Goal: Task Accomplishment & Management: Complete application form

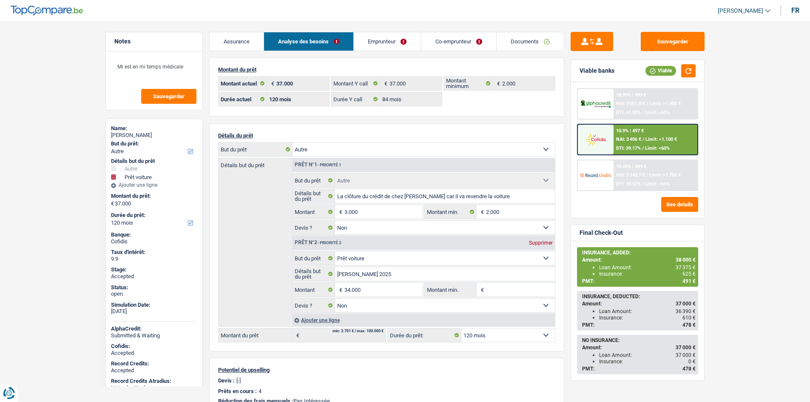
select select "other"
select select "car"
select select "120"
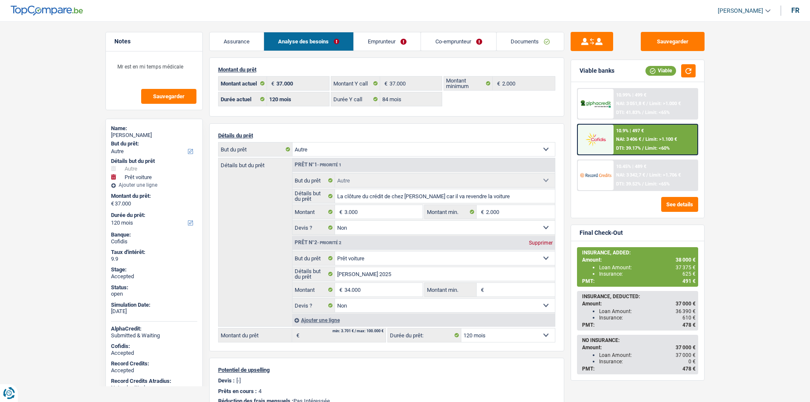
select select "84"
select select "other"
select select "false"
select select "car"
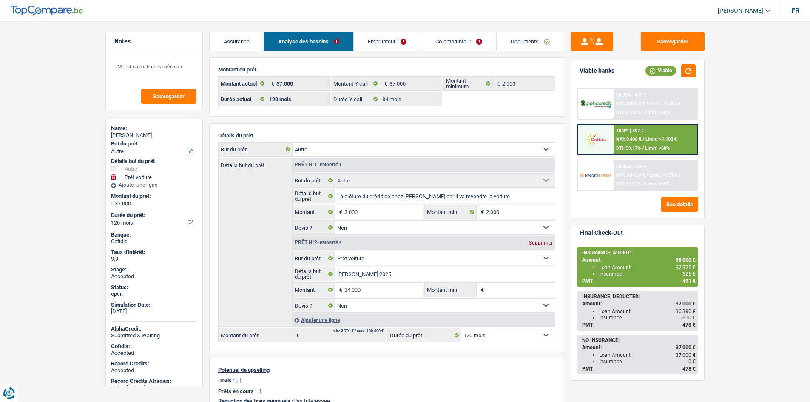
select select "false"
select select "120"
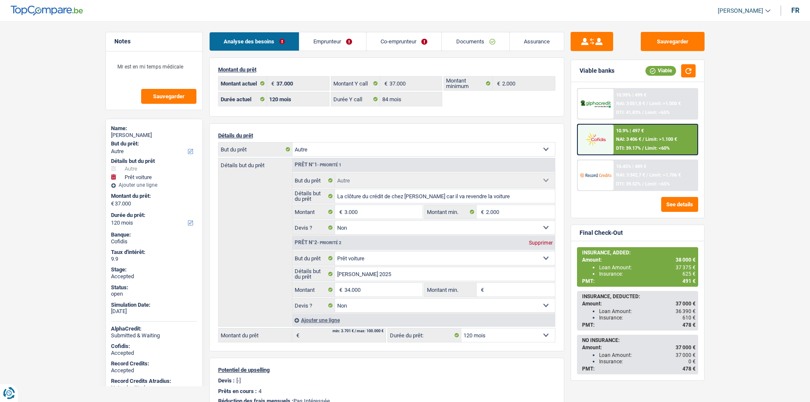
click at [342, 37] on link "Emprunteur" at bounding box center [332, 41] width 67 height 18
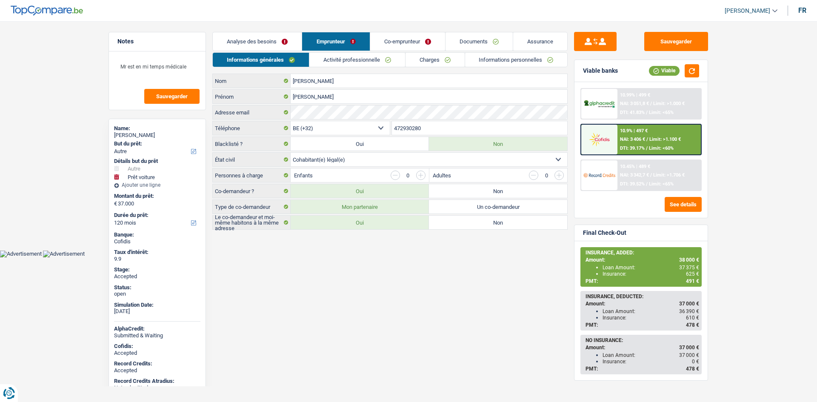
click at [401, 40] on link "Co-emprunteur" at bounding box center [407, 41] width 75 height 18
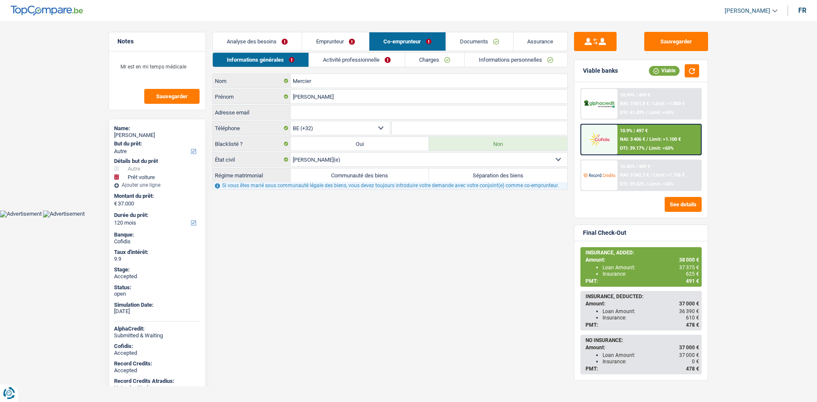
click at [535, 35] on link "Assurance" at bounding box center [540, 41] width 54 height 18
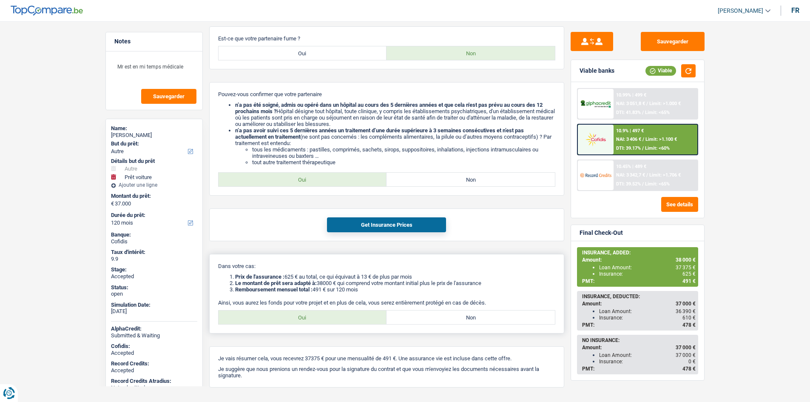
scroll to position [643, 0]
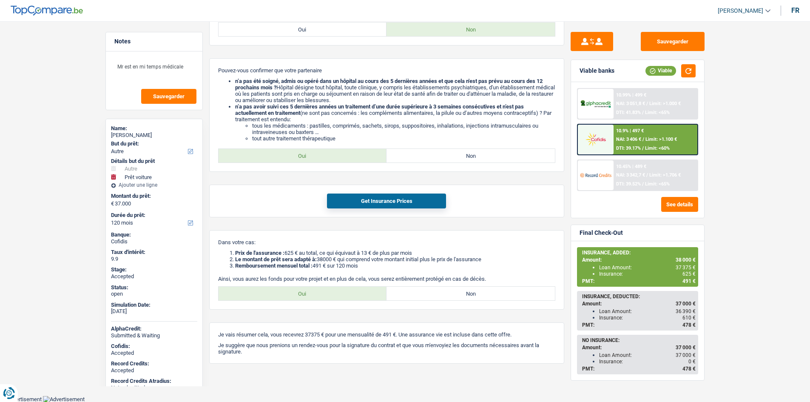
click at [629, 139] on span "NAI: 3 406 €" at bounding box center [628, 140] width 25 height 6
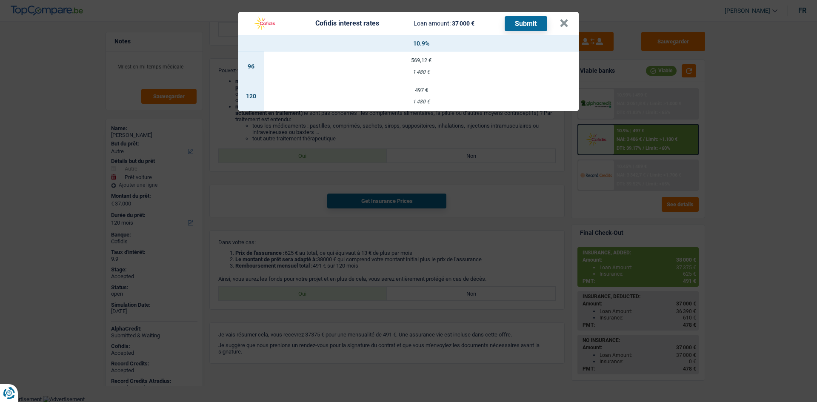
click at [714, 154] on div "Cofidis interest rates Loan amount: 37 000 € Submit × 10.9% 96 569,12 € 1 480 €…" at bounding box center [408, 201] width 817 height 402
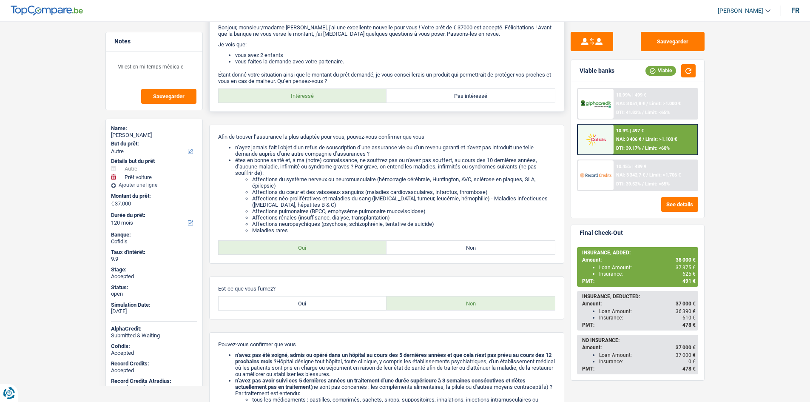
scroll to position [0, 0]
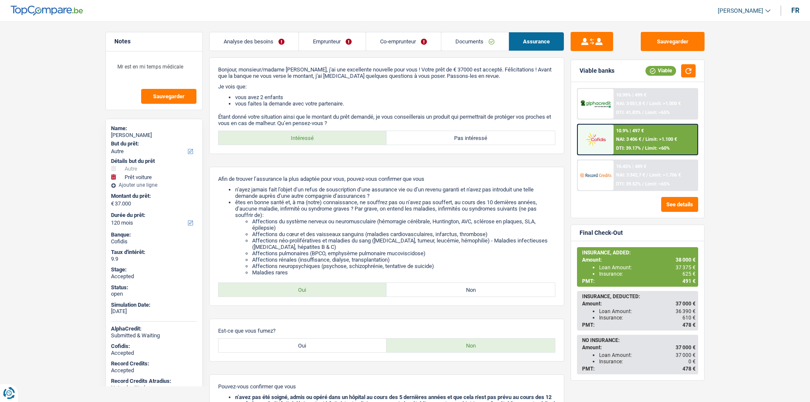
click at [237, 41] on link "Analyse des besoins" at bounding box center [254, 41] width 89 height 18
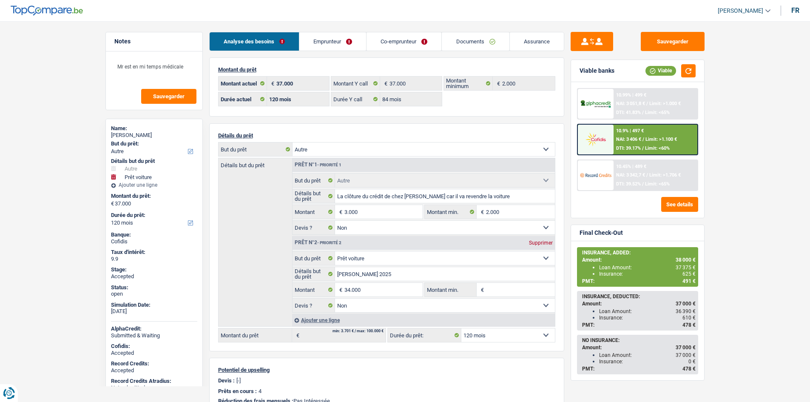
click at [38, 209] on main "Notes Mr est en mi temps médicale Sauvegarder Name: Lucas Vander Veen But du pr…" at bounding box center [405, 307] width 810 height 589
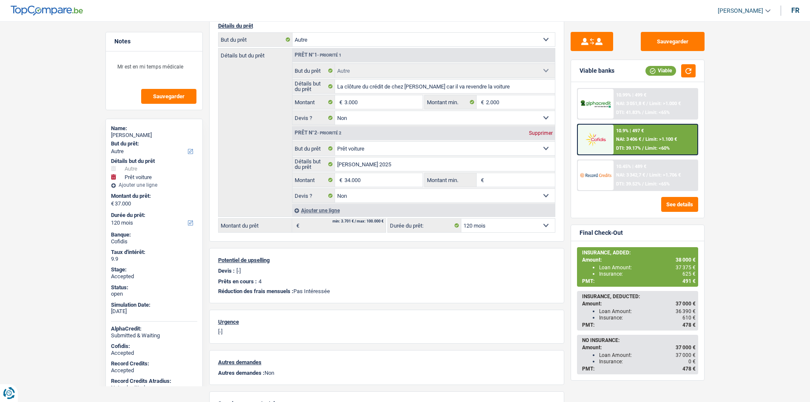
scroll to position [170, 0]
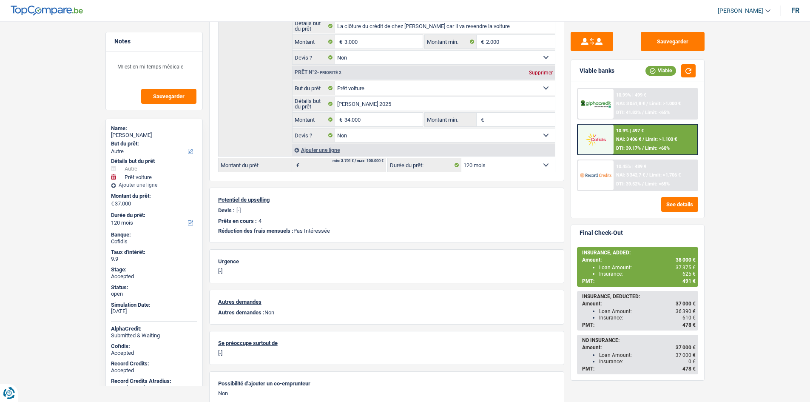
click at [743, 203] on main "Notes Mr est en mi temps médicale Sauvegarder Name: Lucas Vander Veen But du pr…" at bounding box center [405, 137] width 810 height 589
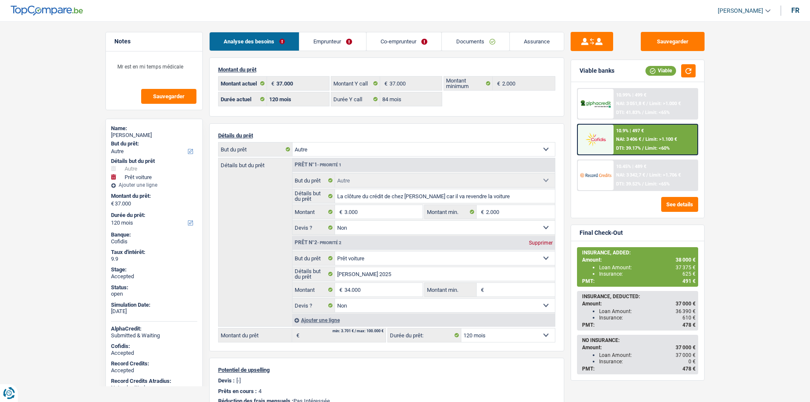
click at [341, 45] on link "Emprunteur" at bounding box center [332, 41] width 67 height 18
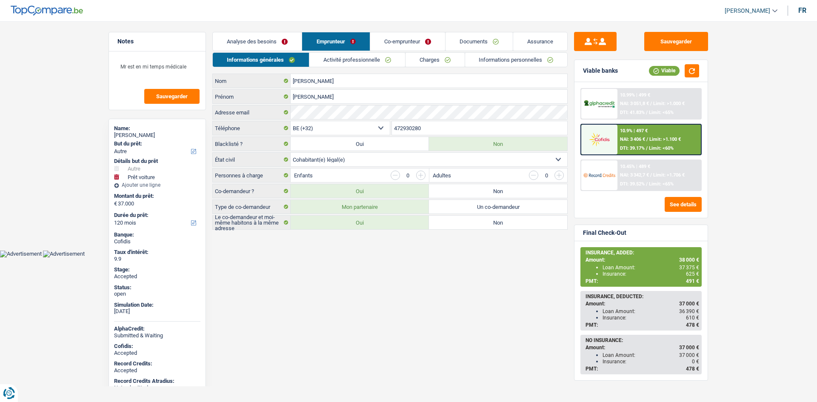
click at [773, 173] on main "Notes Mr est en mi temps médicale Sauvegarder Name: Lucas Vander Veen But du pr…" at bounding box center [408, 131] width 817 height 237
click at [282, 40] on link "Analyse des besoins" at bounding box center [257, 41] width 89 height 18
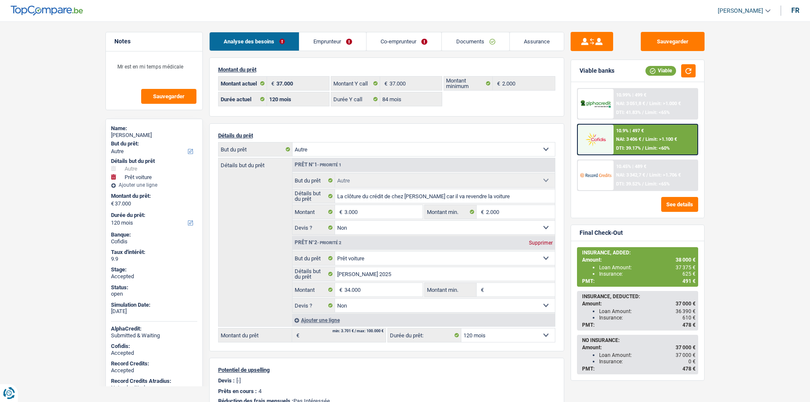
click at [339, 46] on link "Emprunteur" at bounding box center [332, 41] width 67 height 18
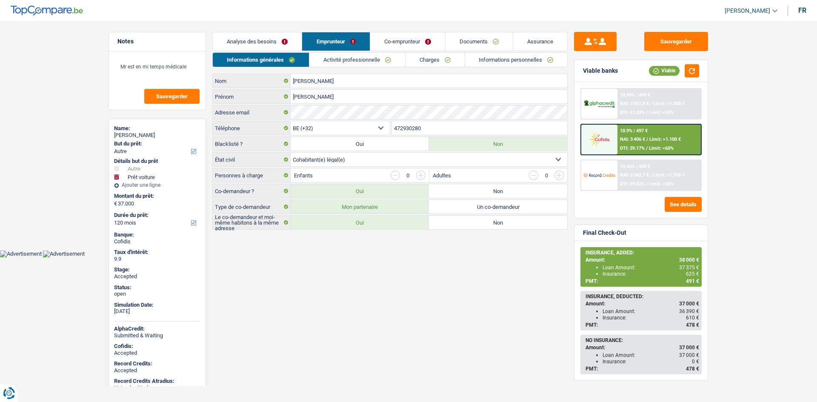
click at [401, 44] on link "Co-emprunteur" at bounding box center [407, 41] width 75 height 18
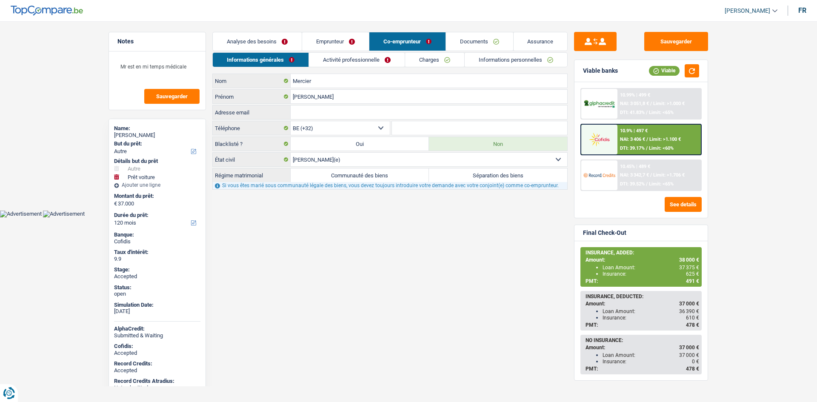
click at [35, 139] on main "Notes Mr est en mi temps médicale Sauvegarder Name: Lucas Vander Veen But du pr…" at bounding box center [408, 111] width 817 height 197
click at [344, 40] on link "Emprunteur" at bounding box center [335, 41] width 67 height 18
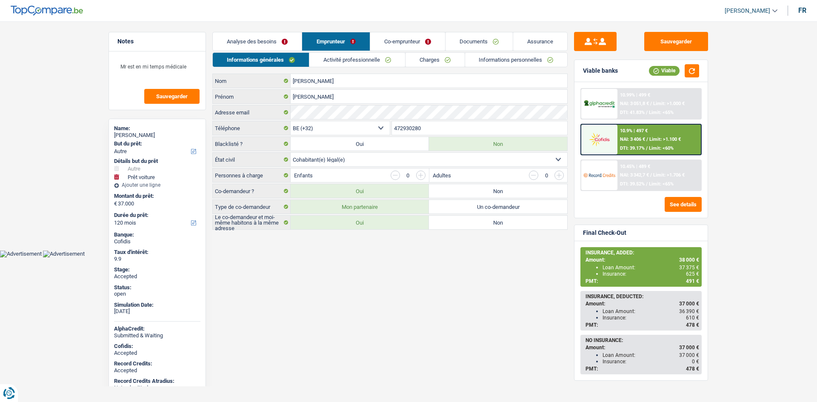
click at [440, 58] on link "Charges" at bounding box center [434, 60] width 59 height 14
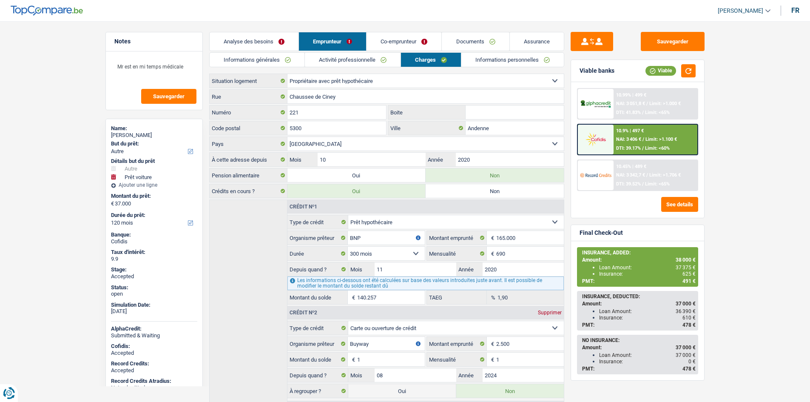
click at [134, 138] on div "Lucas Vander Veen" at bounding box center [154, 135] width 86 height 7
copy div "Lucas Vander Veen"
click at [270, 57] on link "Informations générales" at bounding box center [257, 60] width 95 height 14
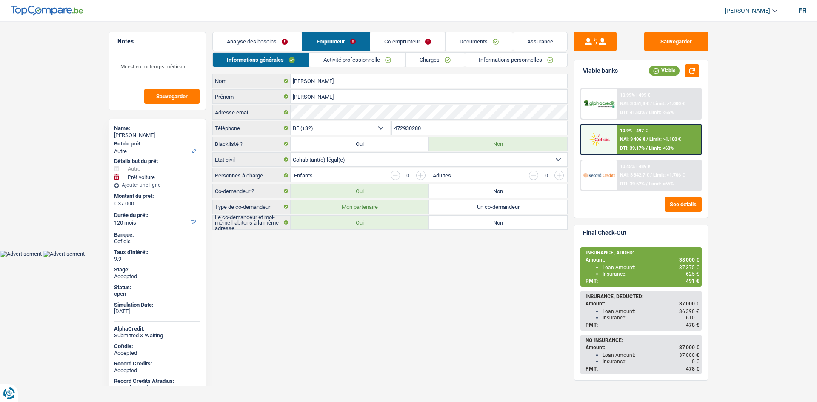
click at [405, 127] on input "472930280" at bounding box center [480, 128] width 176 height 14
click at [373, 58] on link "Activité professionnelle" at bounding box center [357, 60] width 96 height 14
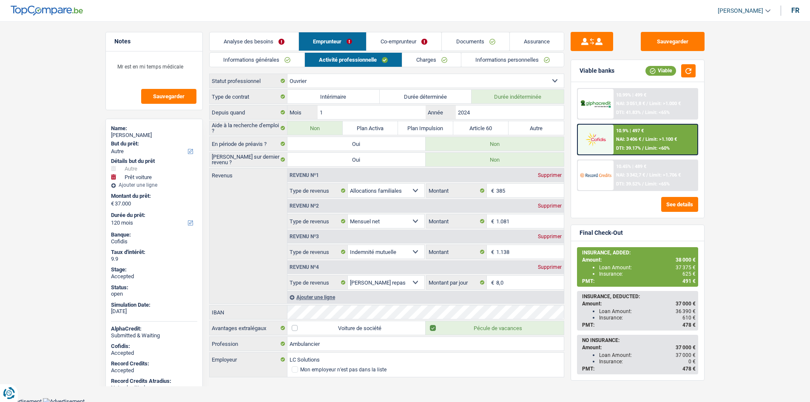
click at [412, 57] on link "Charges" at bounding box center [431, 60] width 59 height 14
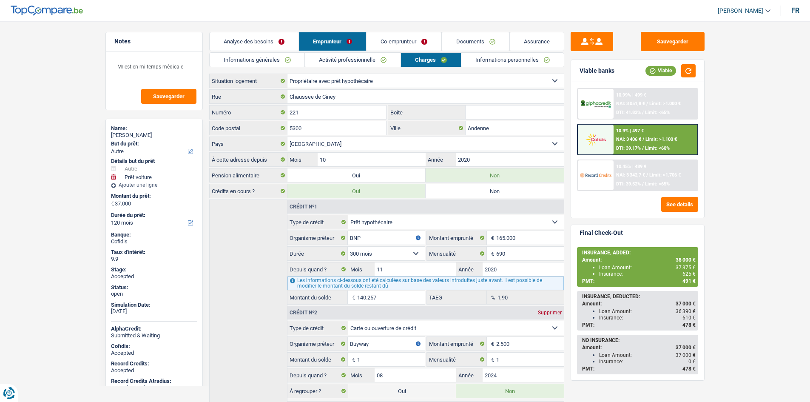
click at [484, 60] on link "Informations personnelles" at bounding box center [512, 60] width 102 height 14
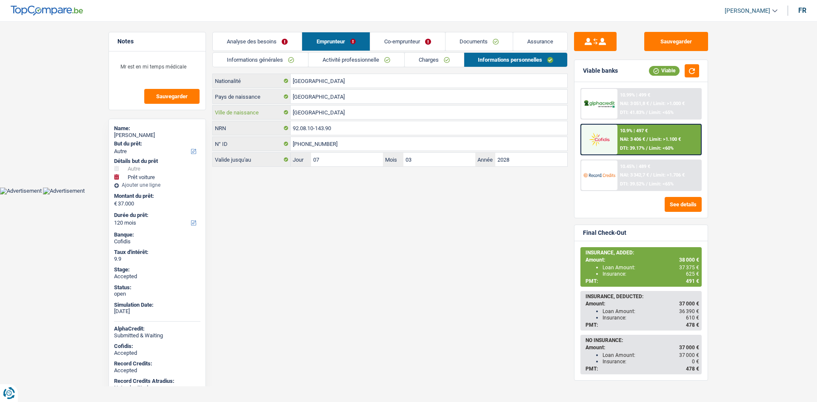
click at [322, 112] on input "Charleroi" at bounding box center [428, 112] width 276 height 14
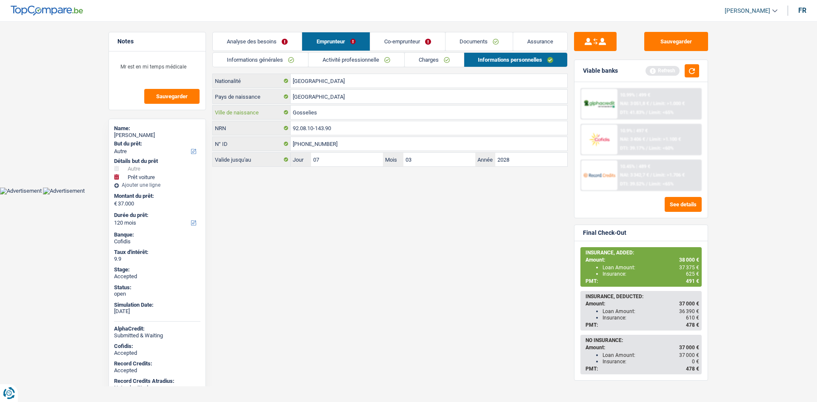
type input "Gosselies"
click at [407, 43] on link "Co-emprunteur" at bounding box center [407, 41] width 75 height 18
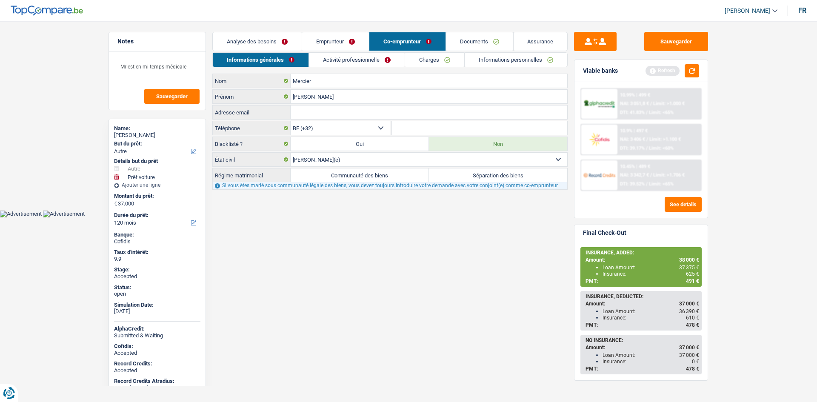
click at [486, 60] on link "Informations personnelles" at bounding box center [515, 60] width 102 height 14
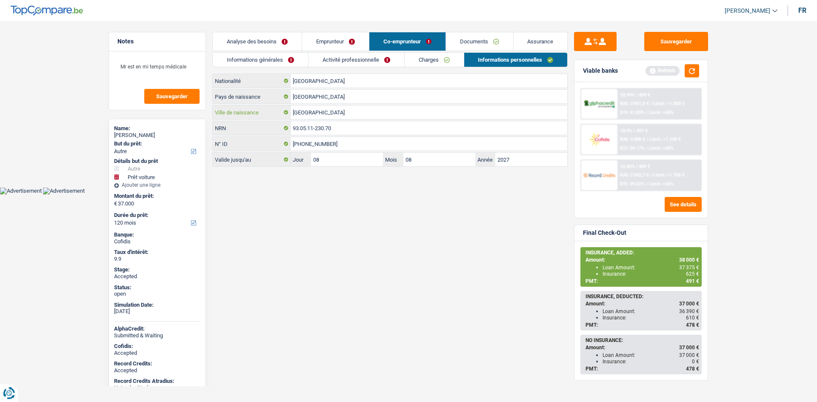
click at [322, 108] on input "[GEOGRAPHIC_DATA]" at bounding box center [428, 112] width 276 height 14
click at [413, 194] on html "Vous avez le contrôle de vos données Nous utilisons des cookies, tout comme nos…" at bounding box center [408, 97] width 817 height 194
click at [427, 57] on link "Charges" at bounding box center [433, 60] width 59 height 14
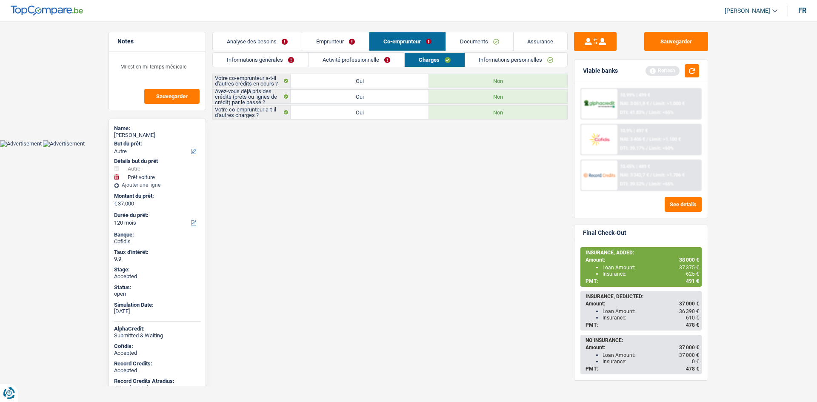
click at [357, 40] on link "Emprunteur" at bounding box center [335, 41] width 67 height 18
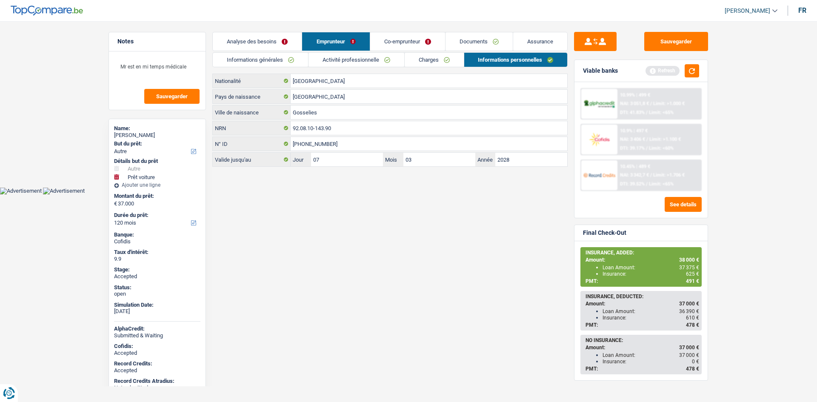
click at [430, 58] on link "Charges" at bounding box center [433, 60] width 59 height 14
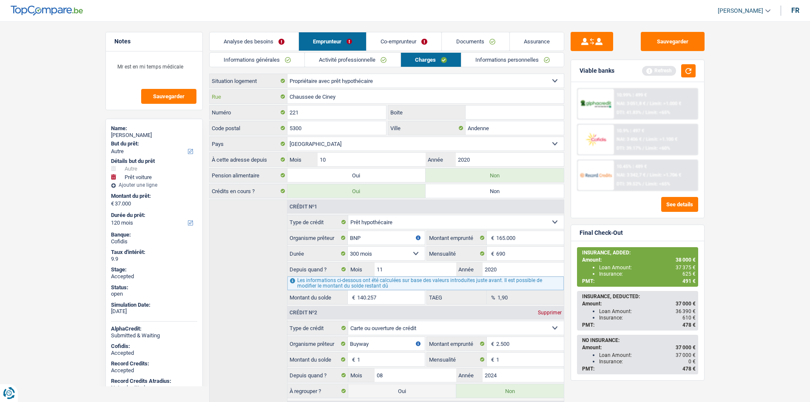
click at [386, 93] on input "Chaussee de Ciney" at bounding box center [425, 97] width 276 height 14
click at [481, 123] on input "Andenne" at bounding box center [515, 128] width 98 height 14
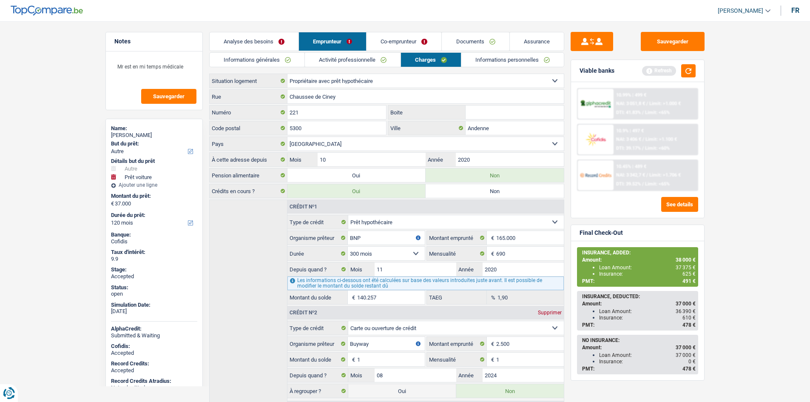
click at [474, 54] on link "Informations personnelles" at bounding box center [512, 60] width 102 height 14
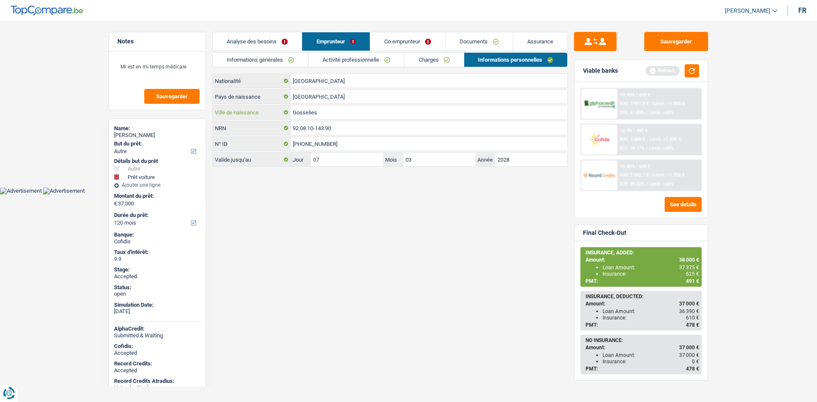
click at [368, 110] on input "Gosselies" at bounding box center [428, 112] width 276 height 14
click at [689, 270] on span "37 375 €" at bounding box center [689, 268] width 20 height 6
click at [690, 272] on span "625 €" at bounding box center [692, 274] width 13 height 6
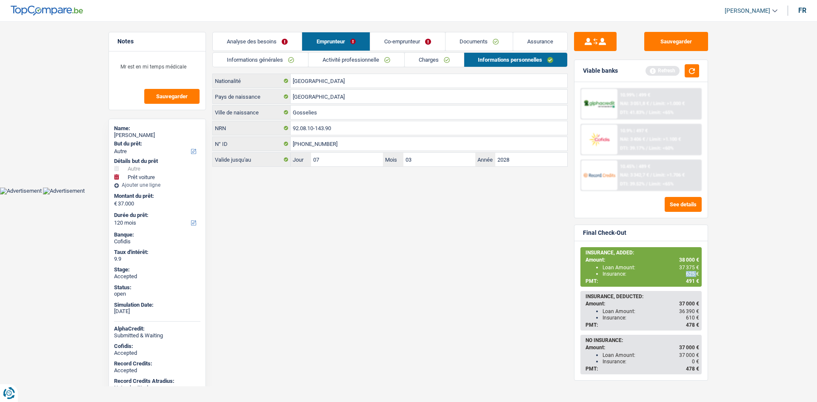
click at [690, 272] on span "625 €" at bounding box center [692, 274] width 13 height 6
copy span "625"
click at [496, 39] on link "Documents" at bounding box center [478, 41] width 67 height 18
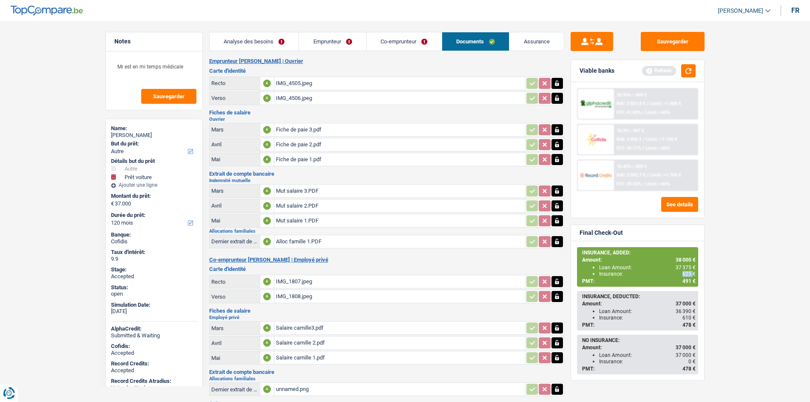
drag, startPoint x: 418, startPoint y: 42, endPoint x: 425, endPoint y: 44, distance: 7.7
click at [419, 42] on link "Co-emprunteur" at bounding box center [404, 41] width 75 height 18
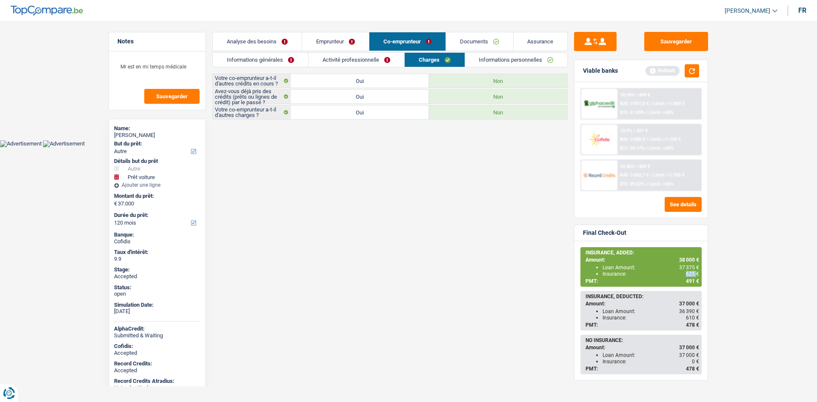
click at [510, 63] on link "Informations personnelles" at bounding box center [516, 60] width 102 height 14
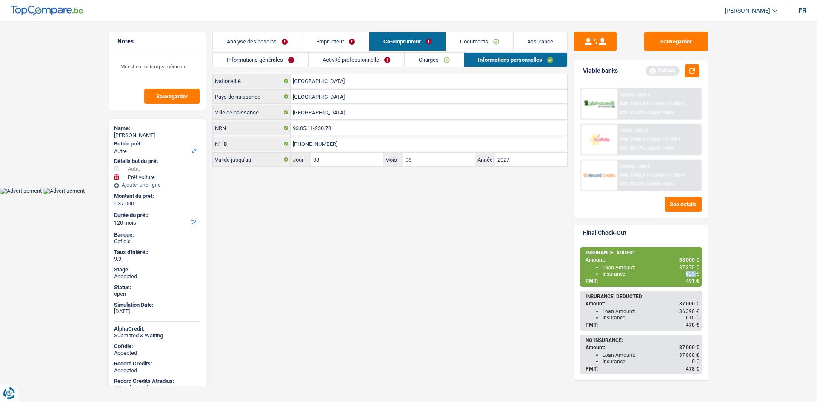
click at [527, 47] on link "Assurance" at bounding box center [540, 41] width 54 height 18
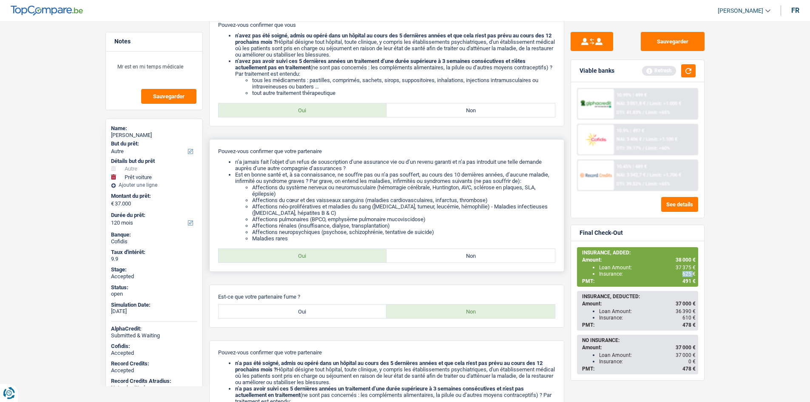
scroll to position [468, 0]
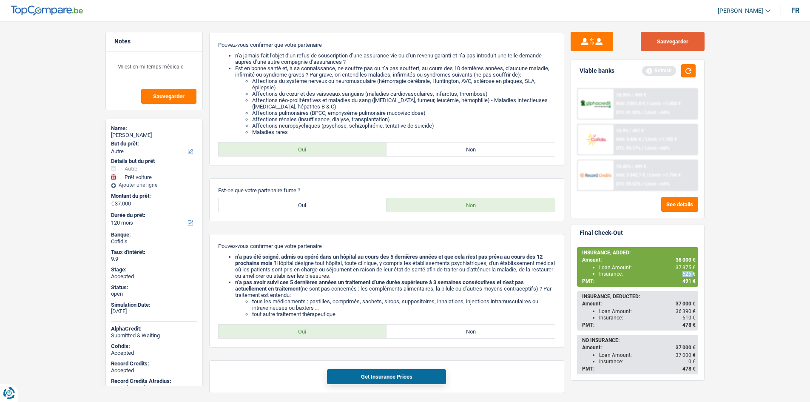
click at [654, 46] on button "Sauvegarder" at bounding box center [673, 41] width 64 height 19
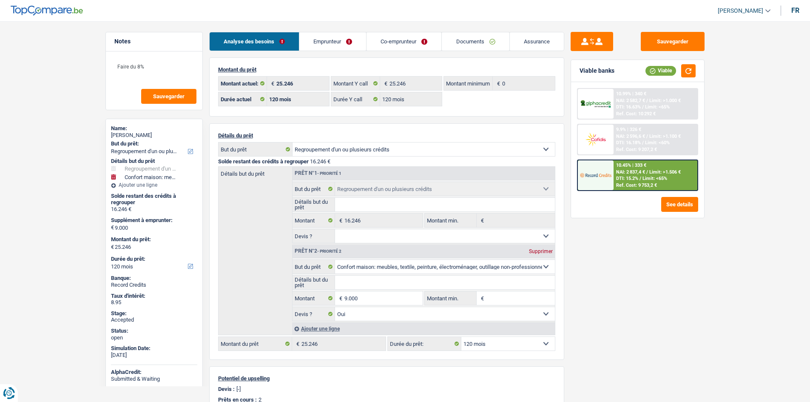
select select "refinancing"
select select "household"
select select "120"
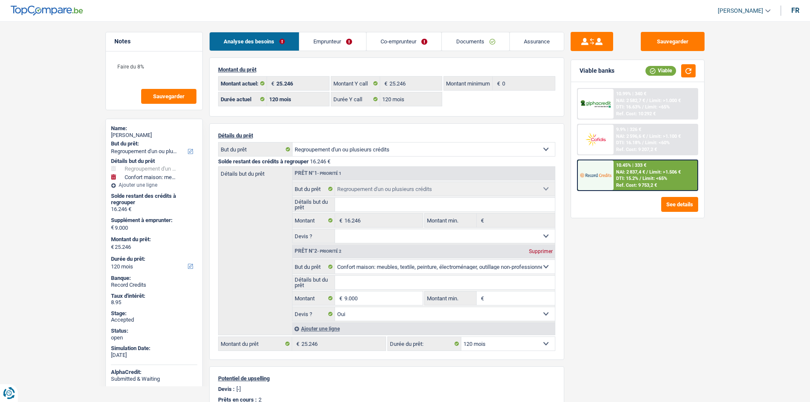
select select "120"
select select "refinancing"
select select "household"
select select "yes"
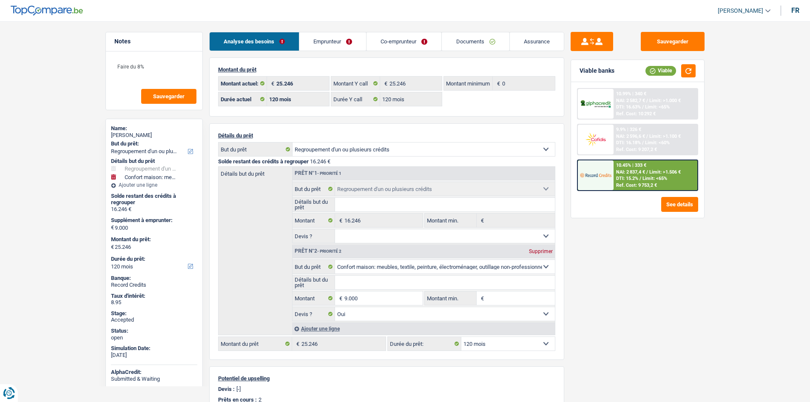
select select "120"
select select "ownerWithoutMortgage"
select select "BE"
select select "personalLoan"
select select "smallWorks"
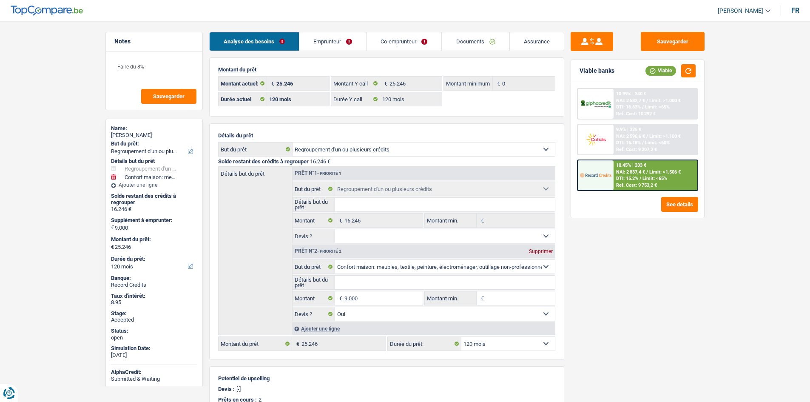
select select "72"
select select "cardOrCredit"
click at [357, 41] on link "Emprunteur" at bounding box center [332, 41] width 67 height 18
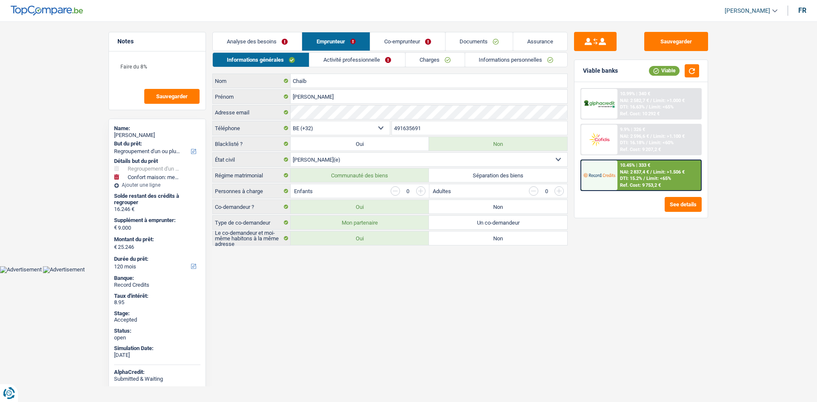
click at [428, 49] on link "Co-emprunteur" at bounding box center [407, 41] width 75 height 18
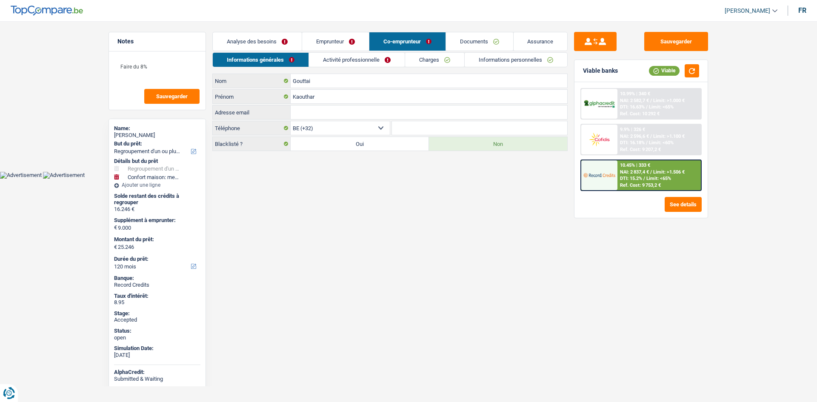
click at [354, 39] on link "Emprunteur" at bounding box center [335, 41] width 67 height 18
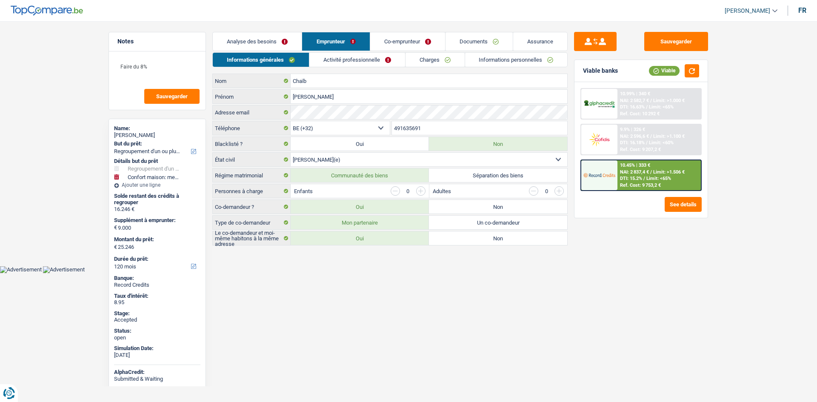
click at [444, 57] on link "Charges" at bounding box center [434, 60] width 59 height 14
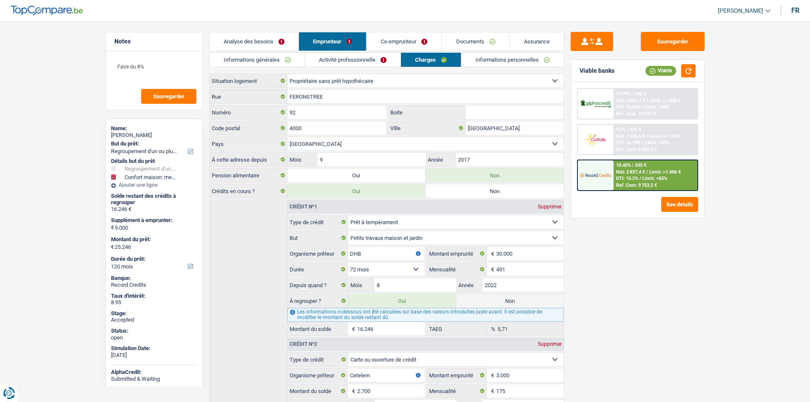
click at [636, 276] on div "Sauvegarder Viable banks Viable 10.99% | 340 € NAI: 2 582,7 € / Limit: >1.000 €…" at bounding box center [637, 209] width 147 height 354
click at [264, 49] on link "Analyse des besoins" at bounding box center [254, 41] width 89 height 18
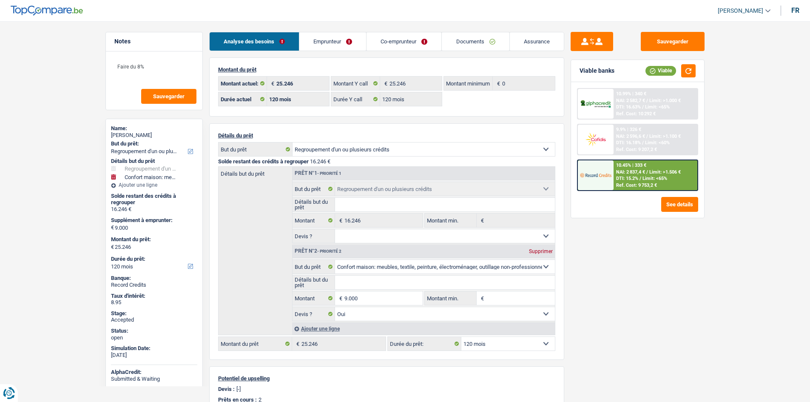
click at [692, 302] on div "Sauvegarder Viable banks Viable 10.99% | 340 € NAI: 2 582,7 € / Limit: >1.000 €…" at bounding box center [637, 209] width 147 height 354
click at [692, 300] on div "Sauvegarder Viable banks Viable 10.99% | 340 € NAI: 2 582,7 € / Limit: >1.000 €…" at bounding box center [637, 209] width 147 height 354
click at [546, 37] on link "Assurance" at bounding box center [537, 41] width 54 height 18
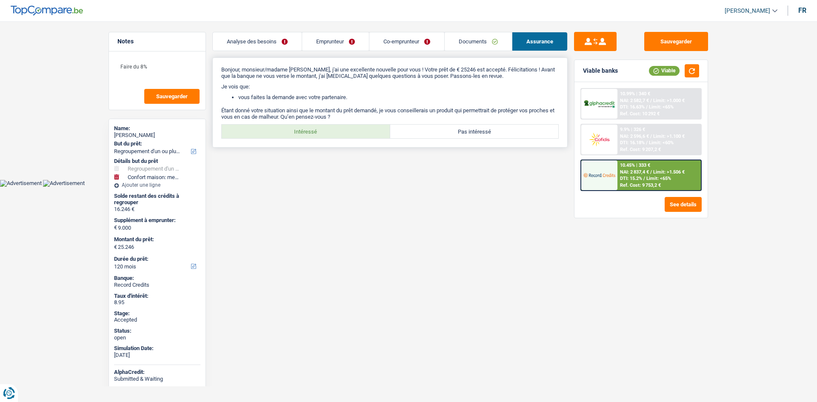
click at [321, 131] on label "Intéressé" at bounding box center [306, 132] width 168 height 14
click at [321, 131] on input "Intéressé" at bounding box center [306, 132] width 168 height 14
radio input "true"
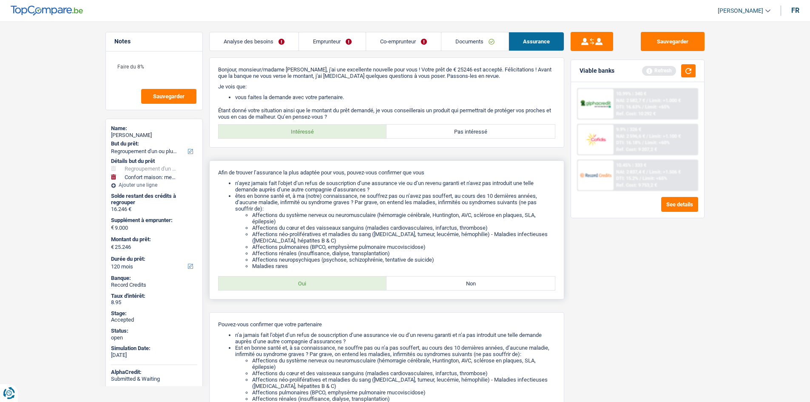
click at [352, 278] on label "Oui" at bounding box center [303, 283] width 168 height 14
click at [352, 278] on input "Oui" at bounding box center [303, 283] width 168 height 14
radio input "true"
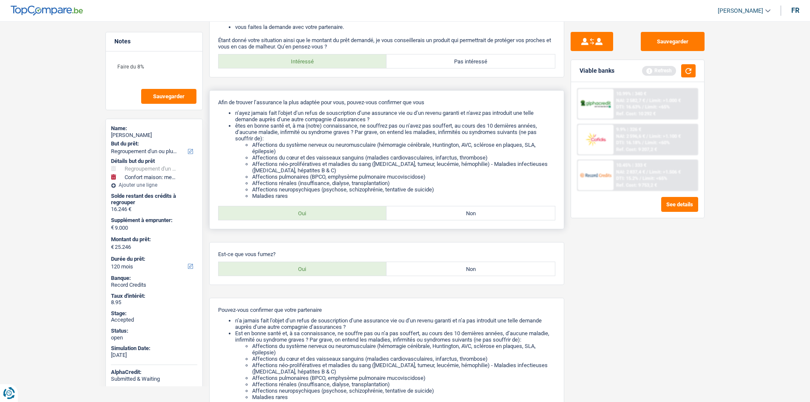
scroll to position [85, 0]
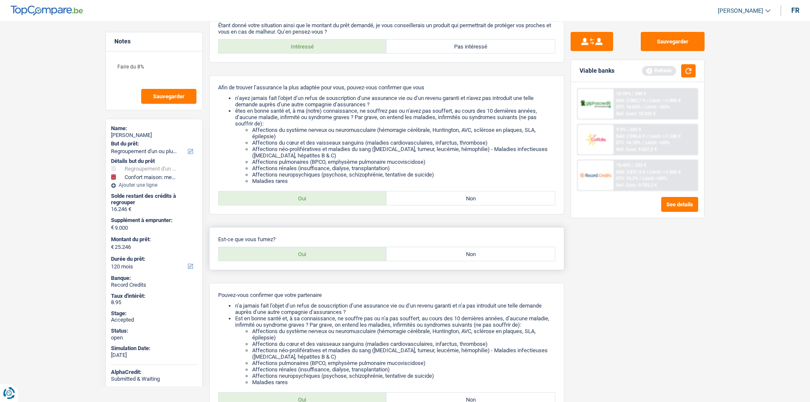
click at [402, 249] on label "Non" at bounding box center [471, 254] width 168 height 14
click at [402, 249] on input "Non" at bounding box center [471, 254] width 168 height 14
radio input "true"
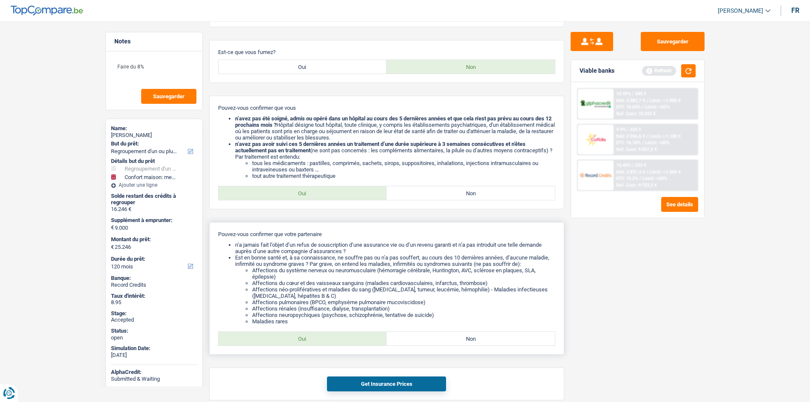
scroll to position [298, 0]
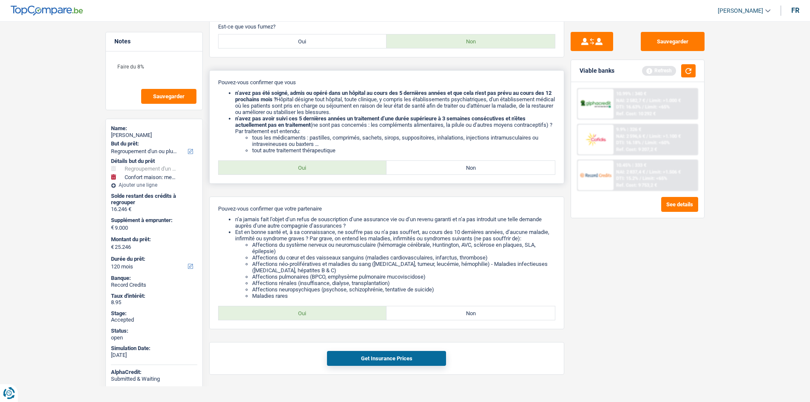
click at [327, 165] on label "Oui" at bounding box center [303, 168] width 168 height 14
click at [327, 165] on input "Oui" at bounding box center [303, 168] width 168 height 14
radio input "true"
click at [334, 310] on label "Oui" at bounding box center [303, 313] width 168 height 14
click at [334, 310] on input "Oui" at bounding box center [303, 313] width 168 height 14
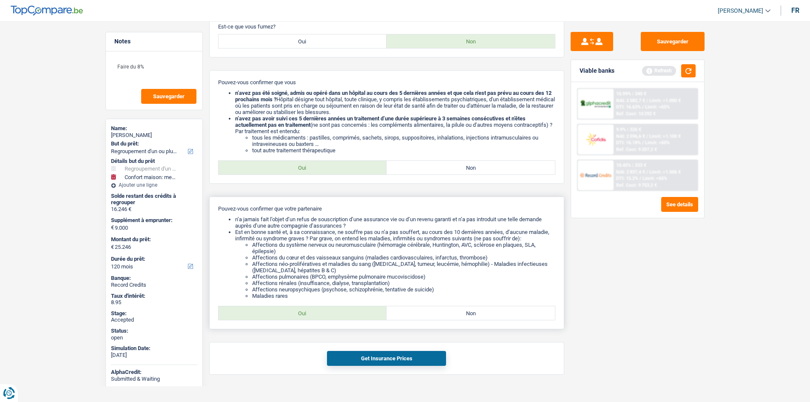
radio input "true"
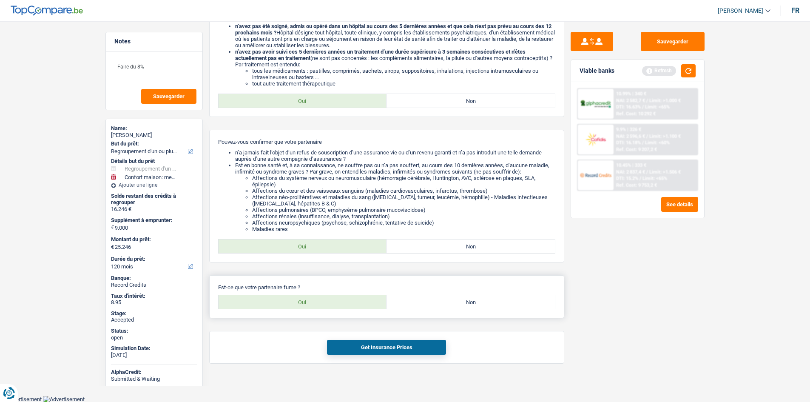
click at [467, 301] on label "Non" at bounding box center [471, 302] width 168 height 14
click at [467, 301] on input "Non" at bounding box center [471, 302] width 168 height 14
radio input "true"
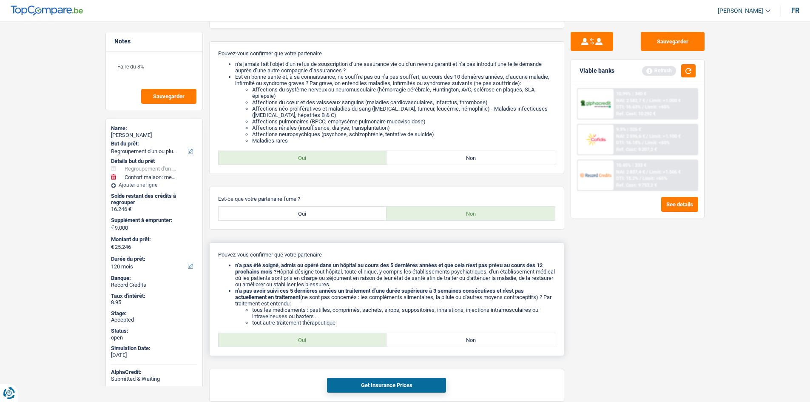
scroll to position [491, 0]
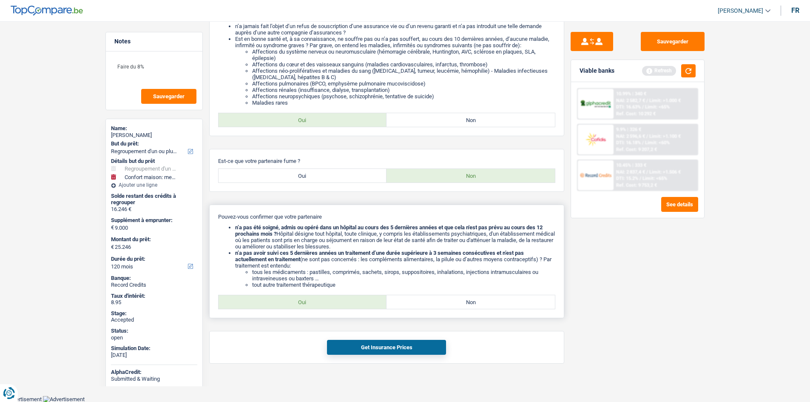
click at [329, 307] on label "Oui" at bounding box center [303, 302] width 168 height 14
click at [329, 307] on input "Oui" at bounding box center [303, 302] width 168 height 14
radio input "true"
click at [404, 347] on button "Get Insurance Prices" at bounding box center [386, 347] width 119 height 15
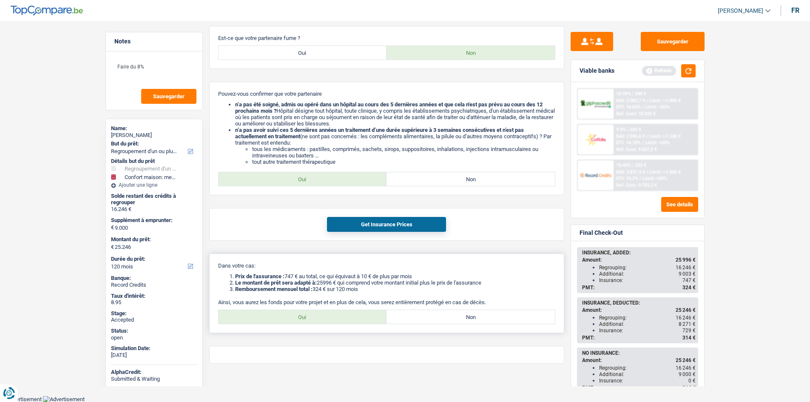
click at [339, 320] on label "Oui" at bounding box center [303, 317] width 168 height 14
click at [339, 320] on input "Oui" at bounding box center [303, 317] width 168 height 14
radio input "true"
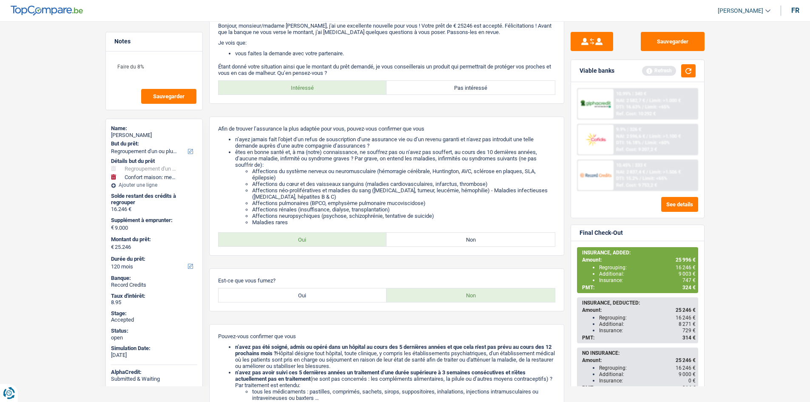
scroll to position [0, 0]
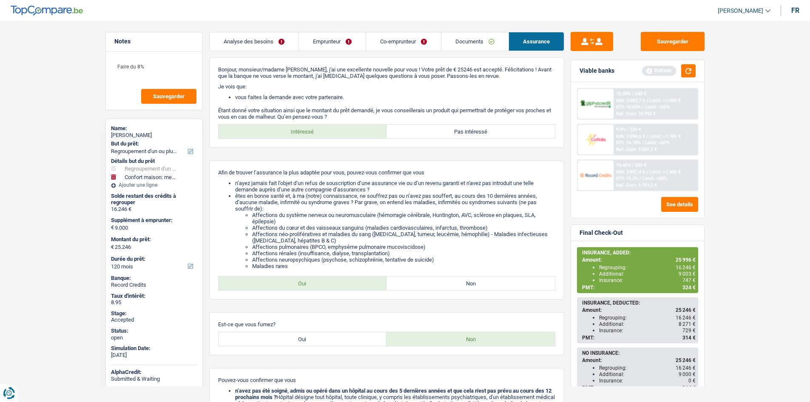
click at [335, 46] on link "Emprunteur" at bounding box center [332, 41] width 67 height 18
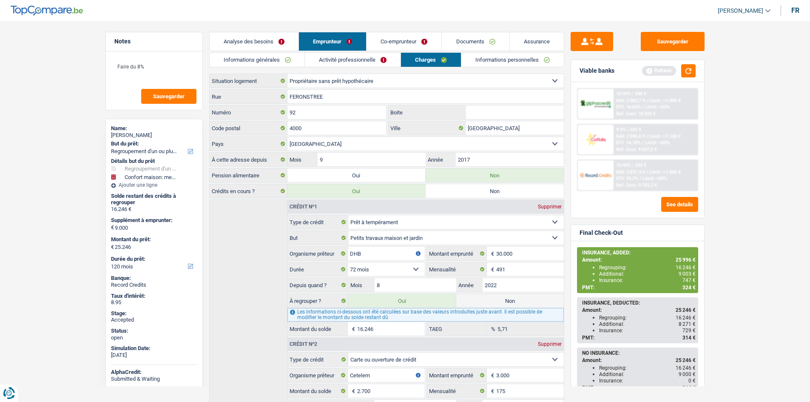
click at [289, 61] on link "Informations générales" at bounding box center [257, 60] width 95 height 14
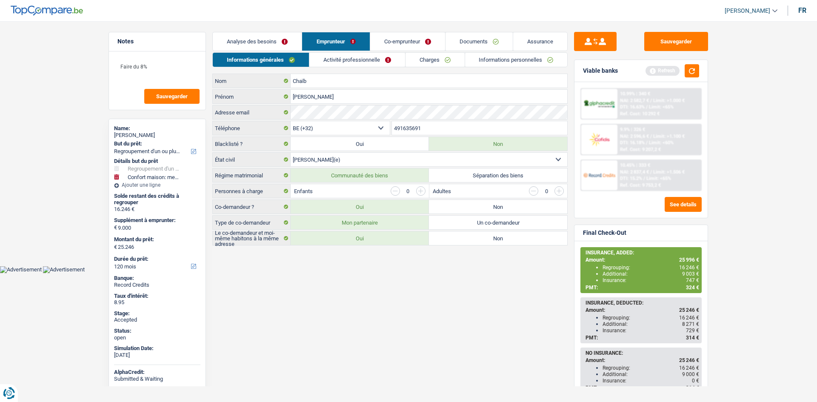
click at [407, 273] on html "Vous avez le contrôle de vos données Nous utilisons des cookies, tout comme nos…" at bounding box center [408, 136] width 817 height 273
click at [450, 273] on html "Vous avez le contrôle de vos données Nous utilisons des cookies, tout comme nos…" at bounding box center [408, 136] width 817 height 273
click at [73, 99] on main "Notes Faire du 8% Sauvegarder Name: Mohamed Chaïb But du prêt: Confort maison: …" at bounding box center [408, 139] width 817 height 253
click at [518, 37] on link "Assurance" at bounding box center [540, 41] width 54 height 18
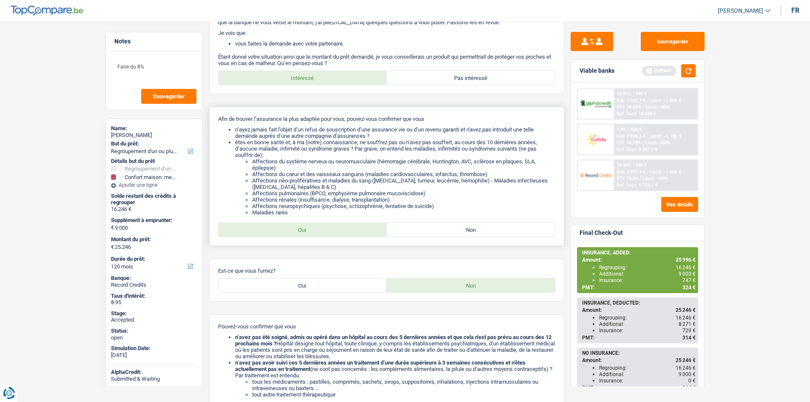
scroll to position [128, 0]
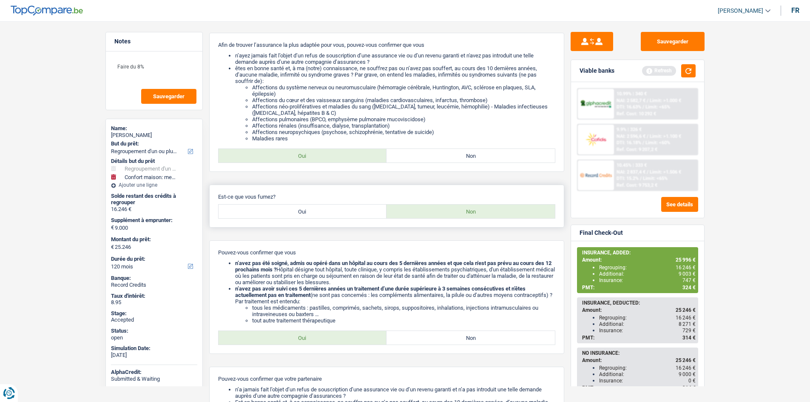
click at [345, 220] on div "Est-ce que vous fumez? Oui Non" at bounding box center [386, 206] width 355 height 43
drag, startPoint x: 364, startPoint y: 213, endPoint x: 381, endPoint y: 241, distance: 33.0
click at [364, 213] on label "Oui" at bounding box center [303, 212] width 168 height 14
click at [364, 213] on input "Oui" at bounding box center [303, 212] width 168 height 14
radio input "true"
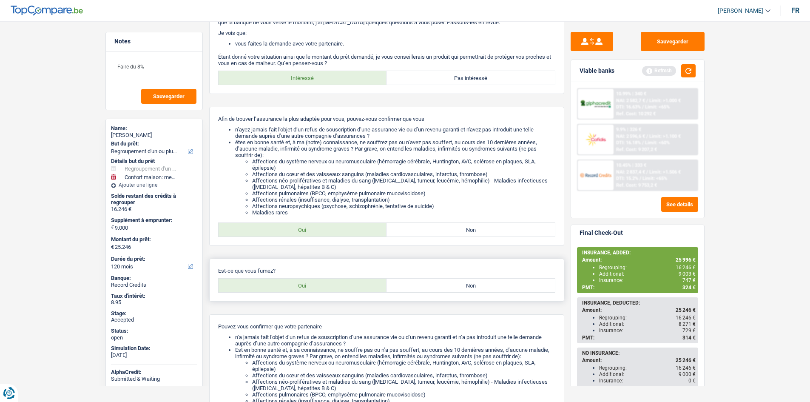
scroll to position [0, 0]
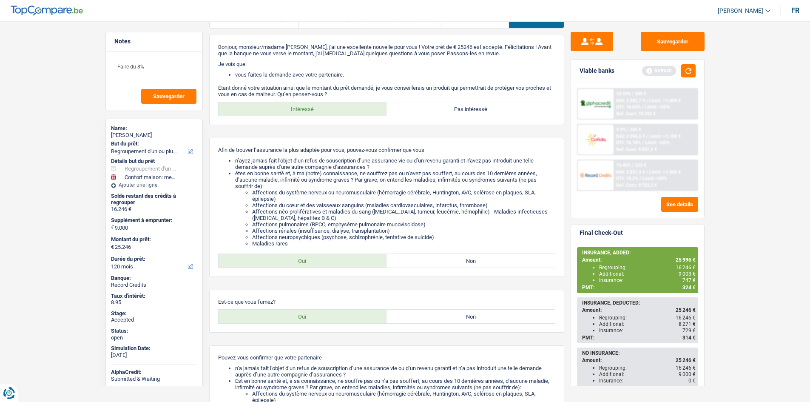
scroll to position [43, 0]
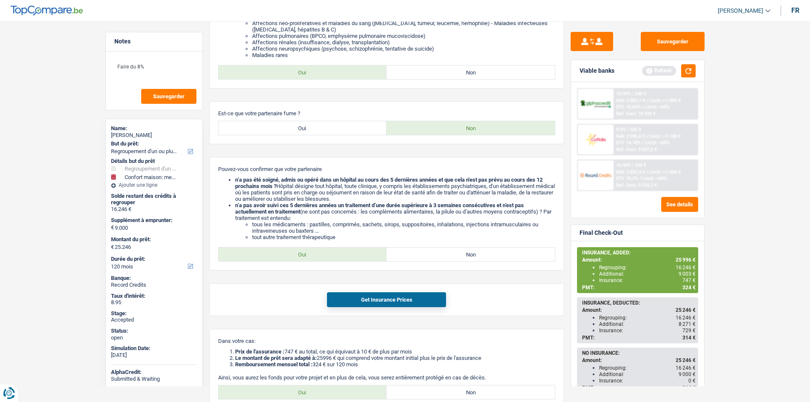
scroll to position [511, 0]
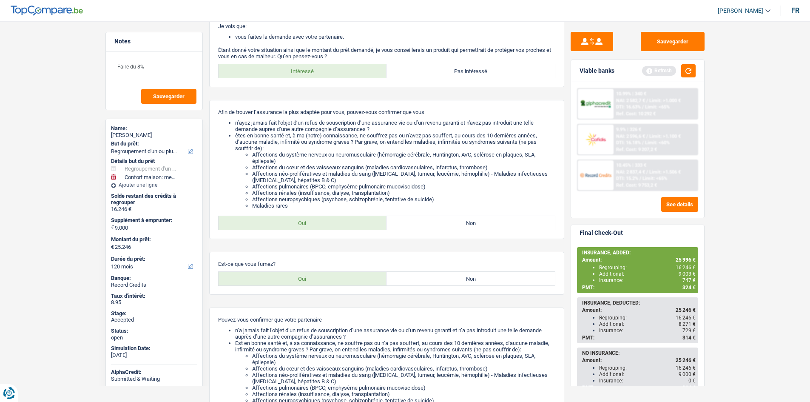
scroll to position [0, 0]
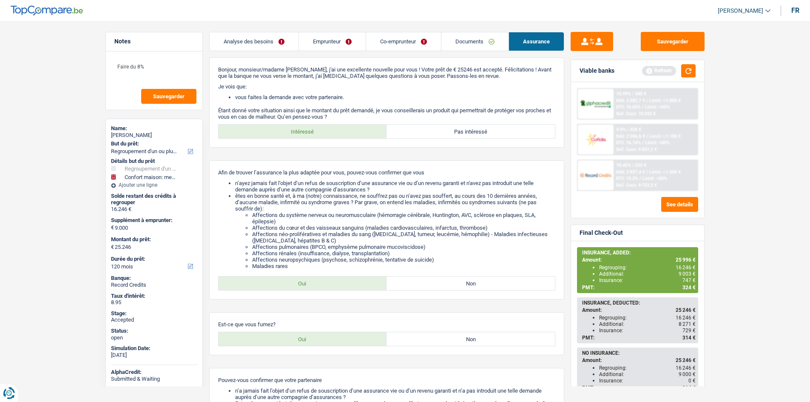
click at [692, 68] on button "button" at bounding box center [688, 70] width 14 height 13
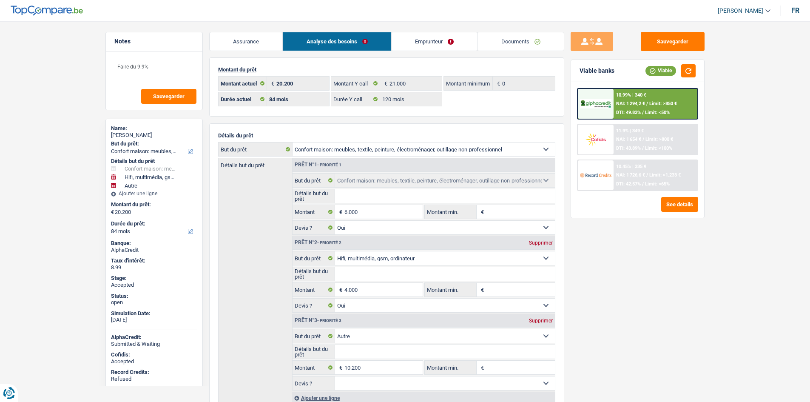
select select "household"
select select "tech"
select select "other"
select select "84"
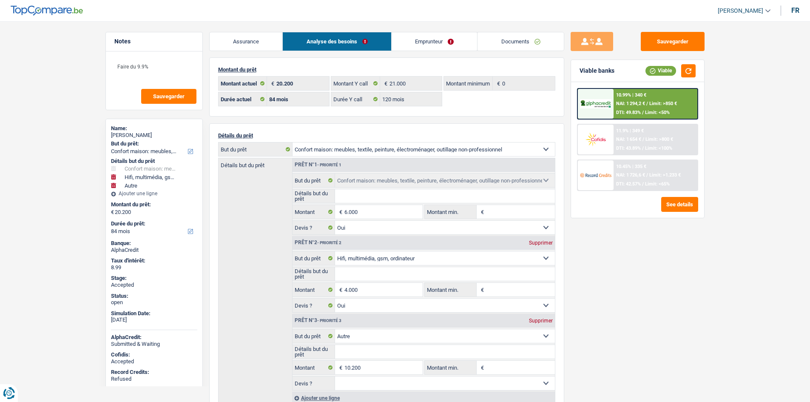
select select "84"
select select "120"
select select "household"
select select "yes"
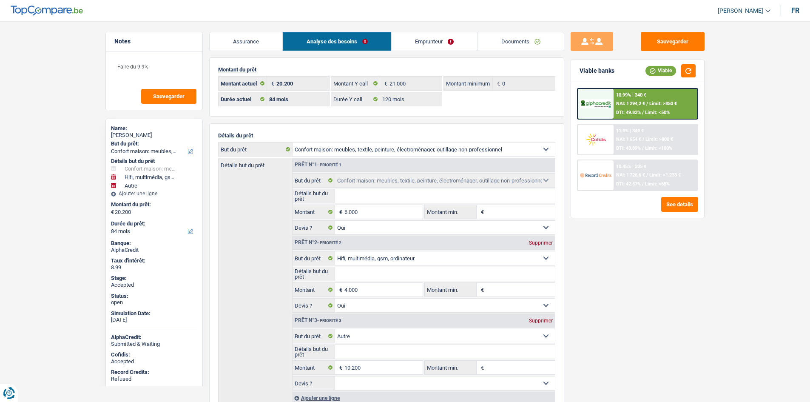
select select "tech"
select select "yes"
select select "other"
select select "84"
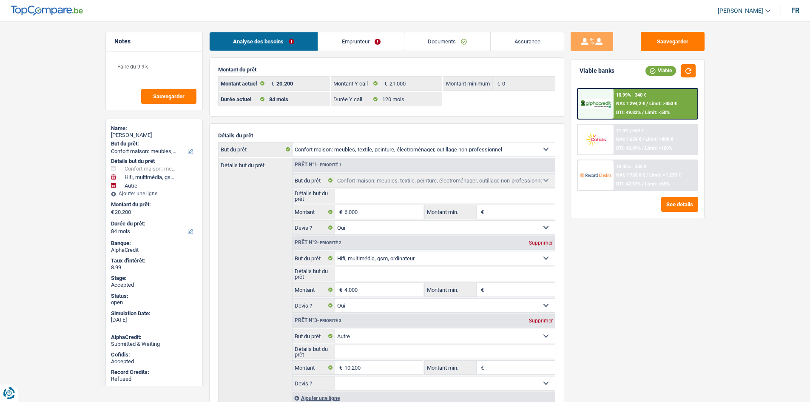
click at [658, 278] on div "Sauvegarder Viable banks Viable 10.99% | 340 € NAI: 1 294,2 € / Limit: >850 € D…" at bounding box center [637, 209] width 147 height 354
click at [369, 41] on link "Emprunteur" at bounding box center [361, 41] width 86 height 18
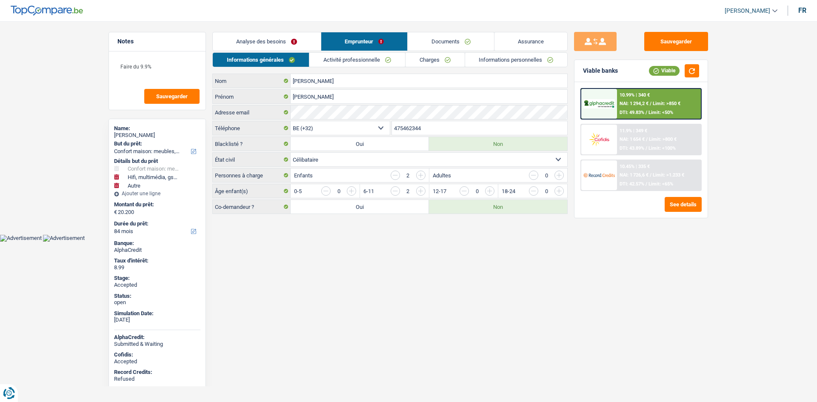
click at [321, 66] on link "Activité professionnelle" at bounding box center [357, 60] width 96 height 14
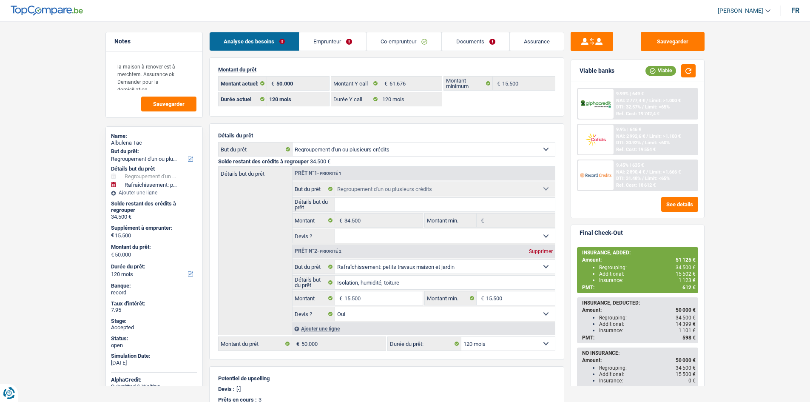
select select "refinancing"
select select "houseOrGarden"
select select "120"
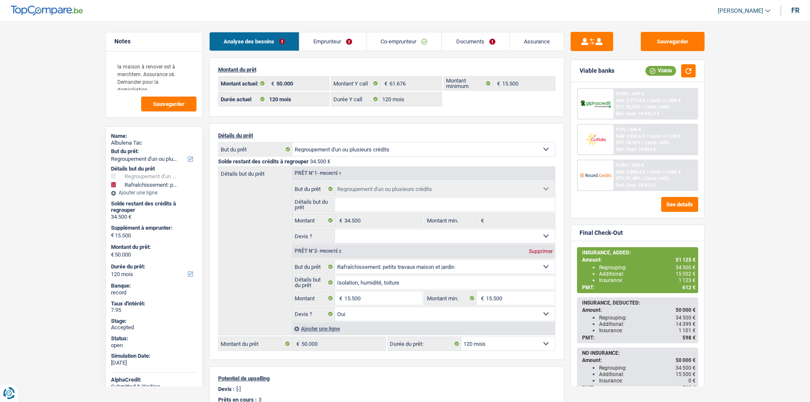
select select "120"
select select "refinancing"
select select "houseOrGarden"
select select "yes"
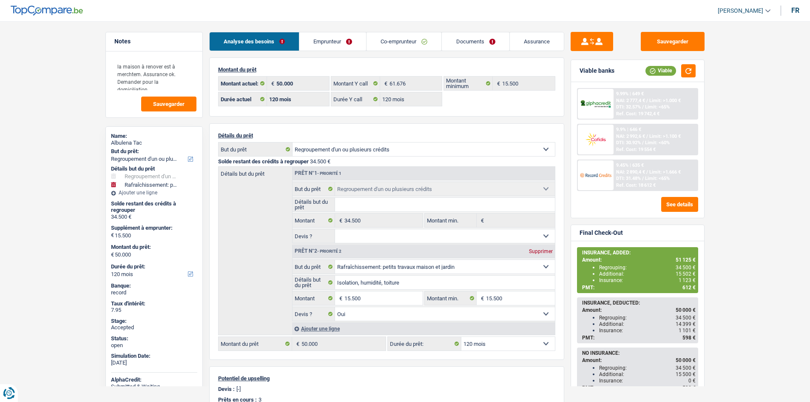
select select "120"
select select "ownerWithMortgage"
select select "BE"
select select "mortgage"
select select "360"
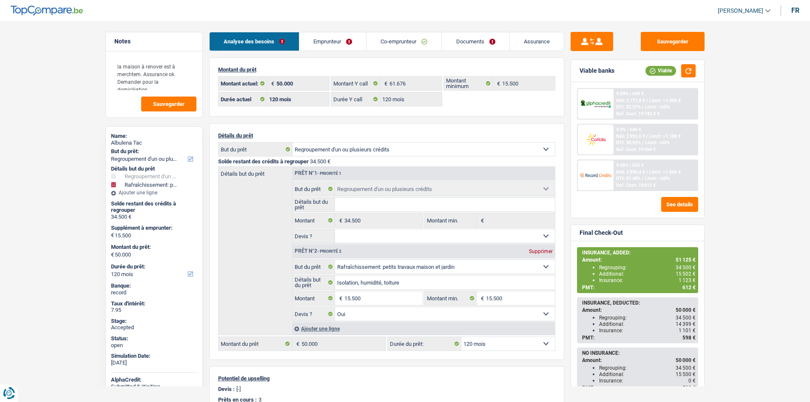
select select "renovationLoan"
select select "120"
select select "carLoan"
select select "60"
click at [663, 144] on span "Limit: <60%" at bounding box center [657, 143] width 25 height 6
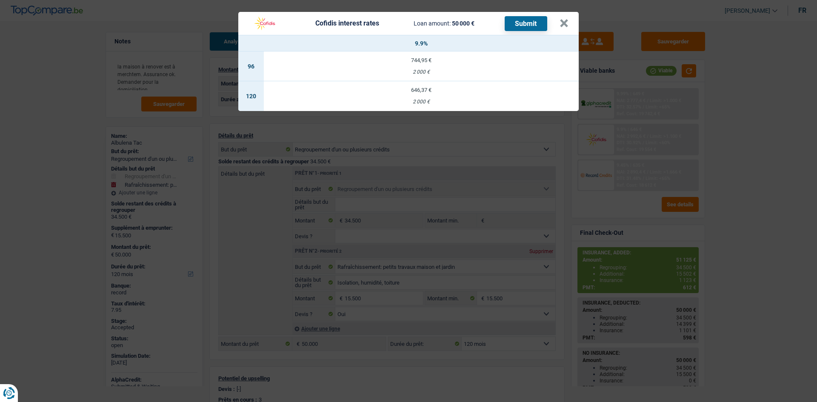
click at [734, 137] on div "Cofidis interest rates Loan amount: 50 000 € Submit × 9.9% 96 744,95 € 2 000 € …" at bounding box center [408, 201] width 817 height 402
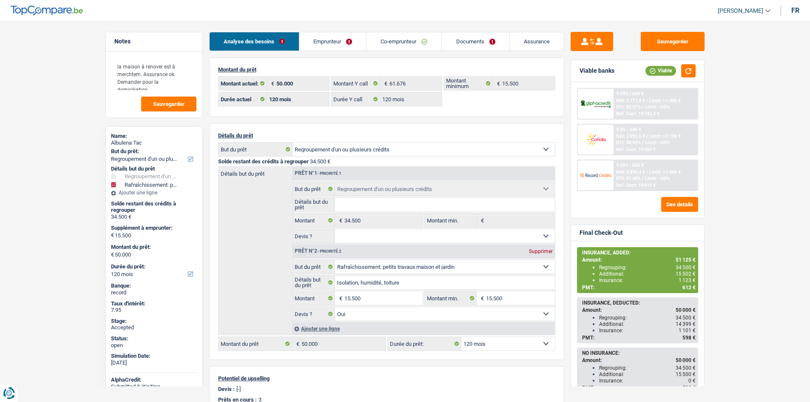
click at [327, 41] on link "Emprunteur" at bounding box center [332, 41] width 67 height 18
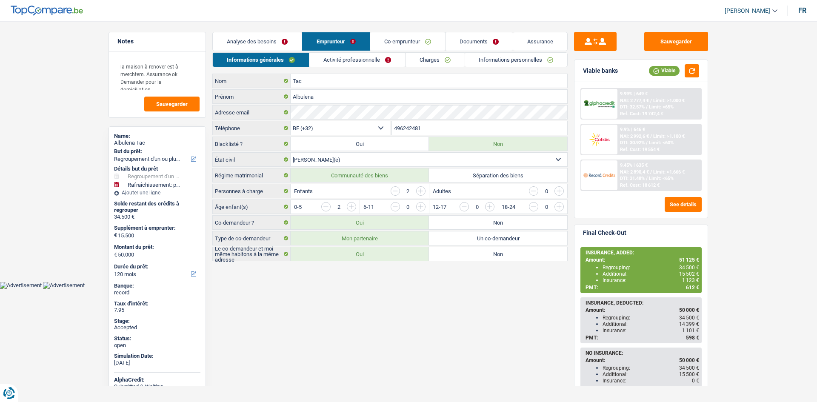
click at [332, 60] on link "Activité professionnelle" at bounding box center [357, 60] width 96 height 14
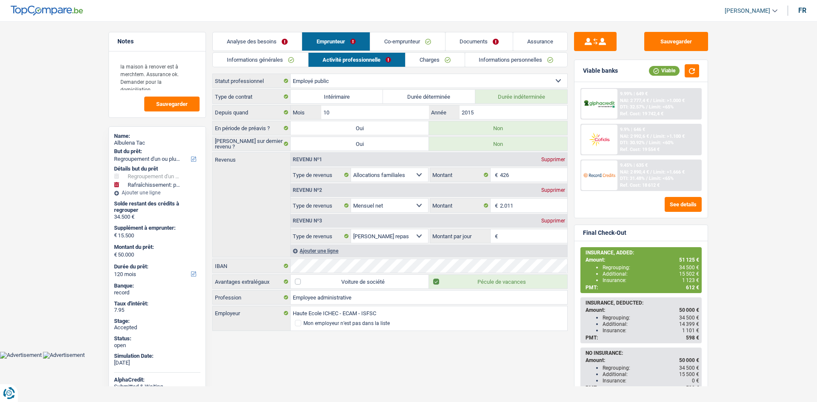
click at [395, 61] on link "Activité professionnelle" at bounding box center [356, 60] width 97 height 14
click at [453, 55] on link "Charges" at bounding box center [434, 60] width 59 height 14
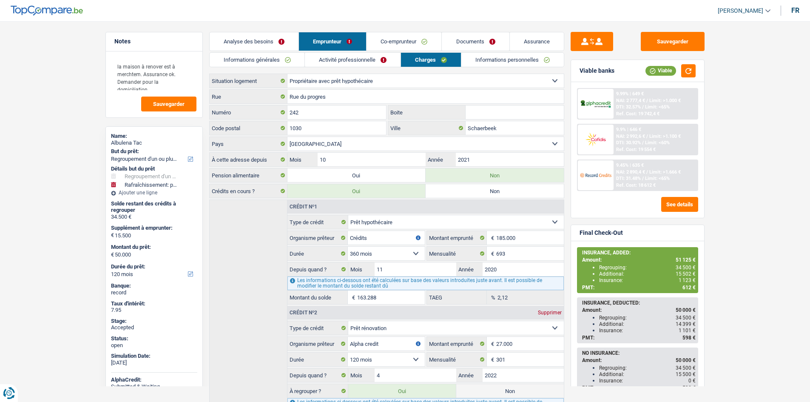
click at [270, 31] on main "Notes la maison à renover est à merchtem. Assurance ok. Demander pour la domici…" at bounding box center [405, 298] width 810 height 570
click at [278, 34] on link "Analyse des besoins" at bounding box center [254, 41] width 89 height 18
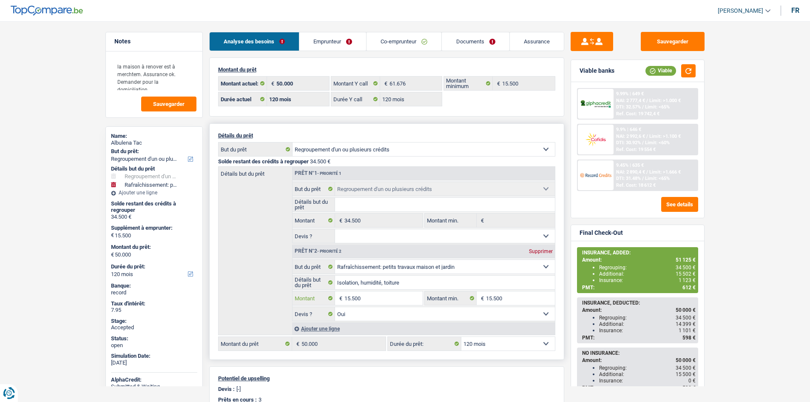
click at [381, 302] on input "15.500" at bounding box center [383, 298] width 78 height 14
type input "20.000"
type input "54.500"
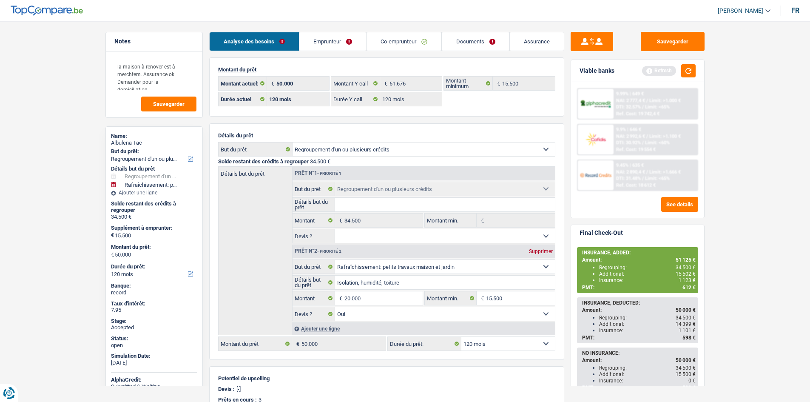
select select "144"
type input "54.500"
select select "144"
type input "54.500"
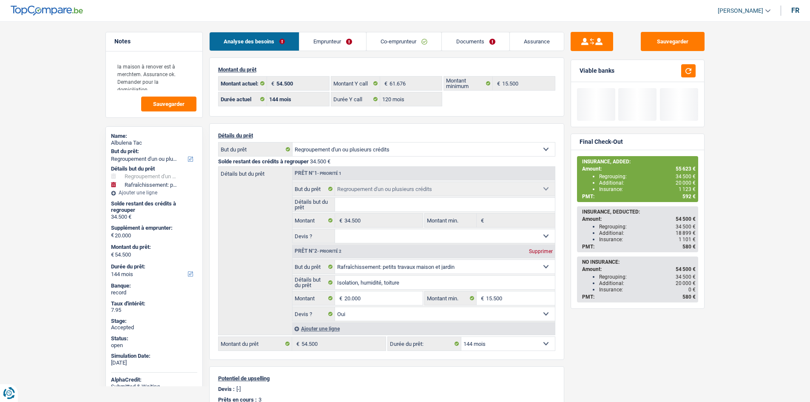
drag, startPoint x: 715, startPoint y: 230, endPoint x: 722, endPoint y: 228, distance: 6.5
click at [717, 230] on main "Notes la maison à renover est à merchtem. Assurance ok. Demander pour la domici…" at bounding box center [405, 327] width 810 height 628
click at [507, 349] on select "12 mois 18 mois 24 mois 30 mois 36 mois 42 mois 48 mois 60 mois 72 mois 84 mois…" at bounding box center [508, 344] width 94 height 14
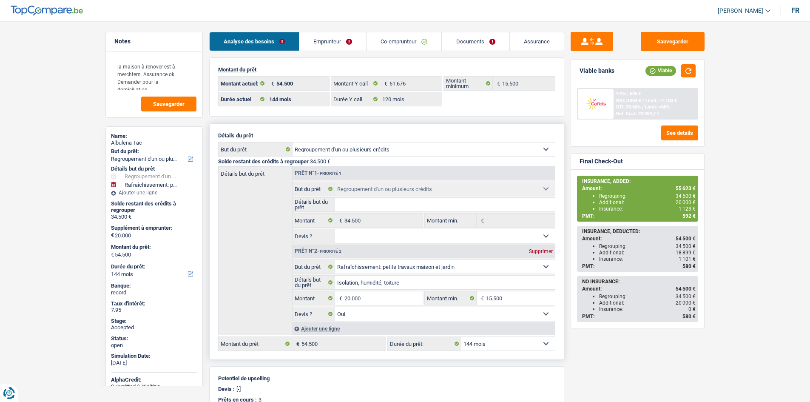
select select "132"
click at [461, 337] on select "12 mois 18 mois 24 mois 30 mois 36 mois 42 mois 48 mois 60 mois 72 mois 84 mois…" at bounding box center [508, 344] width 94 height 14
select select "132"
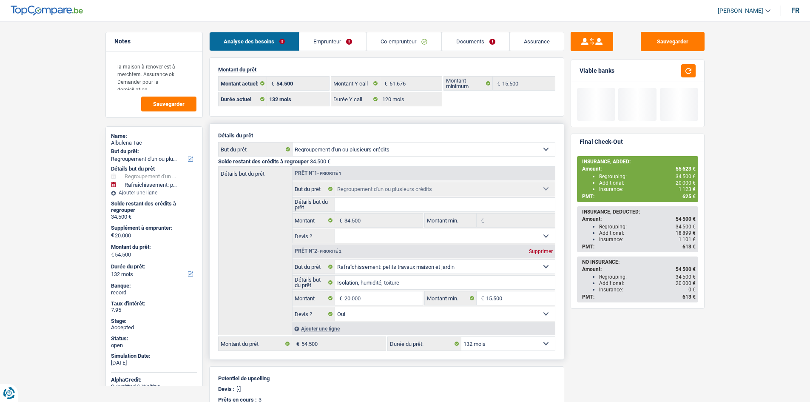
click at [513, 342] on select "12 mois 18 mois 24 mois 30 mois 36 mois 42 mois 48 mois 60 mois 72 mois 84 mois…" at bounding box center [508, 344] width 94 height 14
select select "120"
click at [461, 337] on select "12 mois 18 mois 24 mois 30 mois 36 mois 42 mois 48 mois 60 mois 72 mois 84 mois…" at bounding box center [508, 344] width 94 height 14
select select "120"
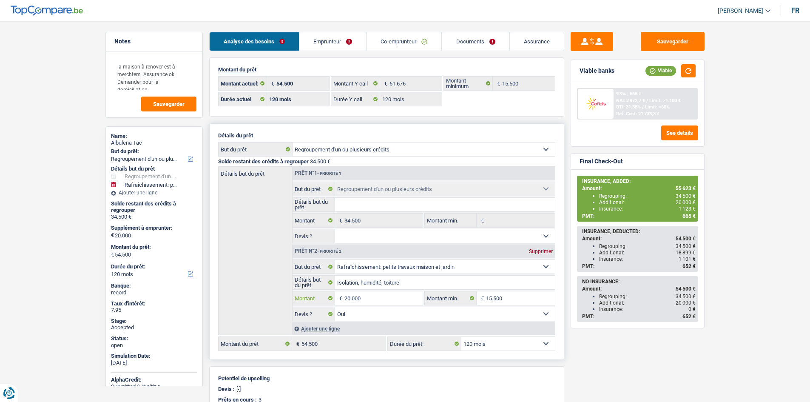
click at [394, 297] on input "20.000" at bounding box center [383, 298] width 78 height 14
type input "25.000"
type input "59.500"
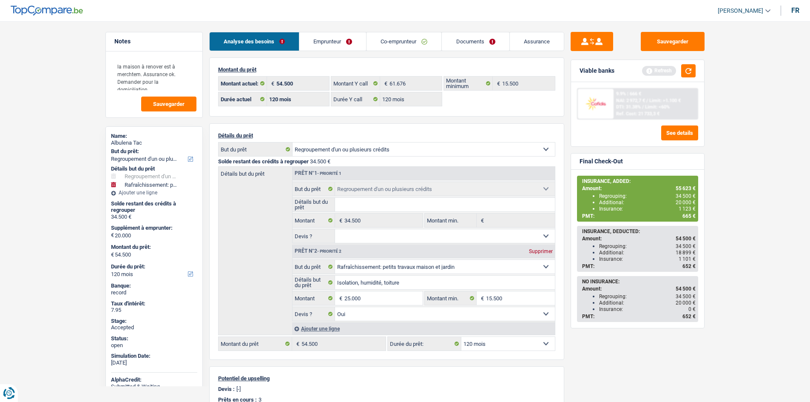
select select "144"
type input "59.500"
select select "144"
type input "59.500"
select select "144"
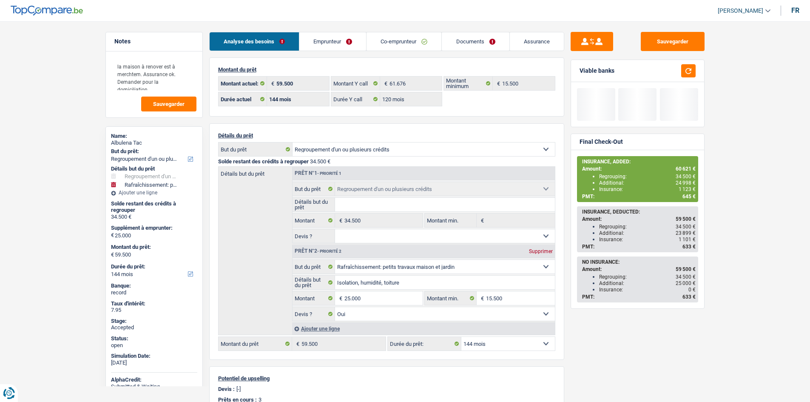
click at [748, 227] on main "Notes la maison à renover est à merchtem. Assurance ok. Demander pour la domici…" at bounding box center [405, 327] width 810 height 628
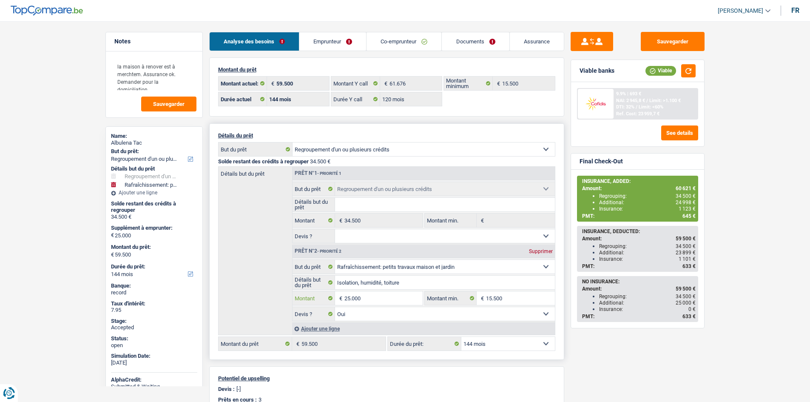
click at [373, 293] on input "25.000" at bounding box center [383, 298] width 78 height 14
type input "25.500"
type input "60.000"
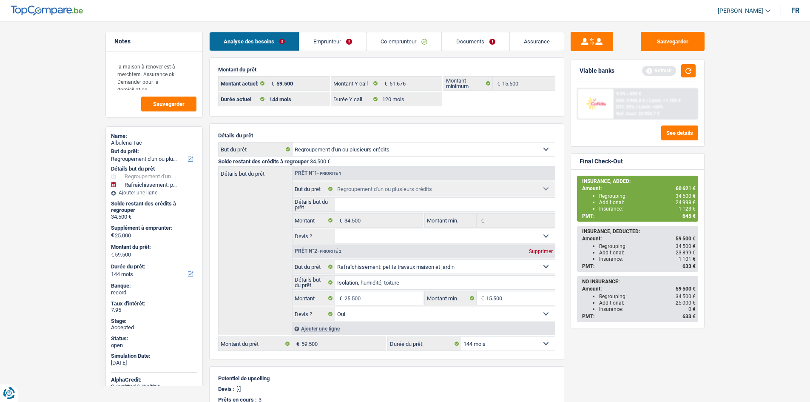
type input "60.000"
click at [750, 242] on main "Notes la maison à renover est à merchtem. Assurance ok. Demander pour la domici…" at bounding box center [405, 327] width 810 height 628
click at [524, 297] on input "15.500" at bounding box center [520, 298] width 69 height 14
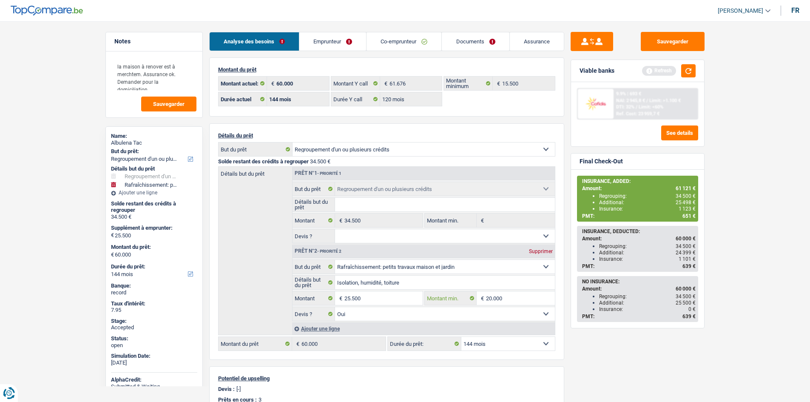
type input "20.000"
click at [712, 353] on main "Notes la maison à renover est à merchtem. Assurance ok. Demander pour la domici…" at bounding box center [405, 327] width 810 height 628
click at [737, 274] on main "Notes la maison à renover est à merchtem. Assurance ok. Demander pour la domici…" at bounding box center [405, 327] width 810 height 628
click at [737, 273] on main "Notes la maison à renover est à merchtem. Assurance ok. Demander pour la domici…" at bounding box center [405, 327] width 810 height 628
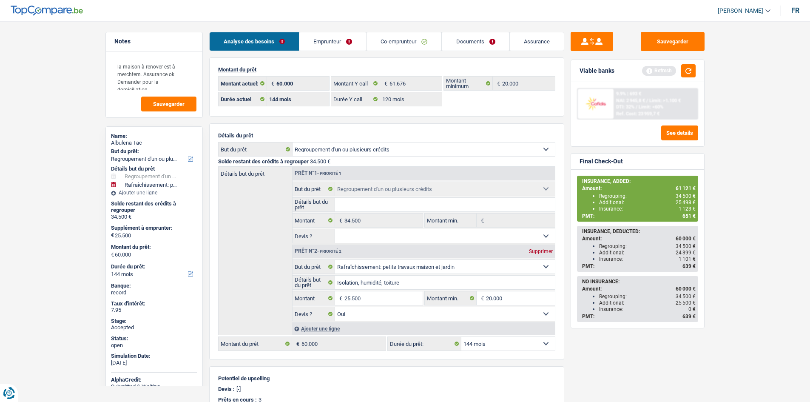
click at [360, 43] on link "Emprunteur" at bounding box center [332, 41] width 67 height 18
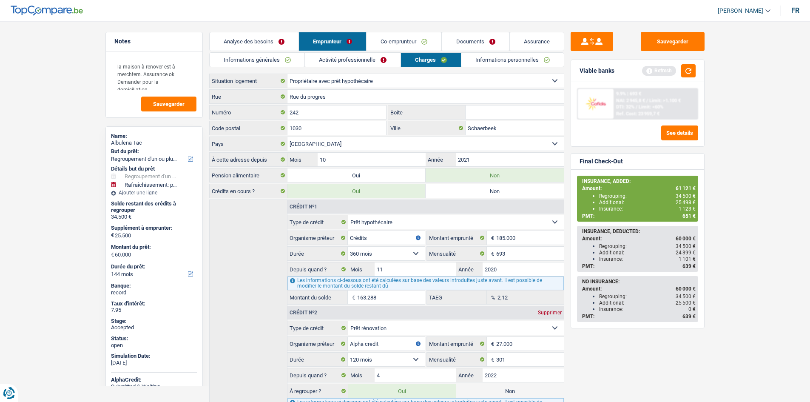
click at [781, 217] on main "Notes la maison à renover est à merchtem. Assurance ok. Demander pour la domici…" at bounding box center [405, 298] width 810 height 570
click at [687, 40] on button "Sauvegarder" at bounding box center [673, 41] width 64 height 19
click at [283, 38] on link "Analyse des besoins" at bounding box center [254, 41] width 89 height 18
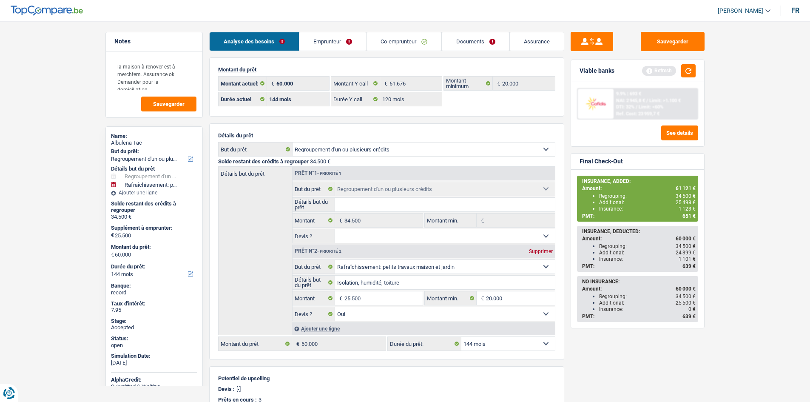
click at [736, 154] on main "Notes la maison à renover est à merchtem. Assurance ok. Demander pour la domici…" at bounding box center [405, 327] width 810 height 628
click at [677, 43] on button "Sauvegarder" at bounding box center [673, 41] width 64 height 19
click at [49, 137] on main "Notes la maison à renover est à merchtem. Assurance ok. Demander pour la domici…" at bounding box center [405, 327] width 810 height 628
select select "refinancing"
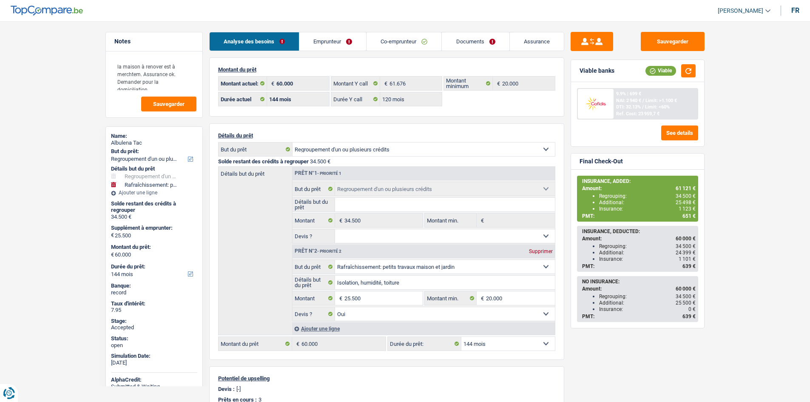
select select "houseOrGarden"
select select "144"
select select "120"
select select "refinancing"
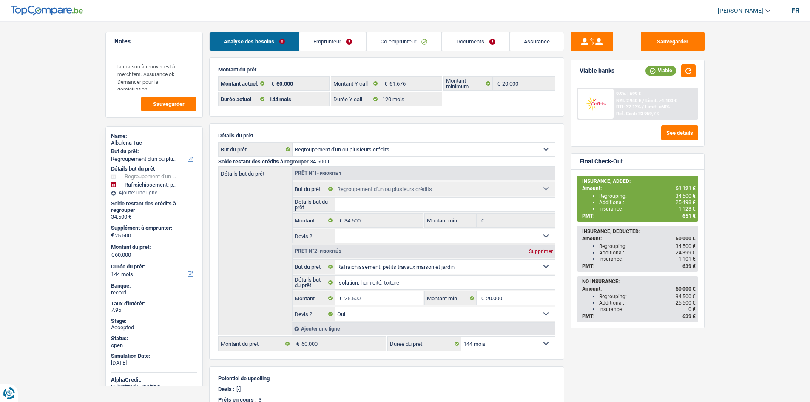
select select "refinancing"
select select "houseOrGarden"
select select "yes"
click at [677, 44] on button "Sauvegarder" at bounding box center [673, 41] width 64 height 19
click at [759, 158] on main "Notes la maison à renover est à merchtem. Assurance ok. Demander pour la domici…" at bounding box center [405, 327] width 810 height 628
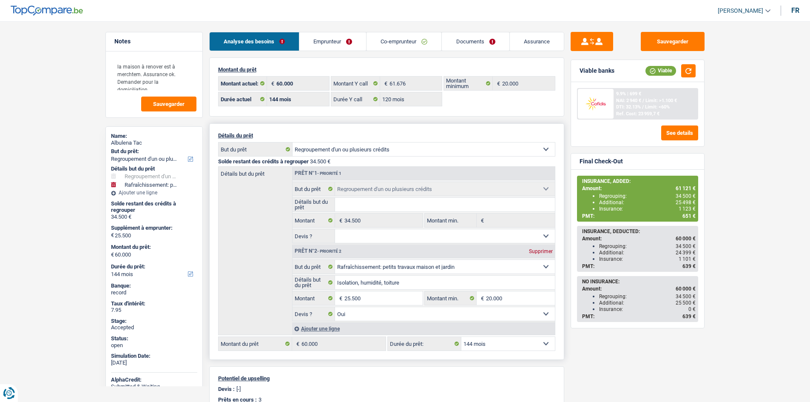
click at [529, 343] on select "12 mois 18 mois 24 mois 30 mois 36 mois 42 mois 48 mois 60 mois 72 mois 84 mois…" at bounding box center [508, 344] width 94 height 14
select select "120"
click at [461, 337] on select "12 mois 18 mois 24 mois 30 mois 36 mois 42 mois 48 mois 60 mois 72 mois 84 mois…" at bounding box center [508, 344] width 94 height 14
select select "120"
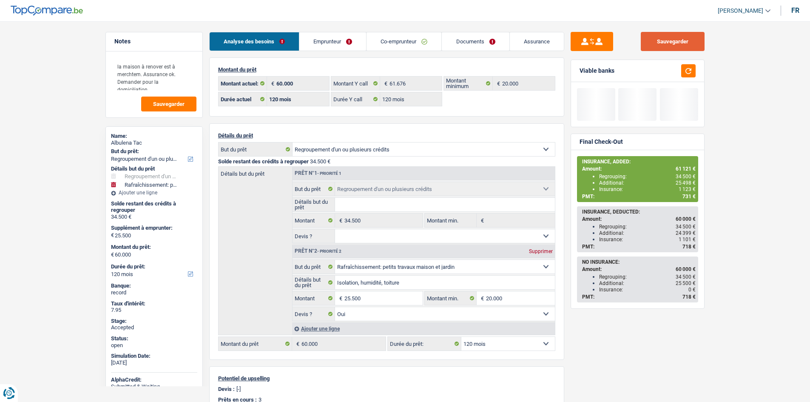
click at [685, 43] on button "Sauvegarder" at bounding box center [673, 41] width 64 height 19
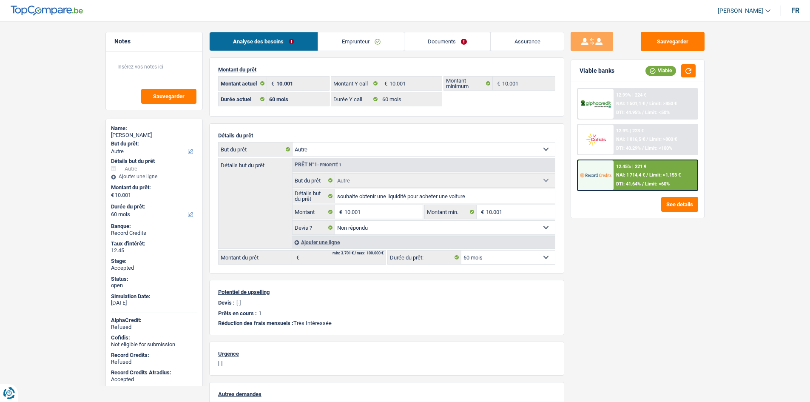
select select "other"
select select "60"
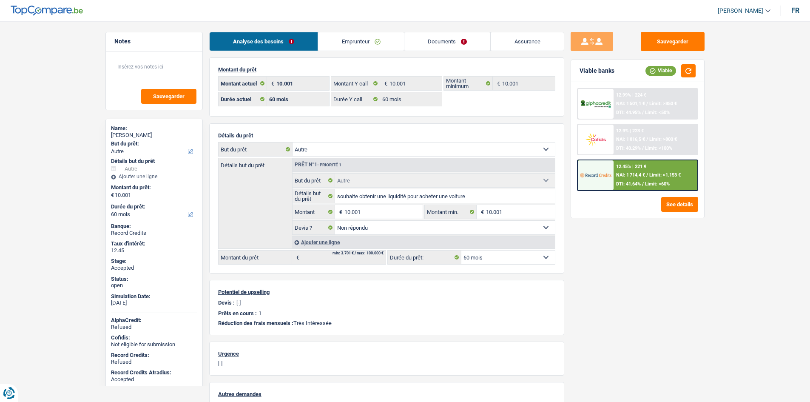
select select "other"
select select "not_answered"
select select "60"
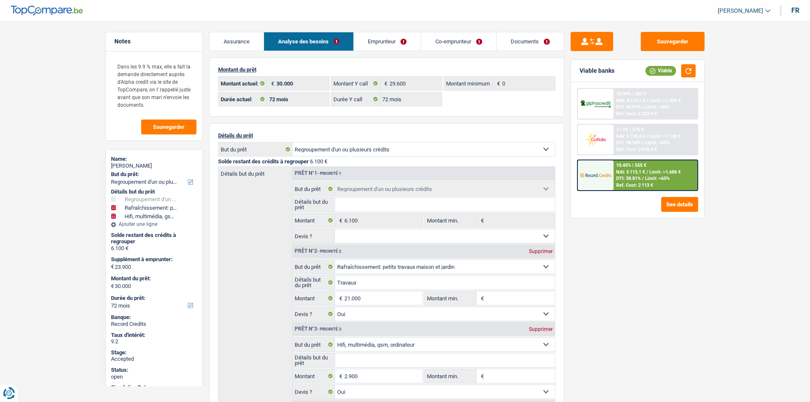
select select "refinancing"
select select "houseOrGarden"
select select "tech"
select select "72"
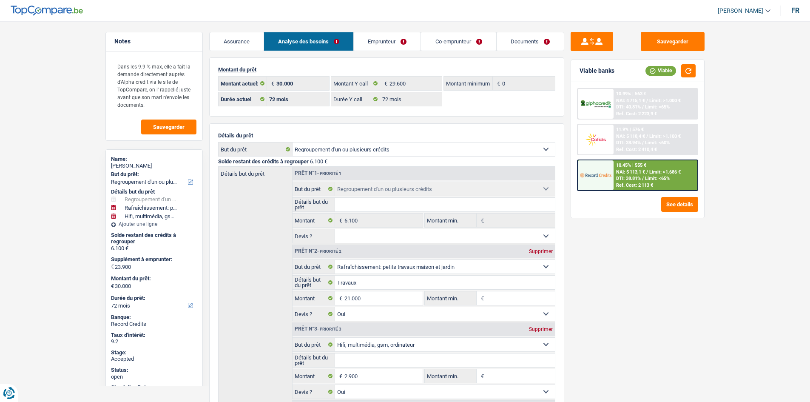
select select "72"
select select "refinancing"
select select "houseOrGarden"
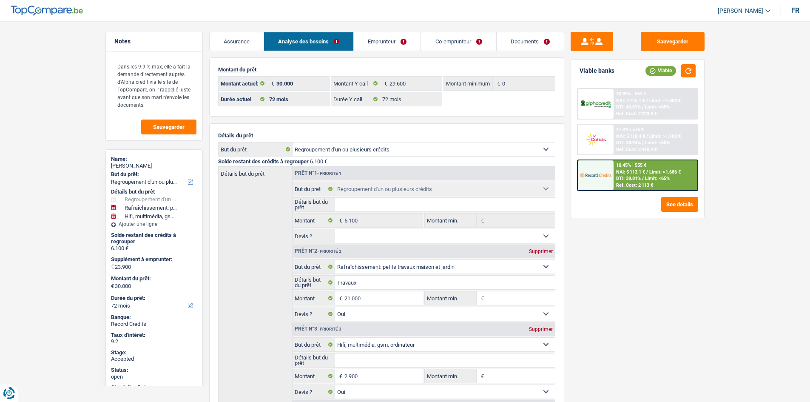
select select "yes"
select select "tech"
select select "yes"
select select "72"
select select "refinancing"
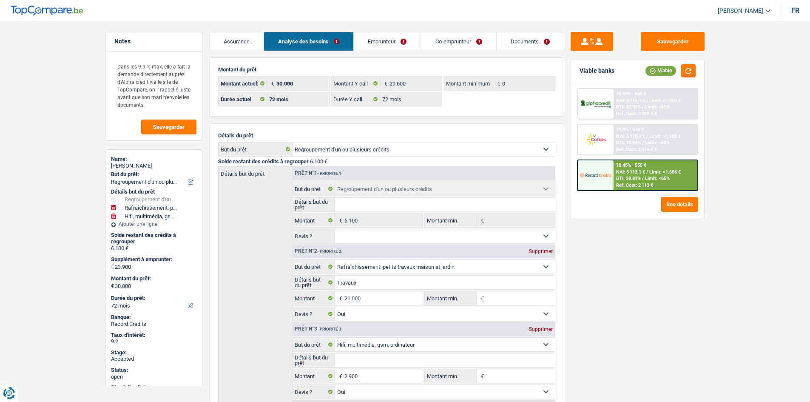
select select "refinancing"
select select "houseOrGarden"
select select "tech"
select select "72"
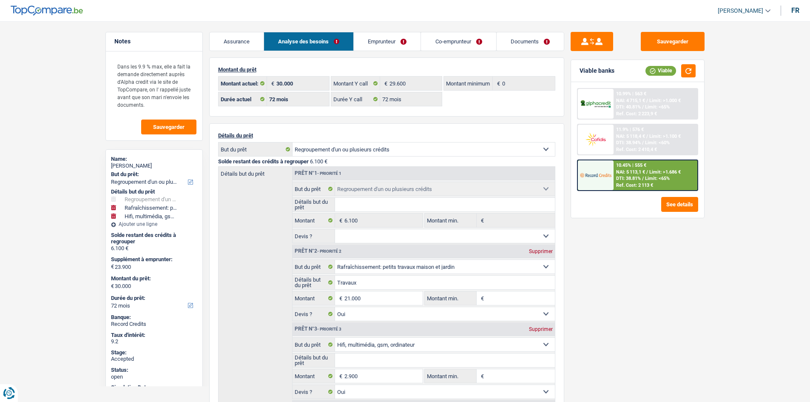
select select "72"
select select "refinancing"
select select "houseOrGarden"
select select "yes"
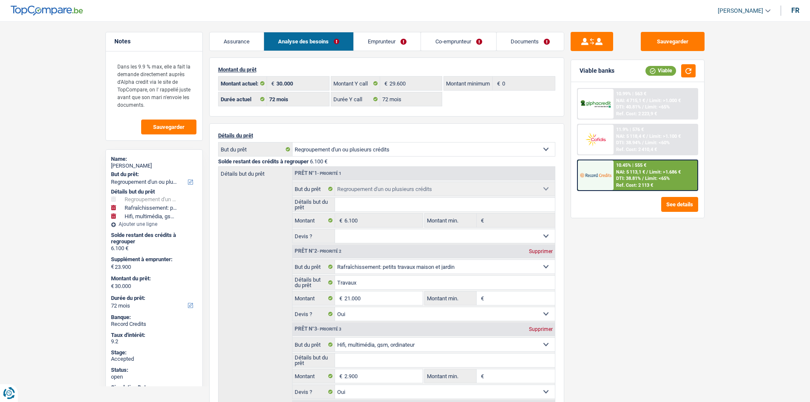
select select "tech"
select select "yes"
select select "72"
select select "32"
select select "married"
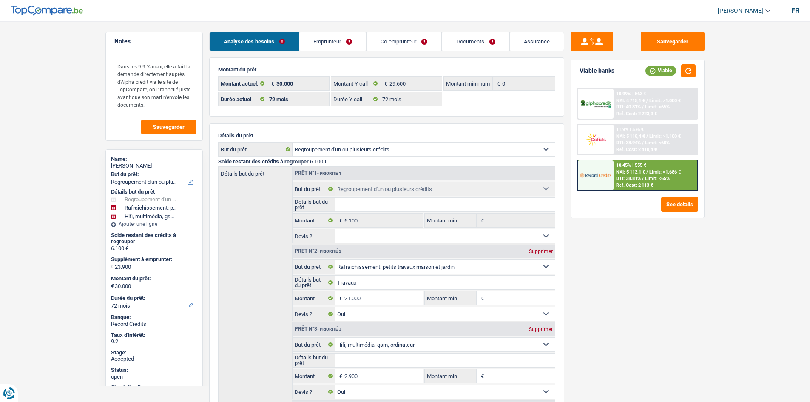
click at [352, 41] on link "Emprunteur" at bounding box center [332, 41] width 67 height 18
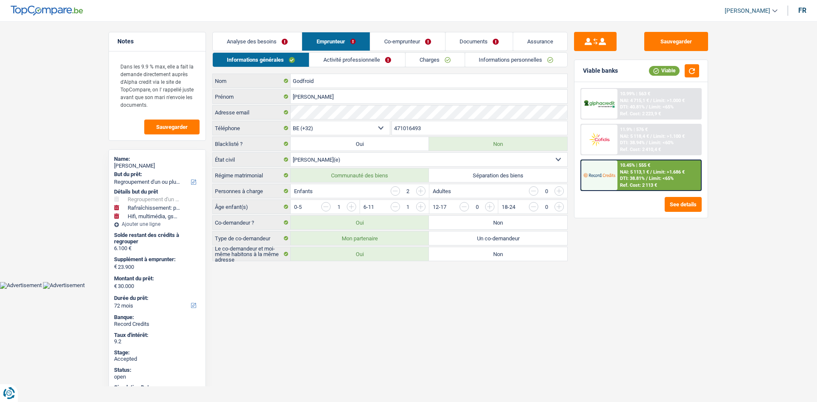
click at [499, 41] on link "Documents" at bounding box center [478, 41] width 67 height 18
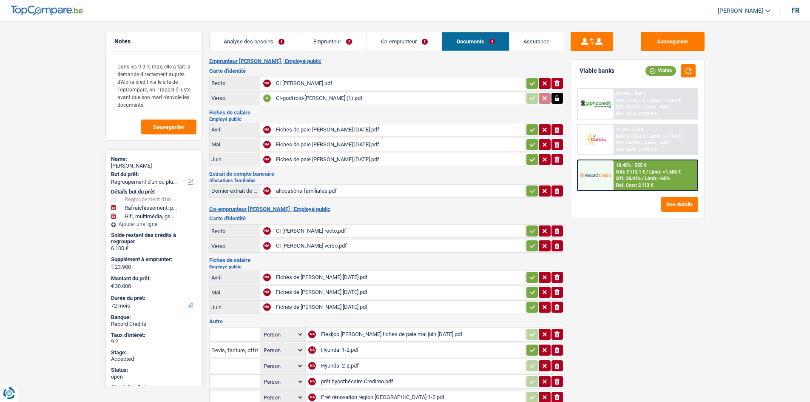
click at [543, 42] on link "Assurance" at bounding box center [536, 41] width 54 height 18
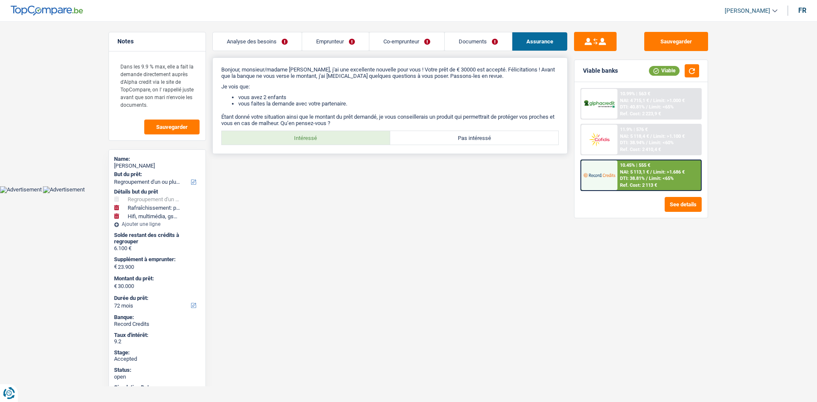
click at [273, 135] on label "Intéressé" at bounding box center [306, 138] width 168 height 14
click at [273, 135] on input "Intéressé" at bounding box center [306, 138] width 168 height 14
radio input "true"
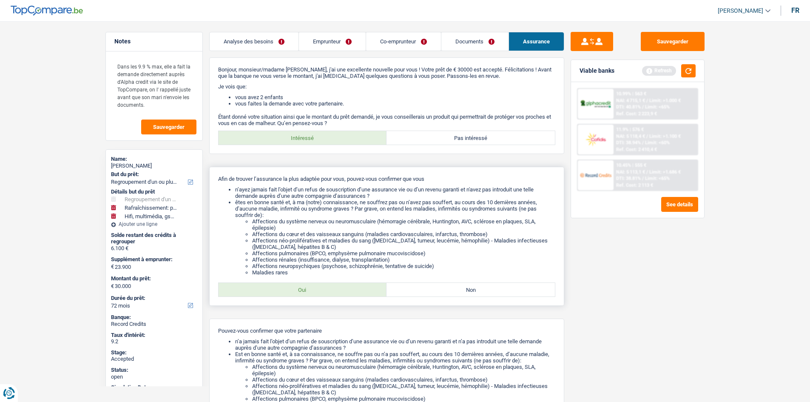
click at [335, 294] on label "Oui" at bounding box center [303, 290] width 168 height 14
click at [335, 294] on input "Oui" at bounding box center [303, 290] width 168 height 14
radio input "true"
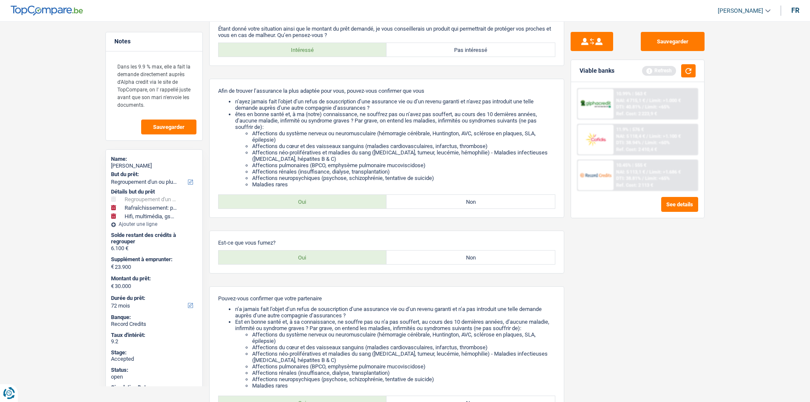
scroll to position [189, 0]
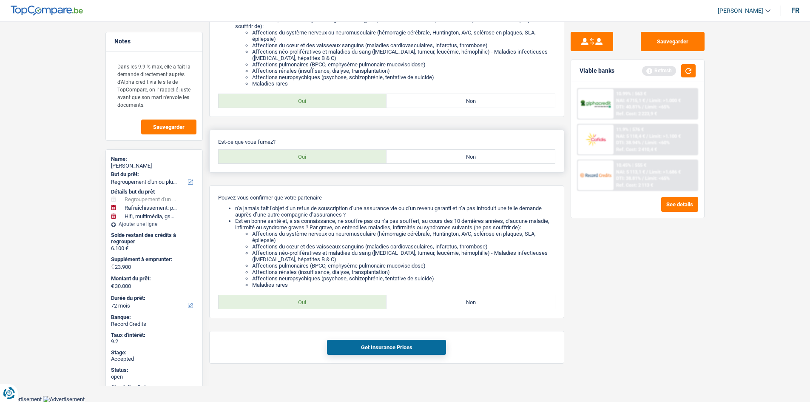
click at [445, 157] on label "Non" at bounding box center [471, 157] width 168 height 14
click at [445, 157] on input "Non" at bounding box center [471, 157] width 168 height 14
radio input "true"
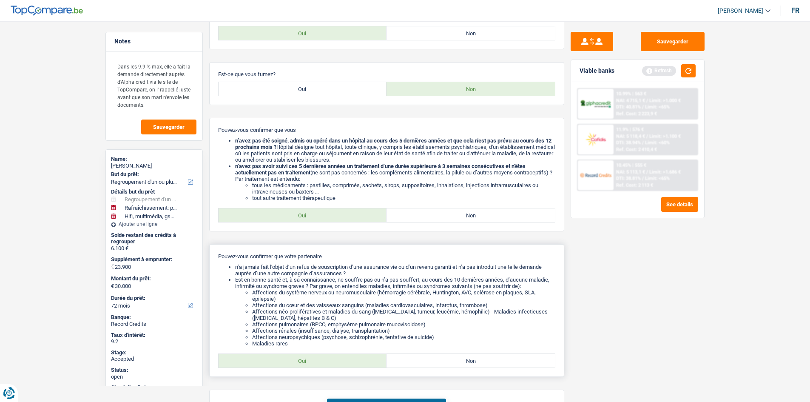
scroll to position [315, 0]
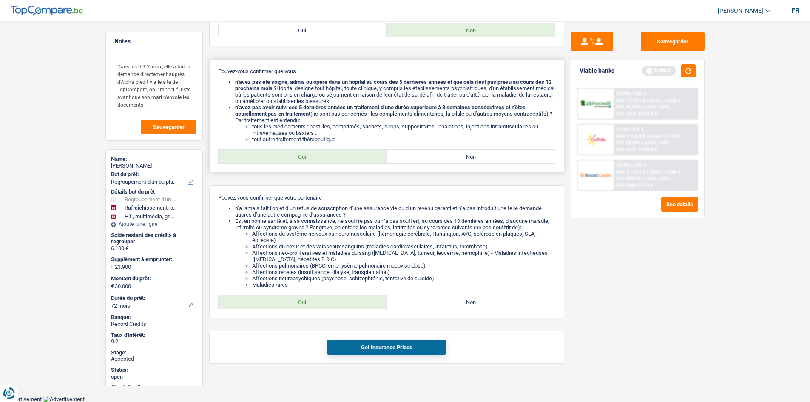
drag, startPoint x: 334, startPoint y: 153, endPoint x: 349, endPoint y: 223, distance: 71.6
click at [334, 153] on label "Oui" at bounding box center [303, 157] width 168 height 14
click at [334, 153] on input "Oui" at bounding box center [303, 157] width 168 height 14
radio input "true"
click at [336, 303] on label "Oui" at bounding box center [303, 302] width 168 height 14
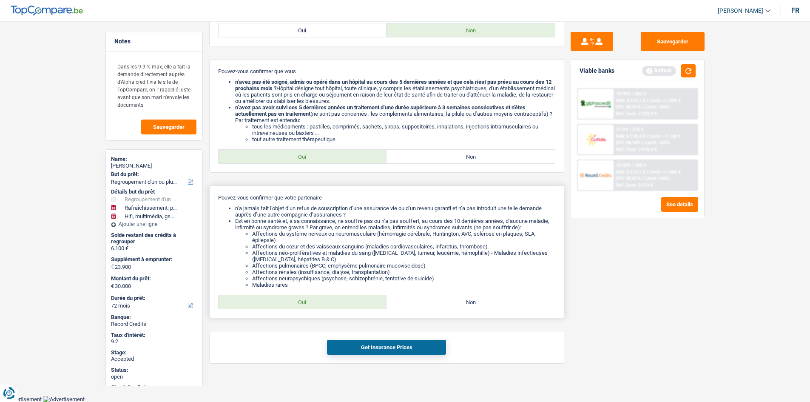
click at [336, 303] on input "Oui" at bounding box center [303, 302] width 168 height 14
radio input "true"
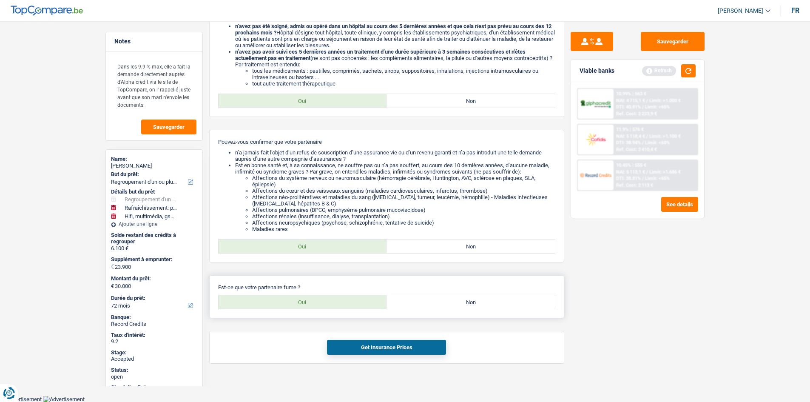
click at [455, 307] on label "Non" at bounding box center [471, 302] width 168 height 14
click at [455, 307] on input "Non" at bounding box center [471, 302] width 168 height 14
radio input "true"
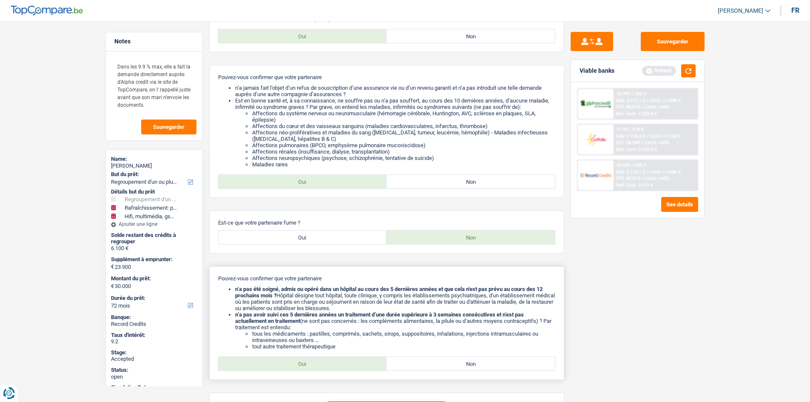
scroll to position [497, 0]
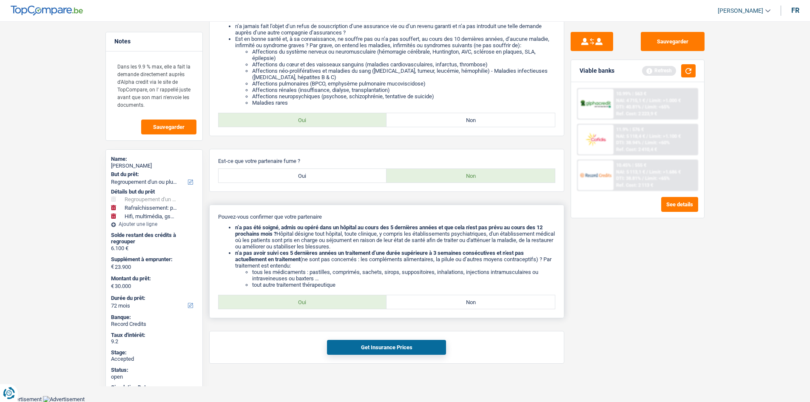
drag, startPoint x: 307, startPoint y: 299, endPoint x: 377, endPoint y: 290, distance: 70.7
click at [307, 299] on label "Oui" at bounding box center [303, 302] width 168 height 14
click at [307, 299] on input "Oui" at bounding box center [303, 302] width 168 height 14
radio input "true"
click at [393, 339] on div "Get Insurance Prices" at bounding box center [386, 347] width 355 height 33
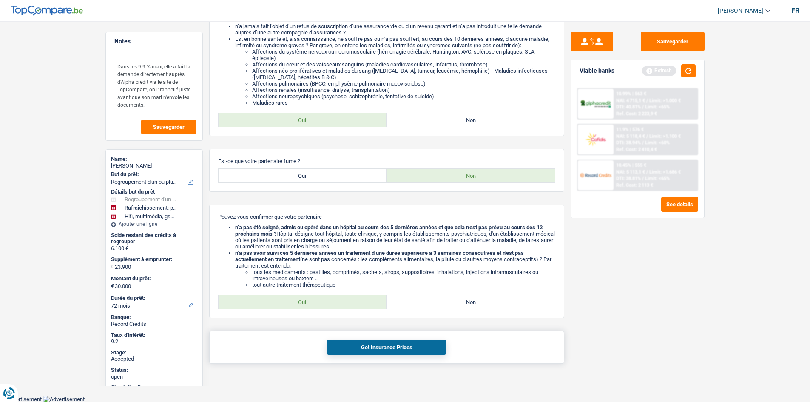
click at [401, 349] on button "Get Insurance Prices" at bounding box center [386, 347] width 119 height 15
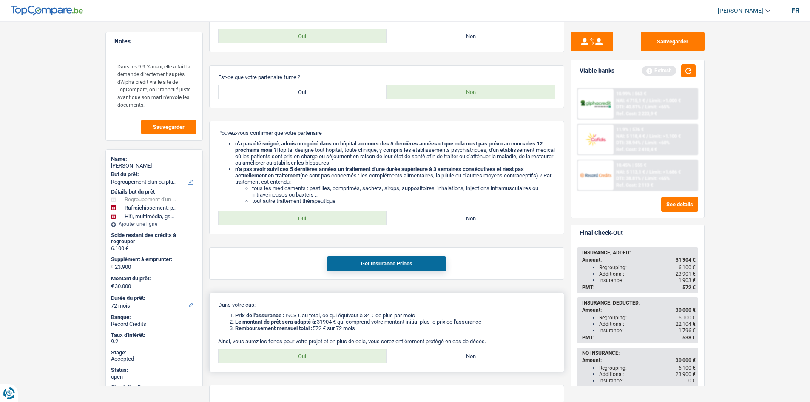
scroll to position [620, 0]
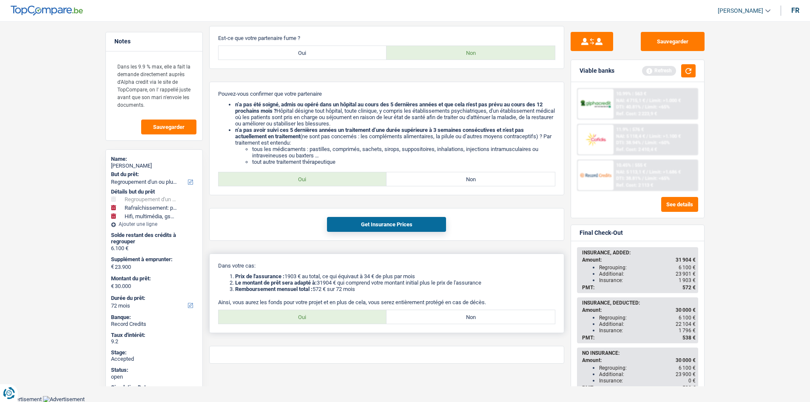
click at [317, 322] on label "Oui" at bounding box center [303, 317] width 168 height 14
click at [317, 322] on input "Oui" at bounding box center [303, 317] width 168 height 14
radio input "true"
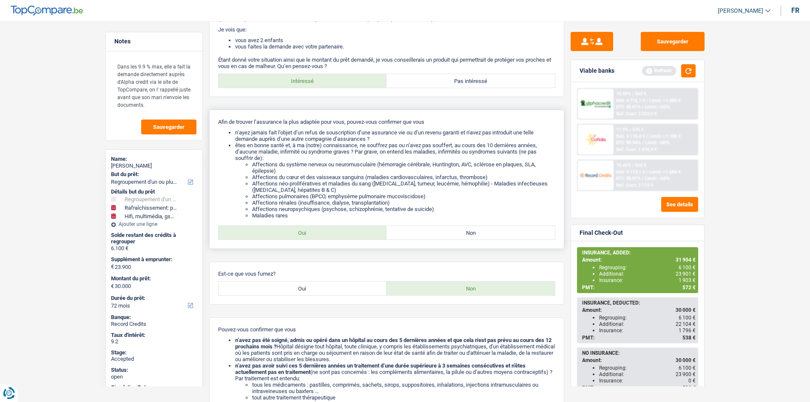
scroll to position [0, 0]
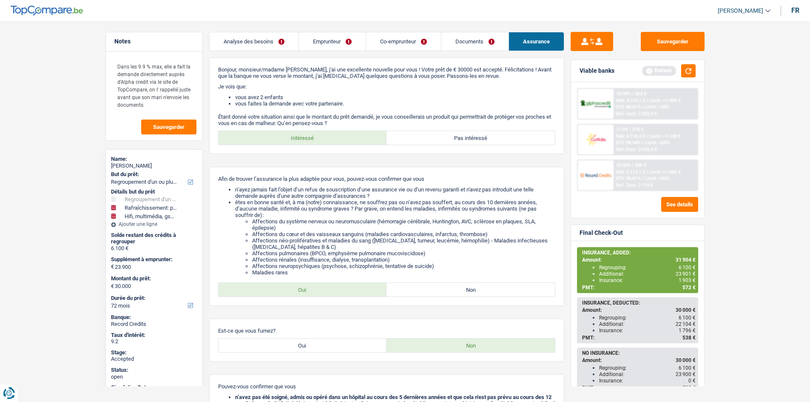
click at [378, 46] on link "Co-emprunteur" at bounding box center [403, 41] width 75 height 18
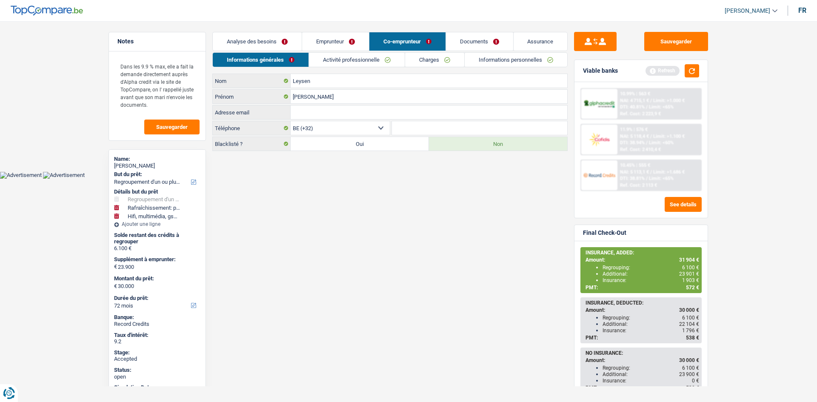
click at [517, 39] on link "Assurance" at bounding box center [540, 41] width 54 height 18
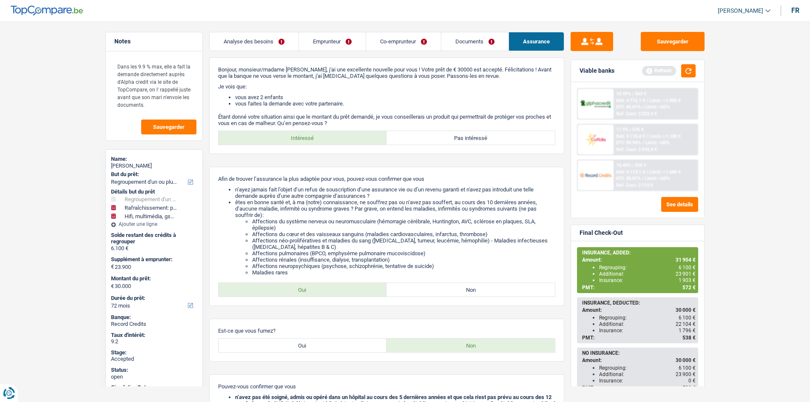
click at [261, 37] on link "Analyse des besoins" at bounding box center [254, 41] width 89 height 18
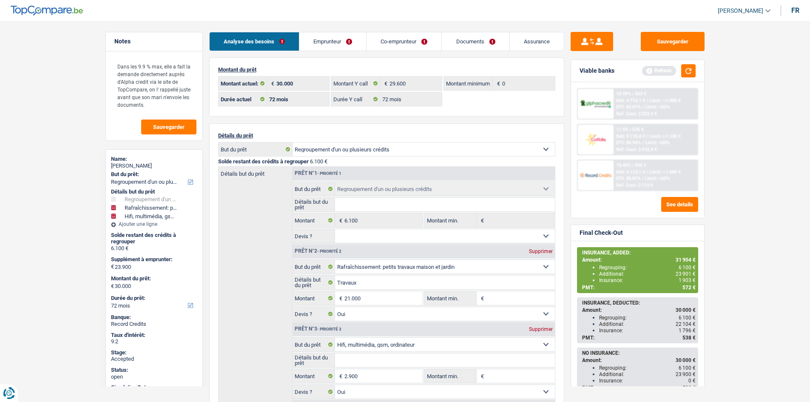
click at [345, 43] on link "Emprunteur" at bounding box center [332, 41] width 67 height 18
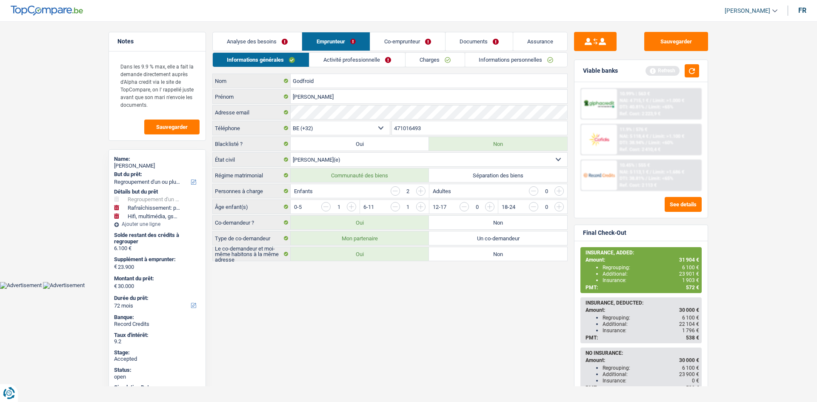
click at [453, 61] on link "Charges" at bounding box center [434, 60] width 59 height 14
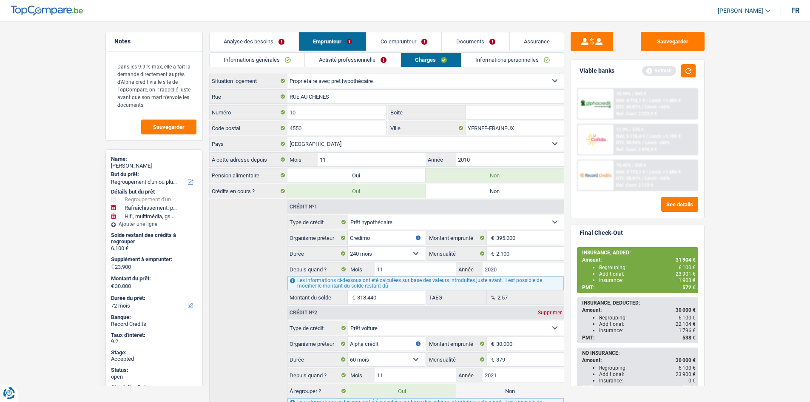
click at [658, 125] on div "11.9% | 576 € NAI: 5 118,4 € / Limit: >1.100 € DTI: 38.94% / Limit: <60% Ref. C…" at bounding box center [656, 140] width 84 height 30
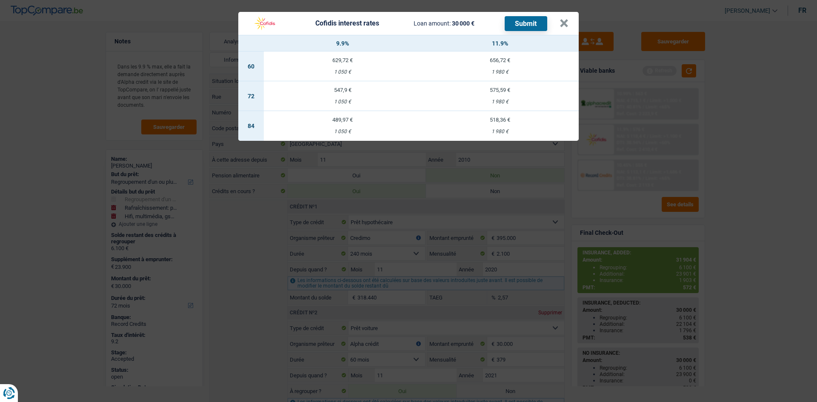
click at [342, 91] on div "547,9 €" at bounding box center [342, 90] width 157 height 6
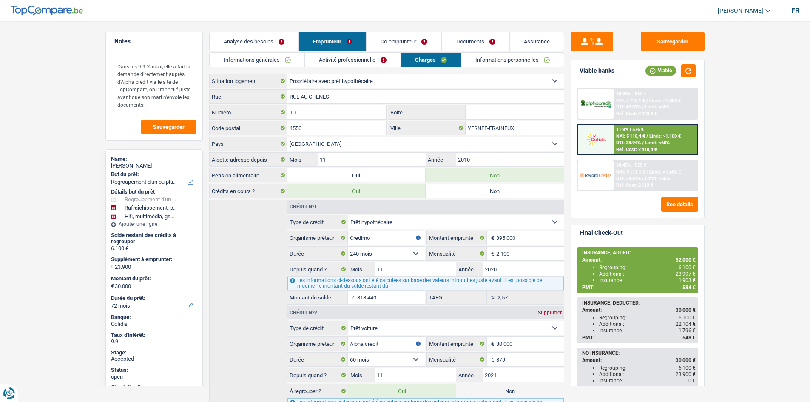
click at [524, 42] on link "Assurance" at bounding box center [537, 41] width 54 height 18
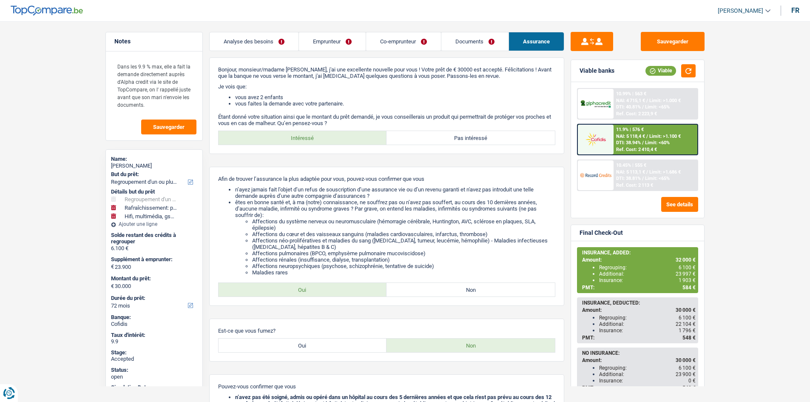
click at [301, 45] on link "Emprunteur" at bounding box center [332, 41] width 67 height 18
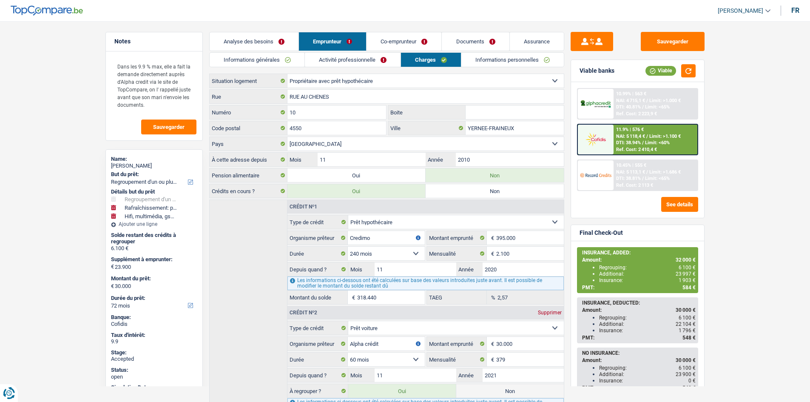
click at [691, 169] on div "10.45% | 555 € NAI: 5 113,1 € / Limit: >1.686 € DTI: 38.81% / Limit: <65% Ref. …" at bounding box center [656, 175] width 84 height 30
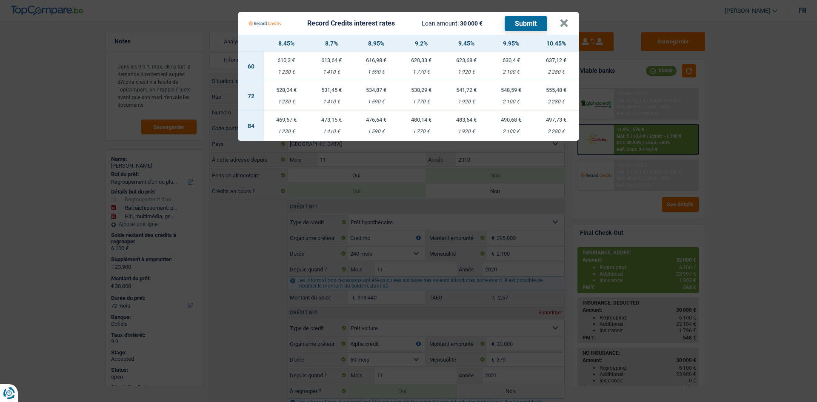
click at [419, 97] on td "538,29 € 1 770 €" at bounding box center [420, 96] width 45 height 30
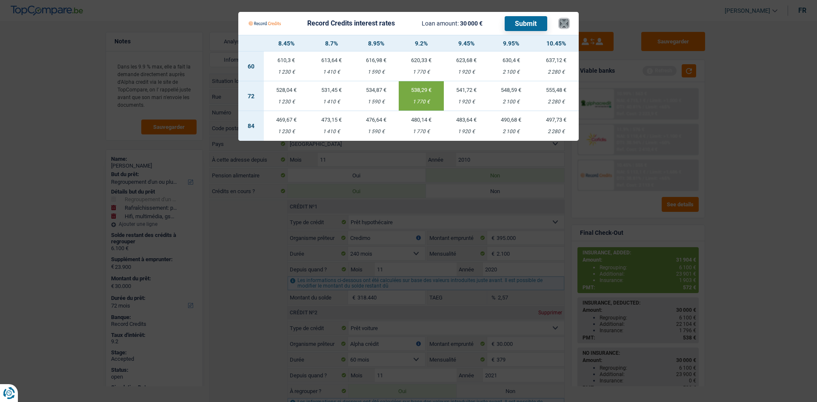
click at [562, 23] on button "×" at bounding box center [563, 23] width 9 height 9
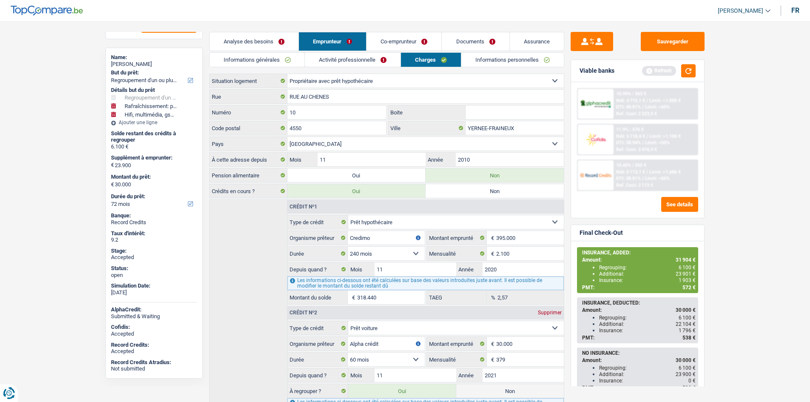
scroll to position [102, 0]
click at [536, 37] on link "Assurance" at bounding box center [537, 41] width 54 height 18
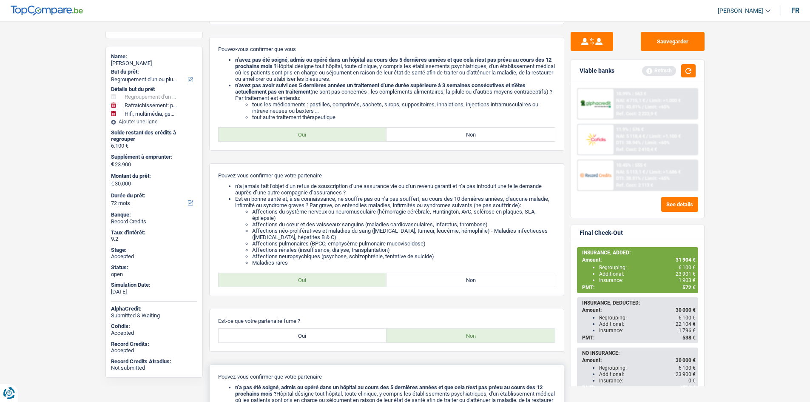
scroll to position [510, 0]
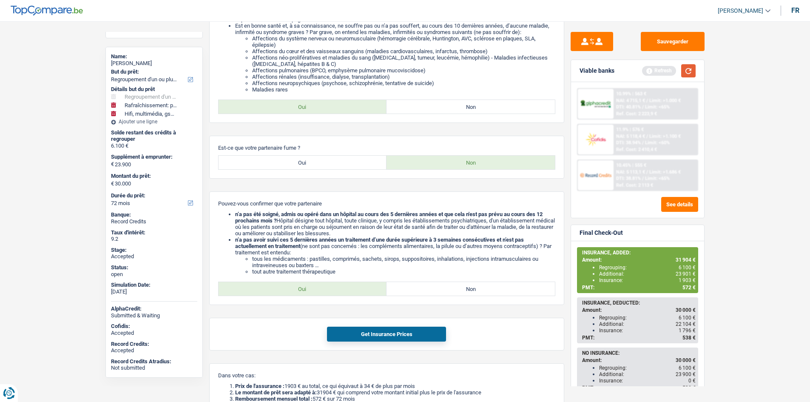
click at [690, 69] on button "button" at bounding box center [688, 70] width 14 height 13
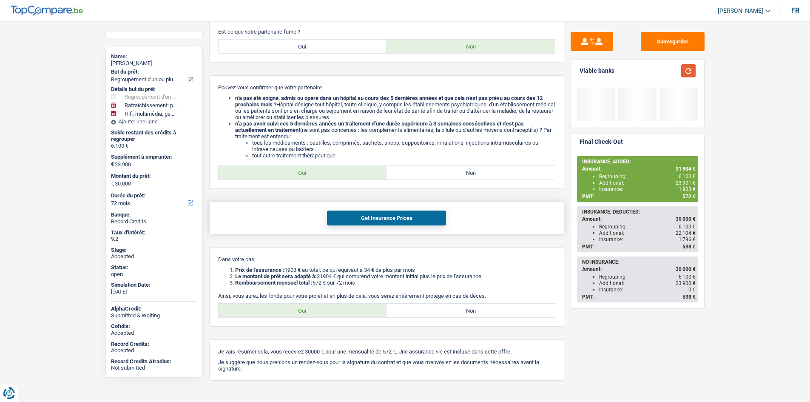
scroll to position [643, 0]
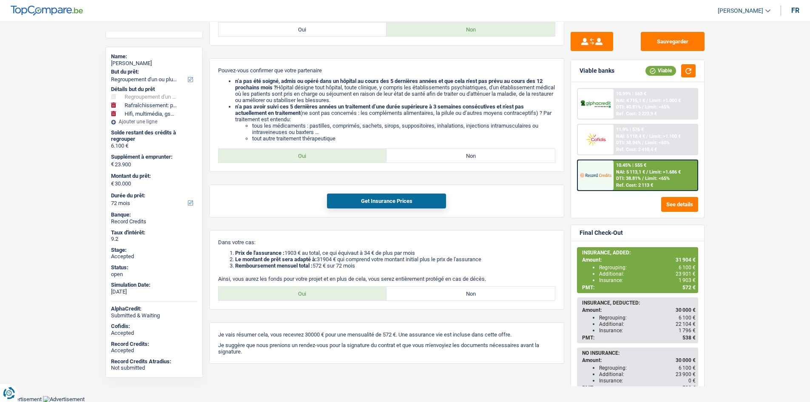
click at [686, 41] on button "Sauvegarder" at bounding box center [673, 41] width 64 height 19
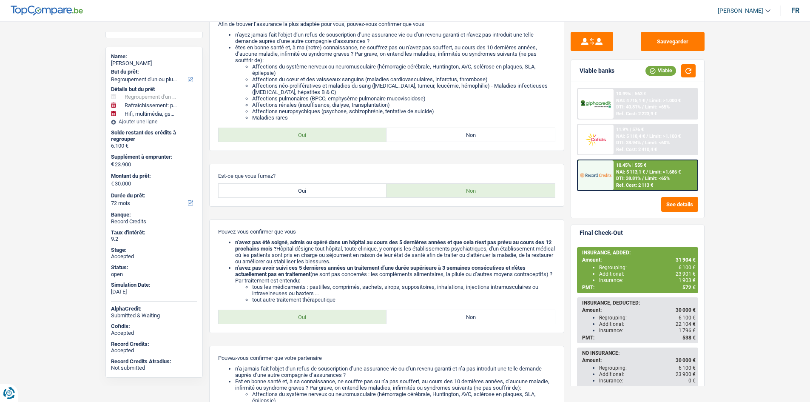
scroll to position [0, 0]
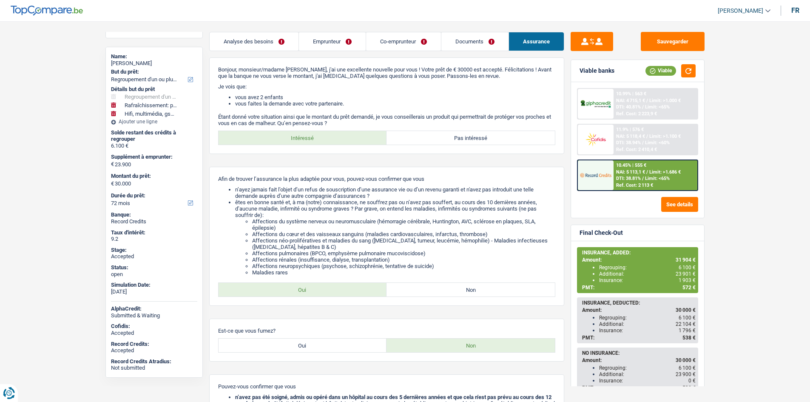
click at [315, 41] on link "Emprunteur" at bounding box center [332, 41] width 67 height 18
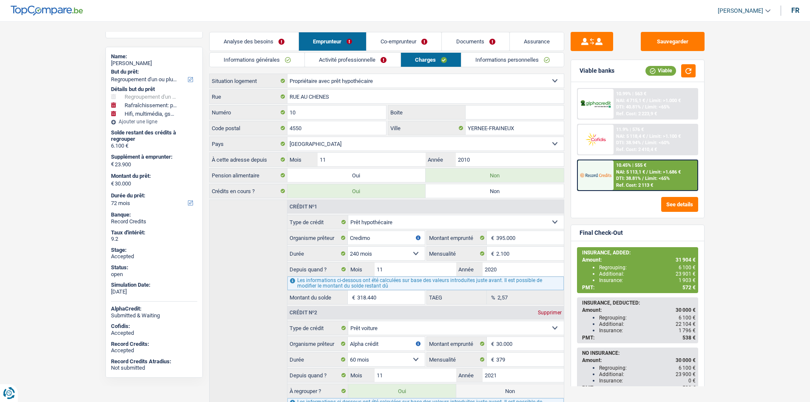
click at [294, 56] on link "Informations générales" at bounding box center [257, 60] width 95 height 14
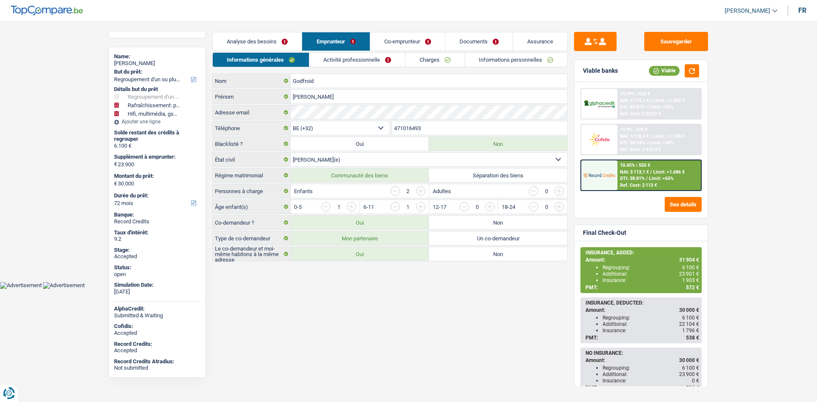
click at [74, 140] on main "Notes Dans les 9.9 % max, elle a fait la demande directement auprès d'Alpha cre…" at bounding box center [408, 147] width 817 height 269
click at [421, 58] on link "Charges" at bounding box center [434, 60] width 59 height 14
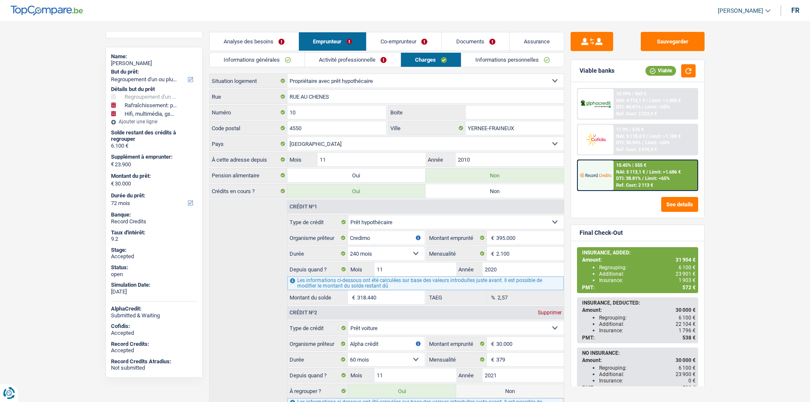
click at [410, 45] on link "Co-emprunteur" at bounding box center [404, 41] width 75 height 18
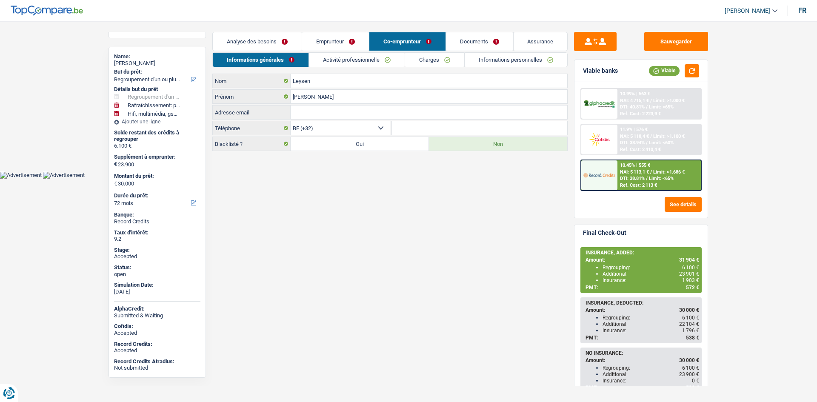
click at [439, 61] on link "Charges" at bounding box center [434, 60] width 59 height 14
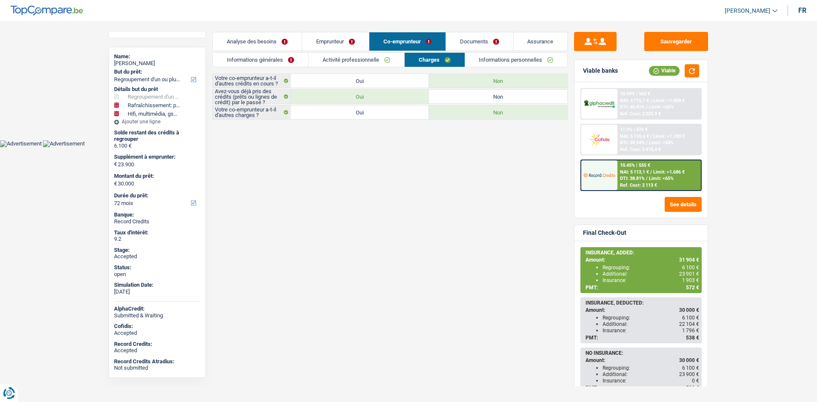
click at [482, 61] on link "Informations personnelles" at bounding box center [516, 60] width 102 height 14
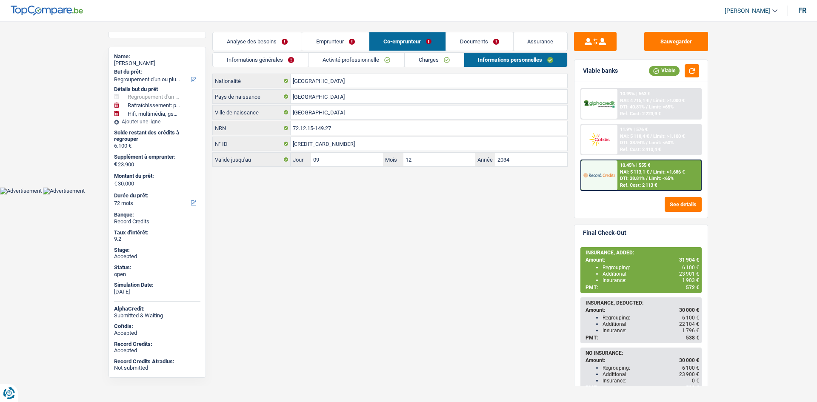
click at [458, 60] on link "Charges" at bounding box center [433, 60] width 59 height 14
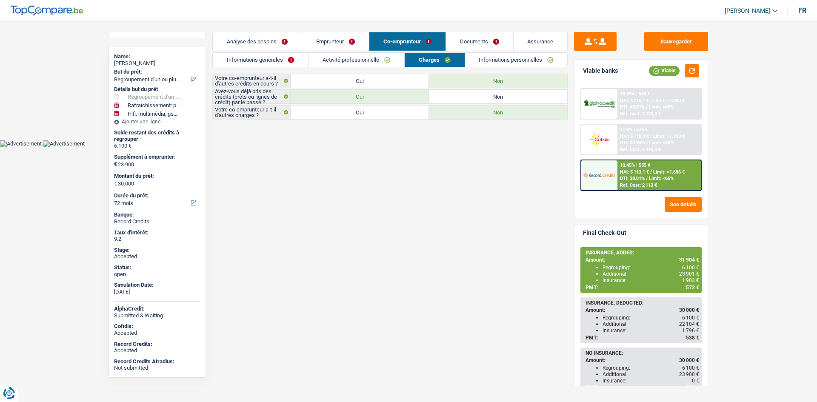
click at [333, 43] on link "Emprunteur" at bounding box center [335, 41] width 67 height 18
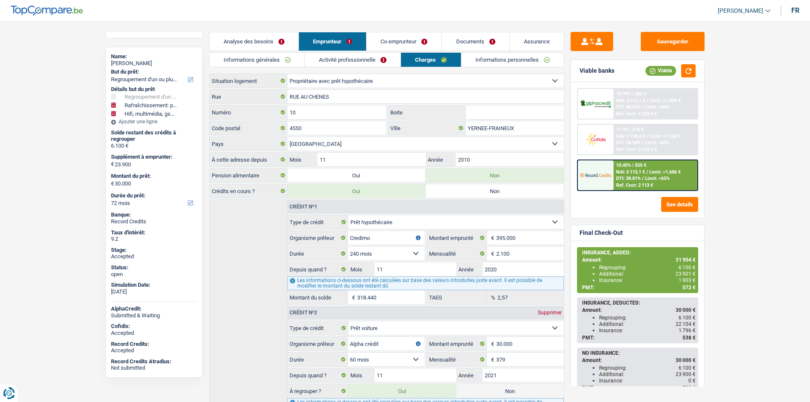
click at [417, 19] on header "Habib Tasan Se déconnecter fr" at bounding box center [405, 11] width 810 height 22
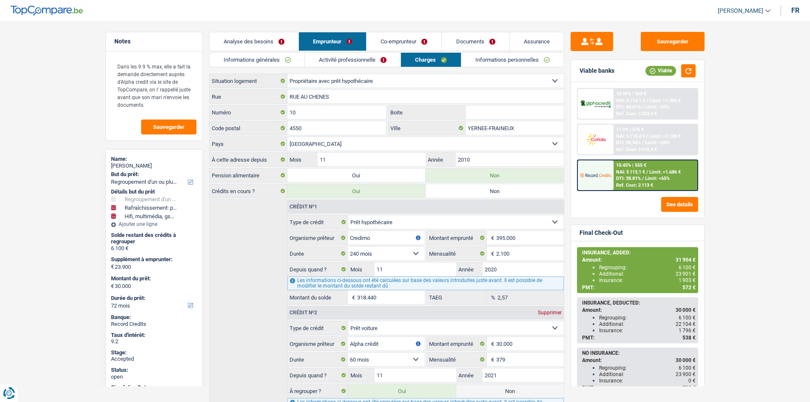
click at [204, 67] on div "Notes Dans les 9.9 % max, elle a fait la demande directement auprès d'Alpha cre…" at bounding box center [154, 209] width 110 height 354
click at [313, 18] on header "Habib Tasan Se déconnecter fr" at bounding box center [405, 11] width 810 height 22
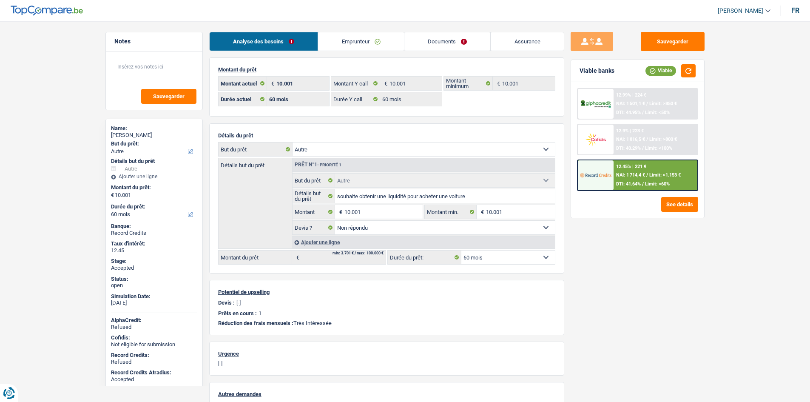
select select "other"
select select "60"
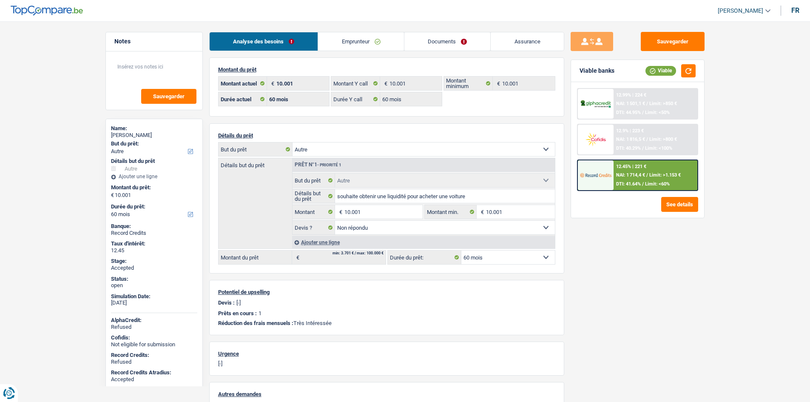
select select "other"
select select "not_answered"
select select "60"
click at [531, 41] on link "Assurance" at bounding box center [527, 41] width 73 height 18
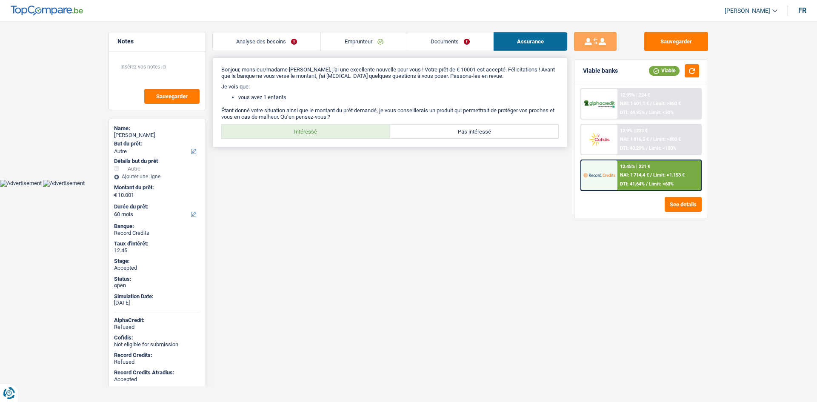
click at [278, 134] on label "Intéressé" at bounding box center [306, 132] width 168 height 14
click at [278, 134] on input "Intéressé" at bounding box center [306, 132] width 168 height 14
radio input "true"
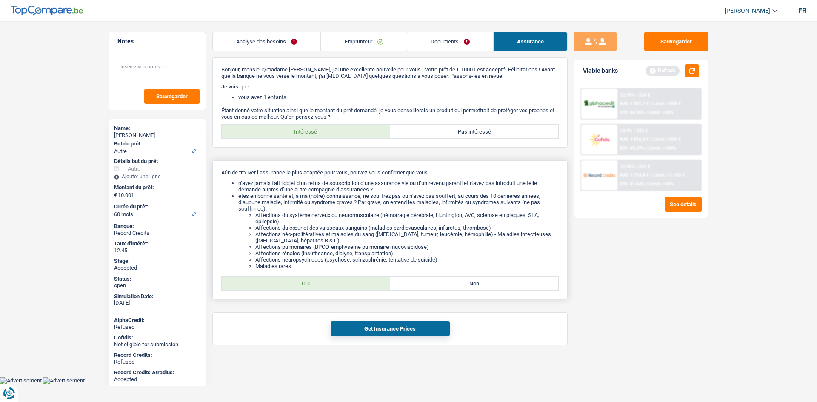
click at [367, 287] on label "Oui" at bounding box center [306, 283] width 168 height 14
click at [367, 287] on input "Oui" at bounding box center [306, 283] width 168 height 14
radio input "true"
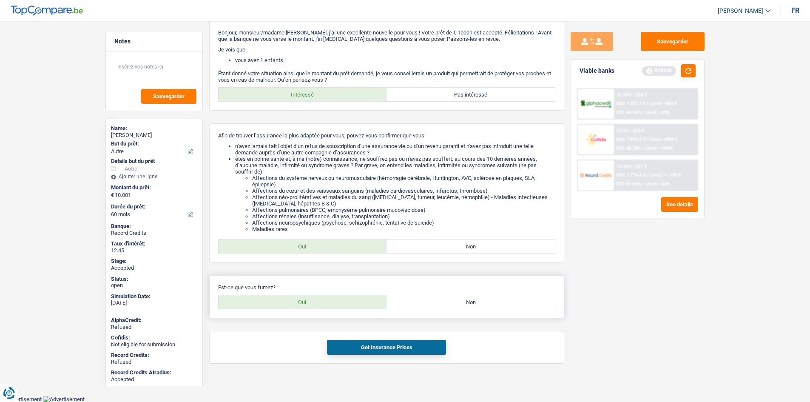
click at [438, 307] on label "Non" at bounding box center [471, 302] width 168 height 14
click at [438, 307] on input "Non" at bounding box center [471, 302] width 168 height 14
radio input "true"
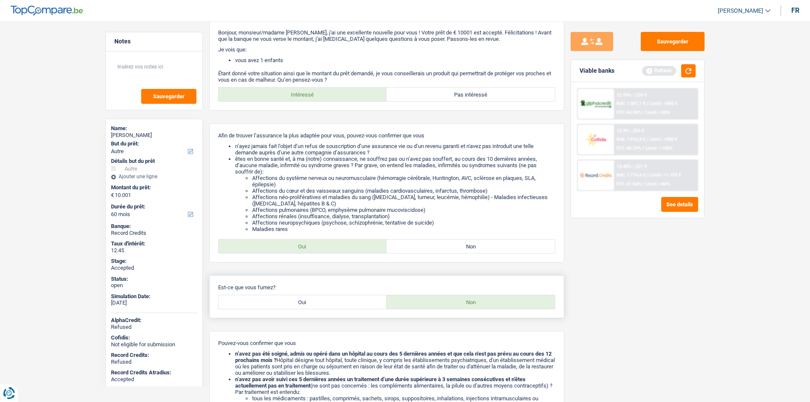
scroll to position [163, 0]
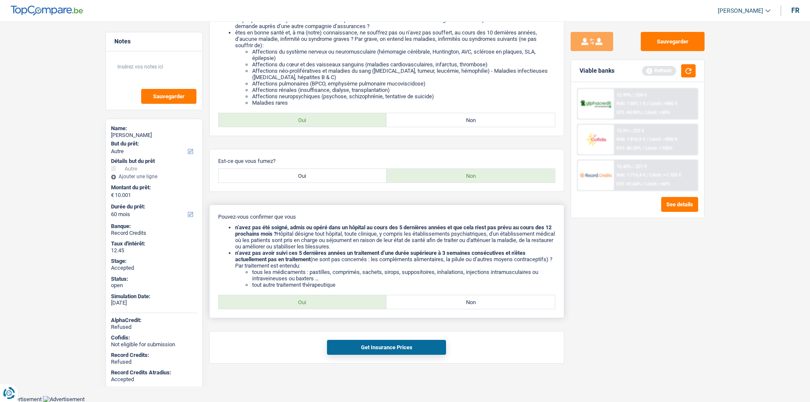
click at [354, 305] on label "Oui" at bounding box center [303, 302] width 168 height 14
click at [354, 305] on input "Oui" at bounding box center [303, 302] width 168 height 14
radio input "true"
click at [399, 353] on button "Get Insurance Prices" at bounding box center [386, 347] width 119 height 15
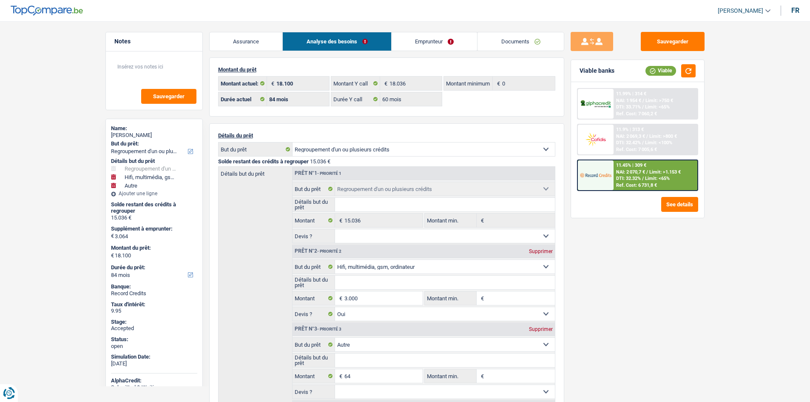
select select "refinancing"
select select "tech"
select select "other"
select select "84"
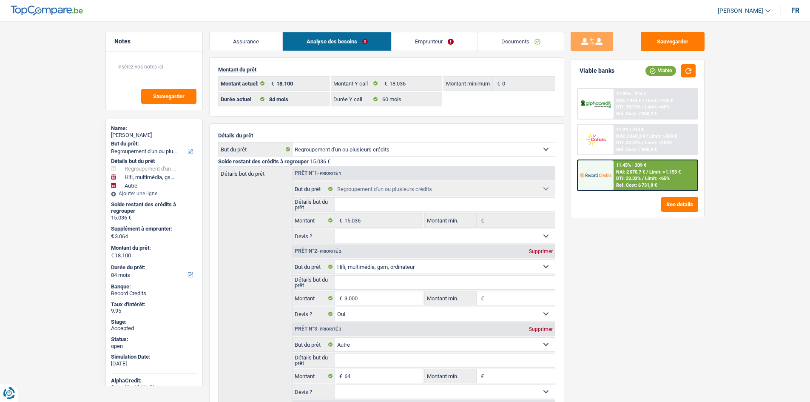
select select "84"
select select "60"
select select "refinancing"
select select "tech"
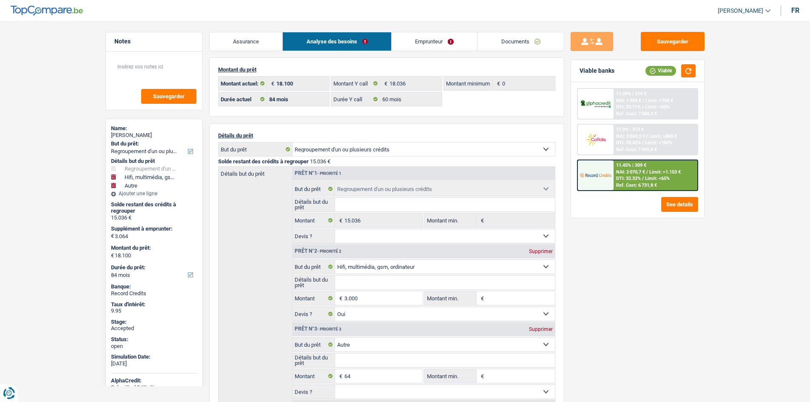
select select "yes"
select select "other"
select select "84"
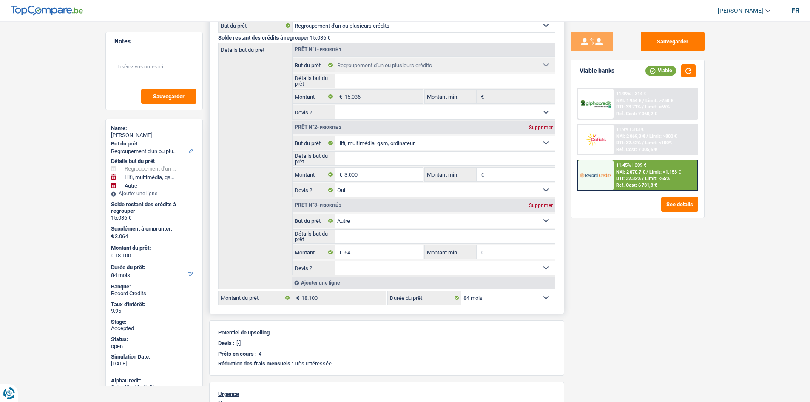
scroll to position [128, 0]
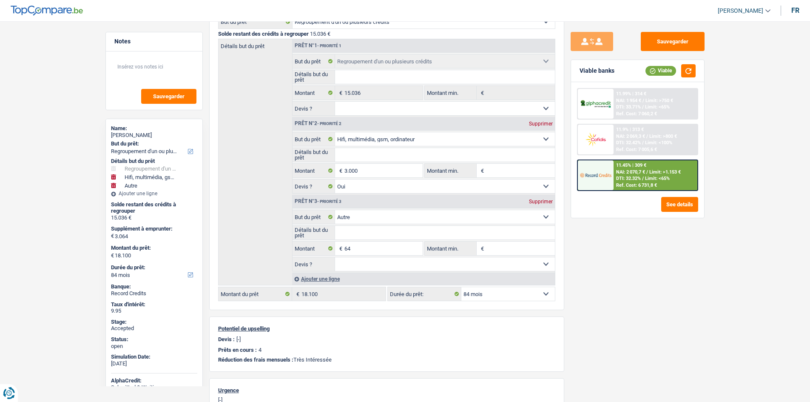
click at [670, 293] on div "Sauvegarder Viable banks Viable 11.99% | 314 € NAI: 1 954 € / Limit: >750 € DTI…" at bounding box center [637, 209] width 147 height 354
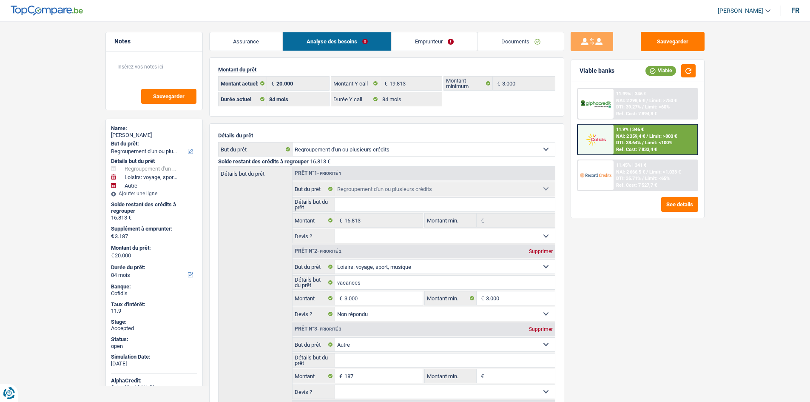
select select "refinancing"
select select "hobbies"
select select "other"
select select "84"
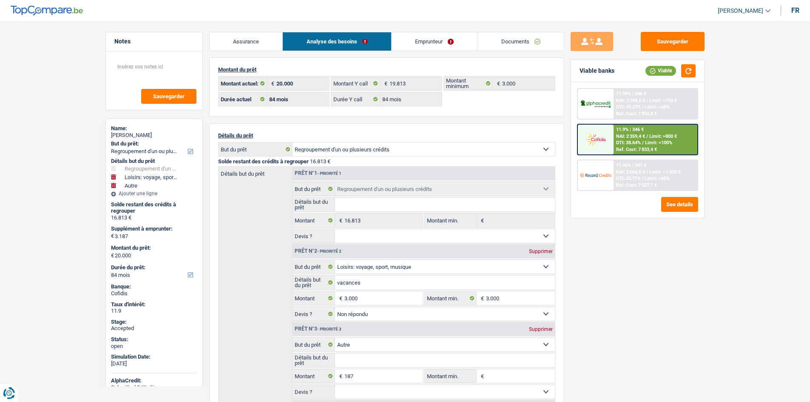
select select "84"
select select "refinancing"
select select "hobbies"
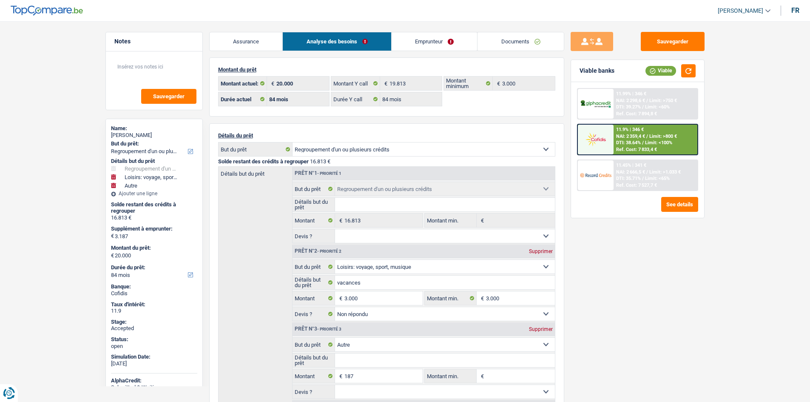
select select "not_answered"
select select "other"
select select "84"
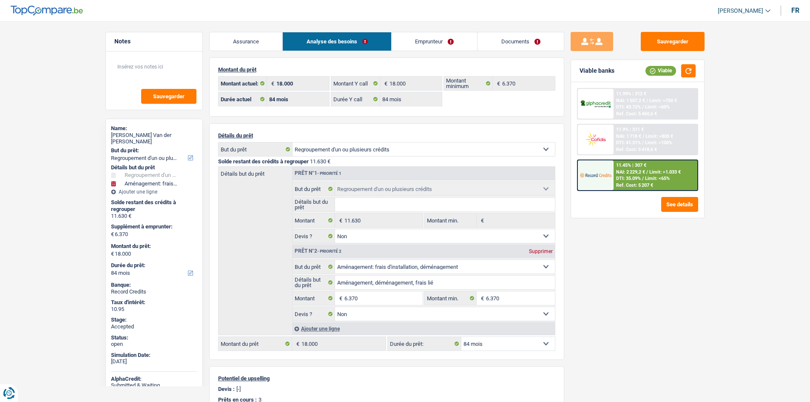
select select "refinancing"
select select "movingOrInstallation"
select select "84"
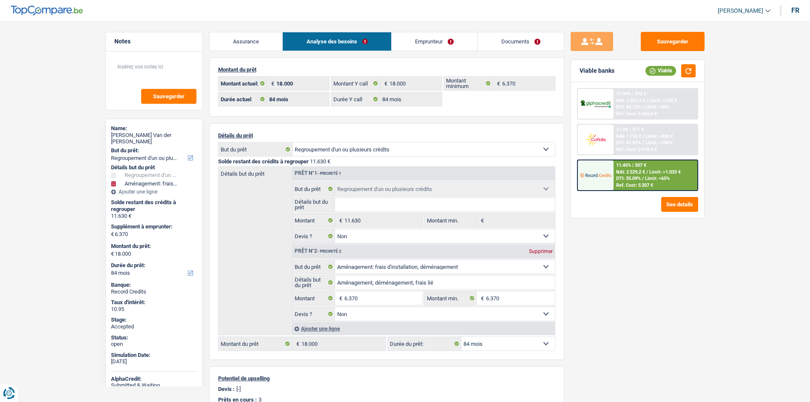
select select "84"
select select "refinancing"
select select "false"
select select "movingOrInstallation"
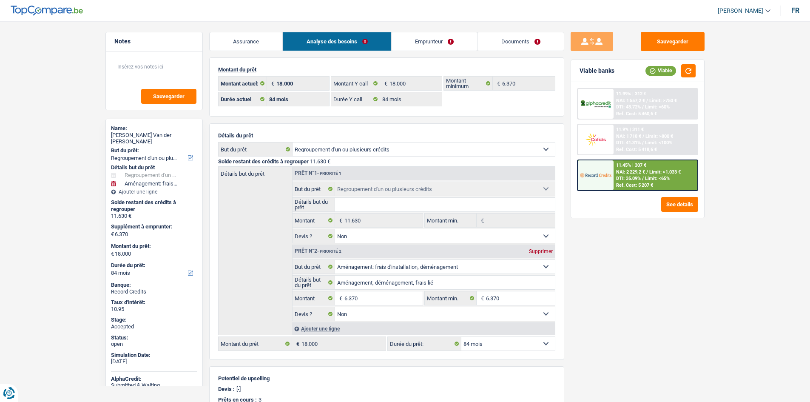
select select "false"
select select "84"
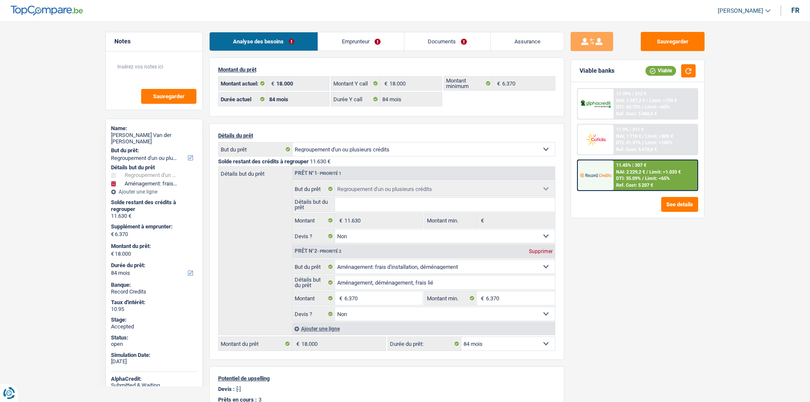
click at [348, 41] on link "Emprunteur" at bounding box center [361, 41] width 86 height 18
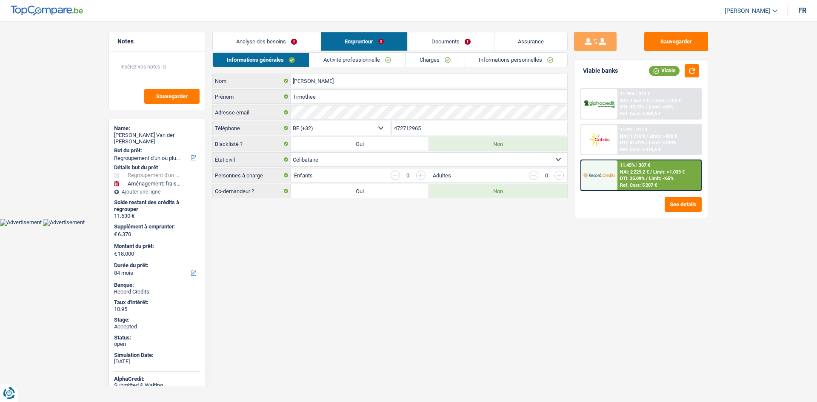
click at [364, 60] on link "Activité professionnelle" at bounding box center [357, 60] width 96 height 14
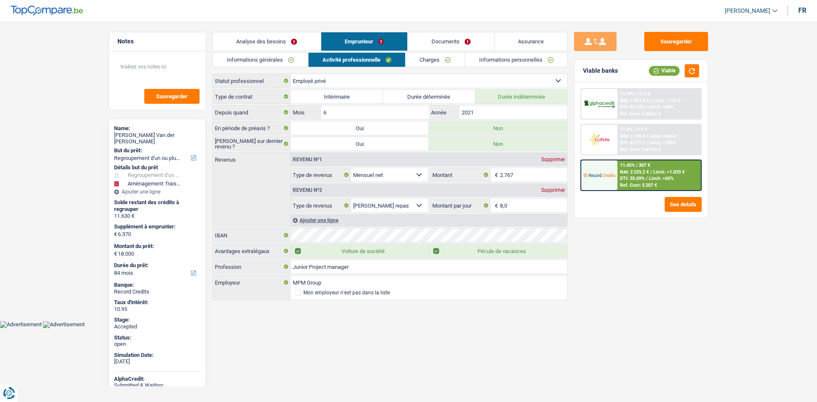
click at [420, 60] on link "Charges" at bounding box center [434, 60] width 59 height 14
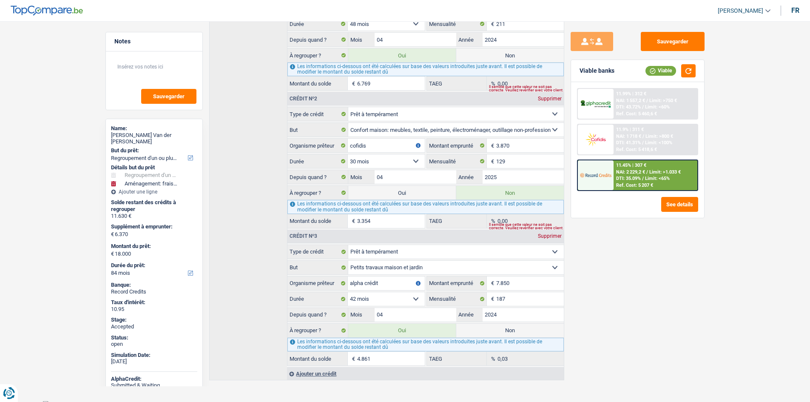
scroll to position [250, 0]
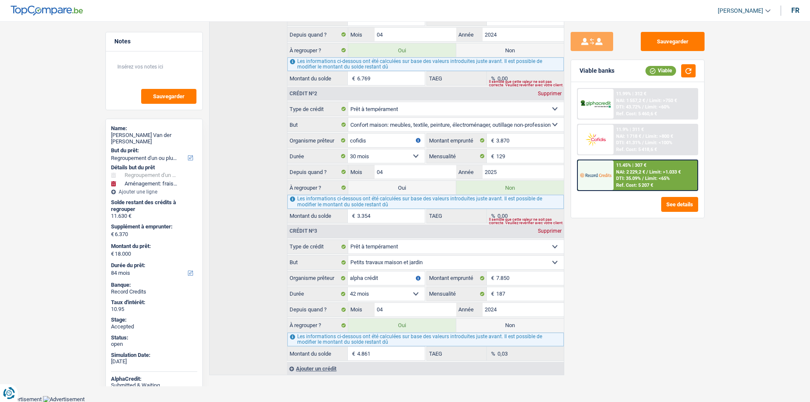
click at [698, 293] on div "Sauvegarder Viable banks Viable 11.99% | 312 € NAI: 1 557,2 € / Limit: >750 € D…" at bounding box center [637, 209] width 147 height 354
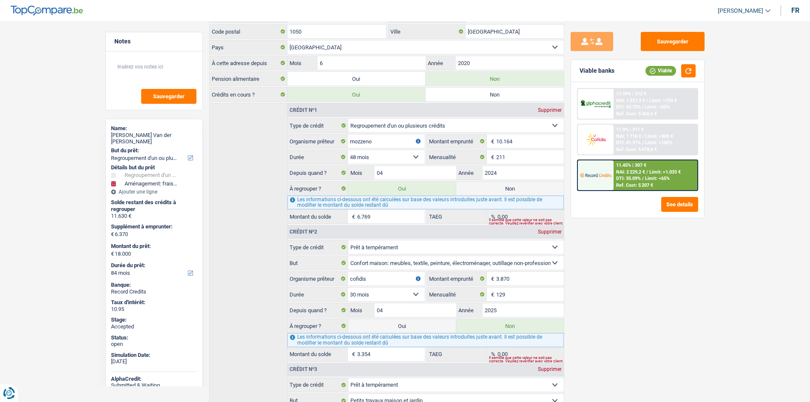
scroll to position [0, 0]
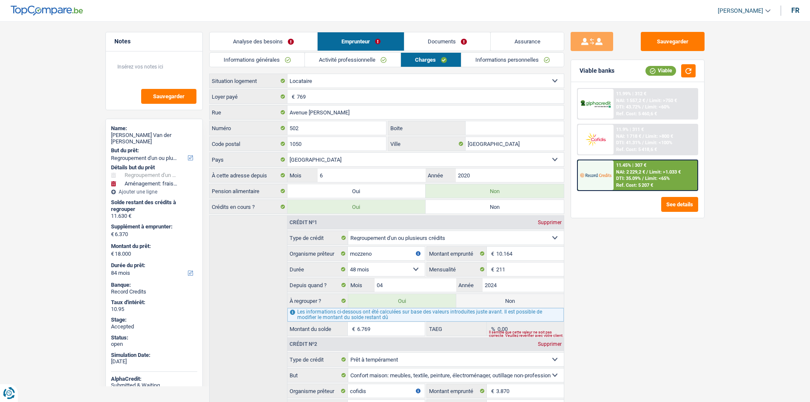
click at [288, 39] on link "Analyse des besoins" at bounding box center [264, 41] width 108 height 18
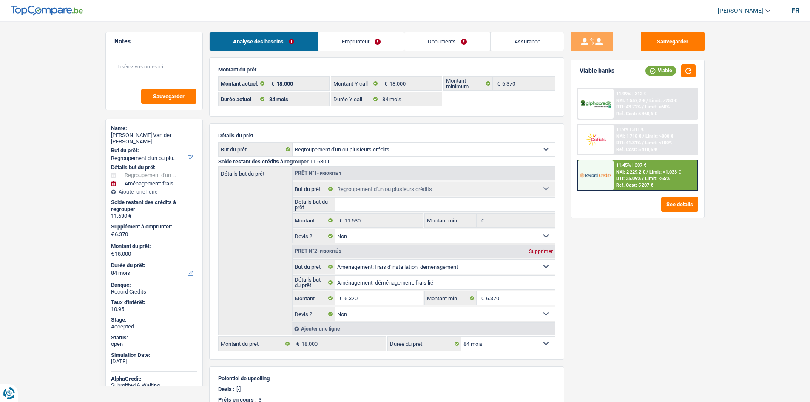
click at [626, 289] on div "Sauvegarder Viable banks Viable 11.99% | 312 € NAI: 1 557,2 € / Limit: >750 € D…" at bounding box center [637, 209] width 147 height 354
click at [380, 43] on link "Emprunteur" at bounding box center [361, 41] width 86 height 18
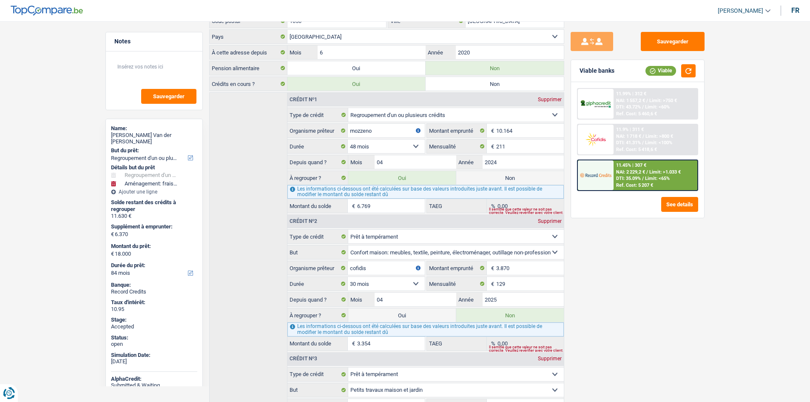
scroll to position [250, 0]
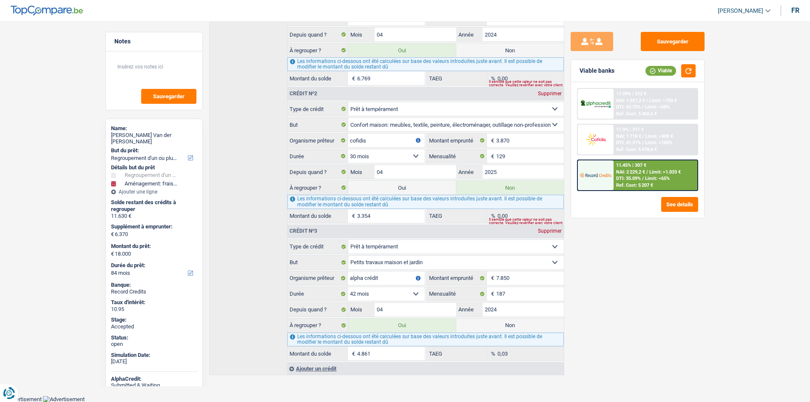
click at [675, 284] on div "Sauvegarder Viable banks Viable 11.99% | 312 € NAI: 1 557,2 € / Limit: >750 € D…" at bounding box center [637, 209] width 147 height 354
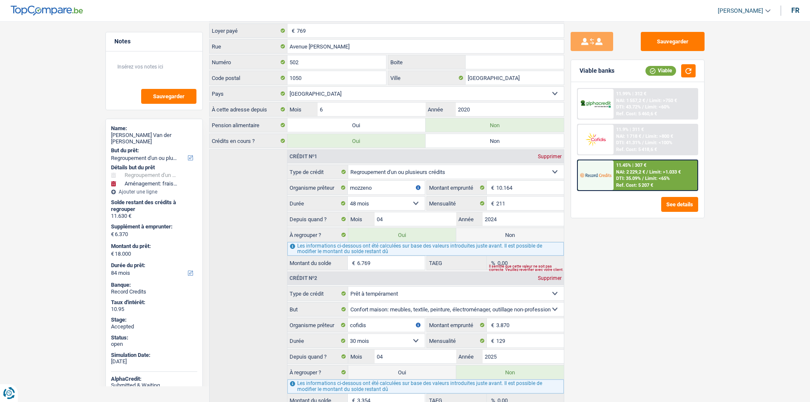
scroll to position [170, 0]
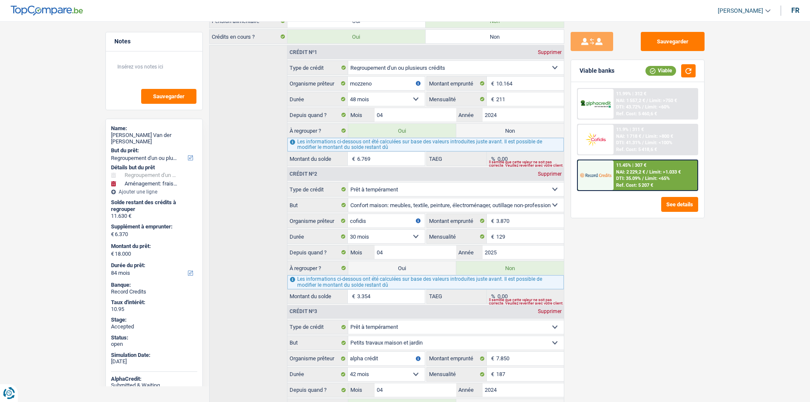
click at [672, 282] on div "Sauvegarder Viable banks Viable 11.99% | 312 € NAI: 1 557,2 € / Limit: >750 € D…" at bounding box center [637, 209] width 147 height 354
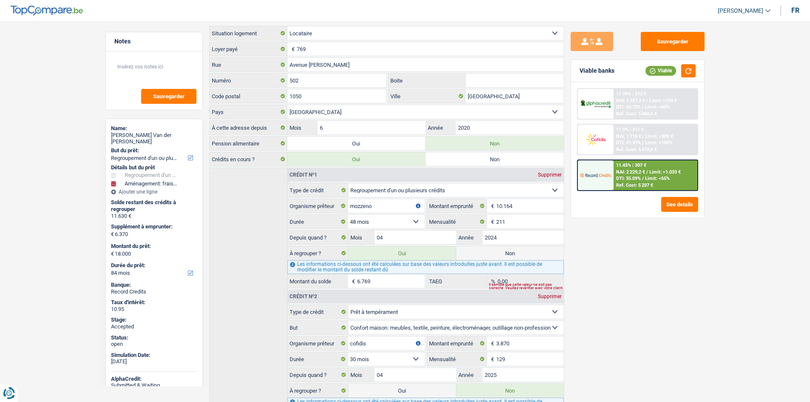
scroll to position [0, 0]
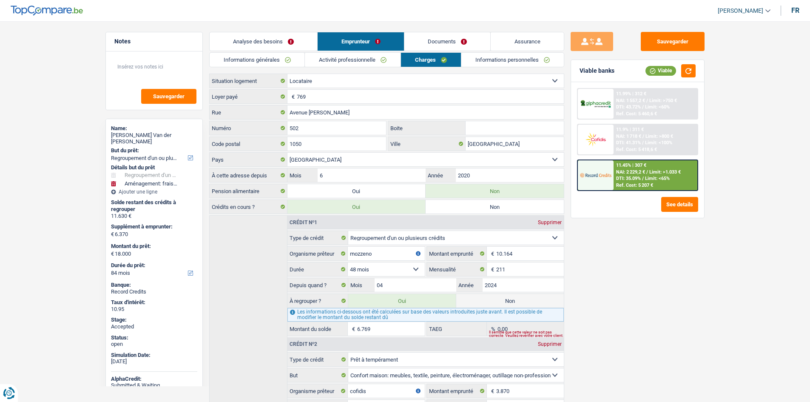
click at [650, 264] on div "Sauvegarder Viable banks Viable 11.99% | 312 € NAI: 1 557,2 € / Limit: >750 € D…" at bounding box center [637, 209] width 147 height 354
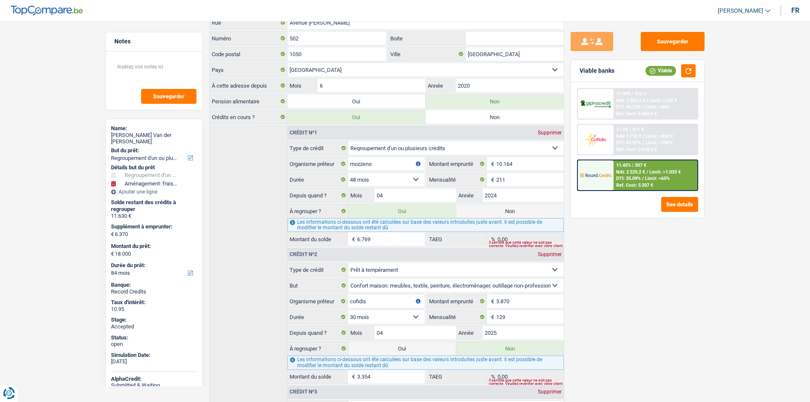
scroll to position [170, 0]
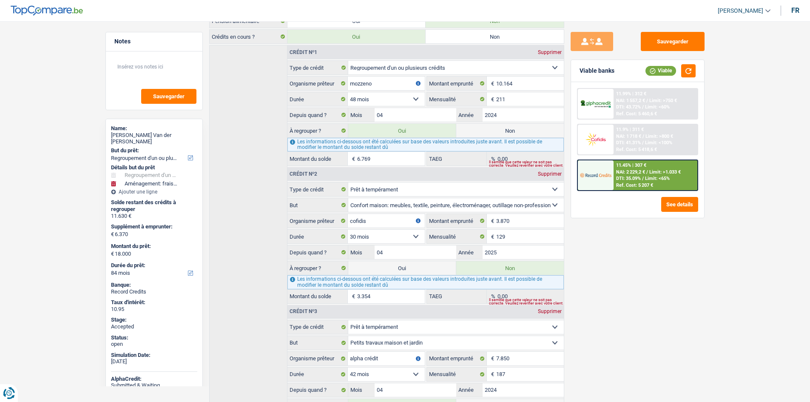
click at [650, 263] on div "Sauvegarder Viable banks Viable 11.99% | 312 € NAI: 1 557,2 € / Limit: >750 € D…" at bounding box center [637, 209] width 147 height 354
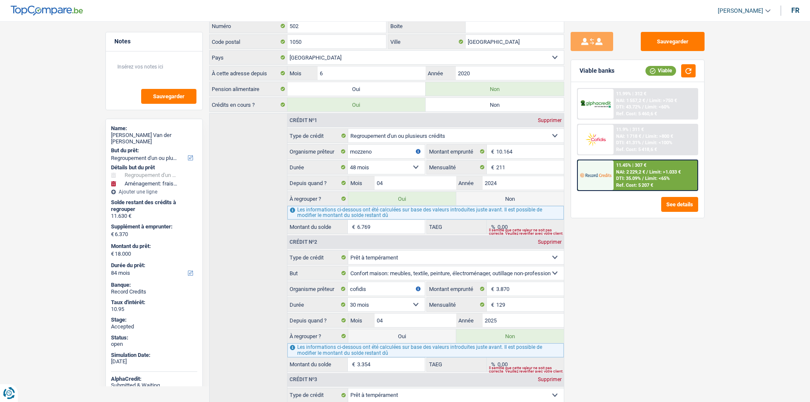
scroll to position [0, 0]
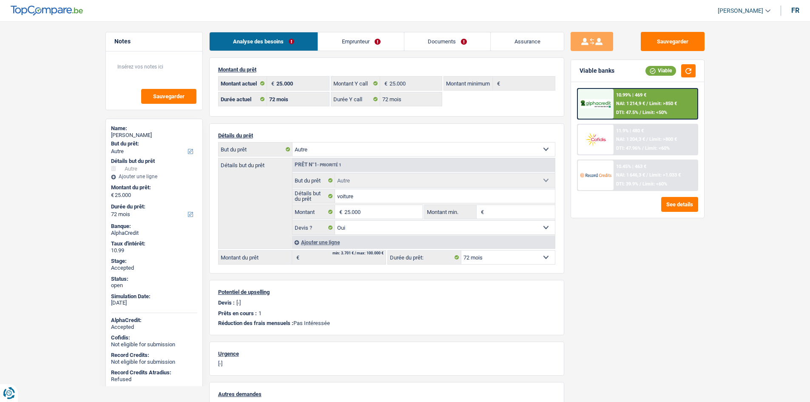
select select "other"
select select "72"
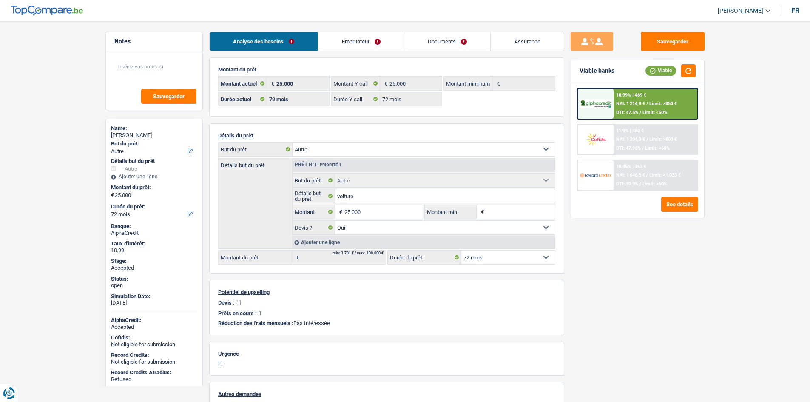
select select "other"
select select "yes"
select select "72"
click at [384, 40] on link "Emprunteur" at bounding box center [361, 41] width 86 height 18
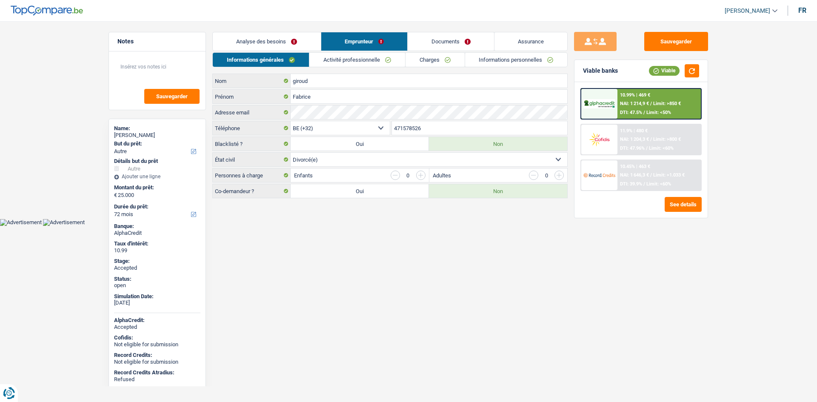
click at [436, 55] on link "Charges" at bounding box center [434, 60] width 59 height 14
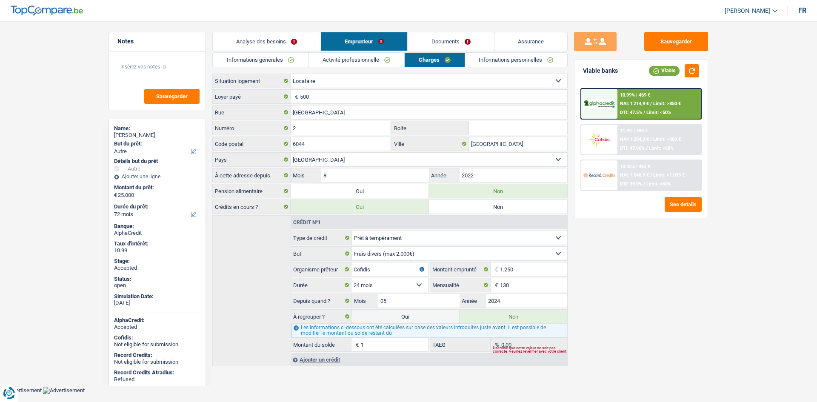
click at [141, 131] on div "Name:" at bounding box center [157, 128] width 86 height 7
click at [141, 132] on div "[PERSON_NAME]" at bounding box center [157, 135] width 86 height 7
copy div "[PERSON_NAME]"
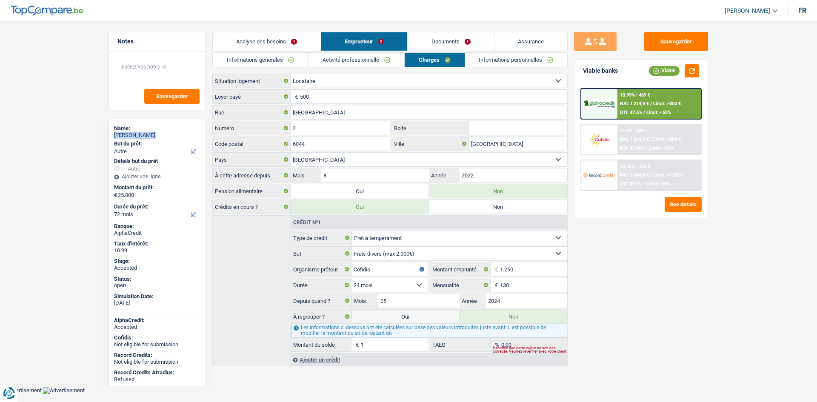
click at [276, 56] on link "Informations générales" at bounding box center [260, 60] width 95 height 14
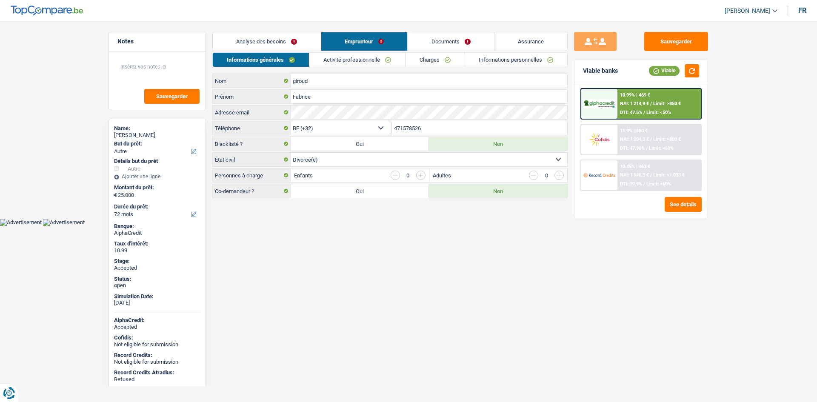
click at [441, 131] on input "471578526" at bounding box center [480, 128] width 176 height 14
click at [333, 63] on link "Activité professionnelle" at bounding box center [357, 60] width 96 height 14
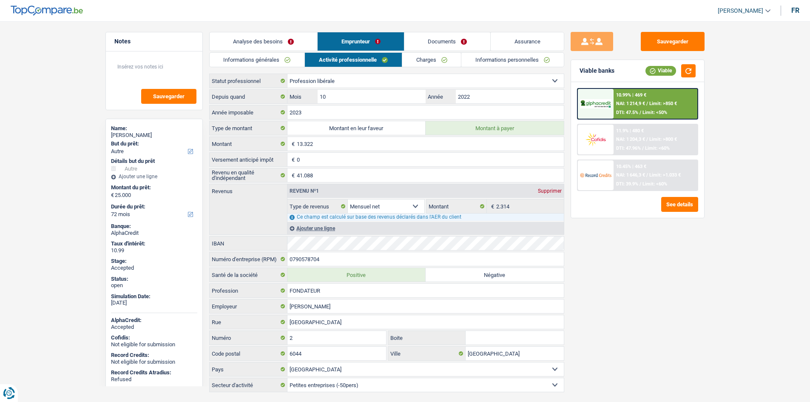
click at [438, 55] on link "Charges" at bounding box center [431, 60] width 59 height 14
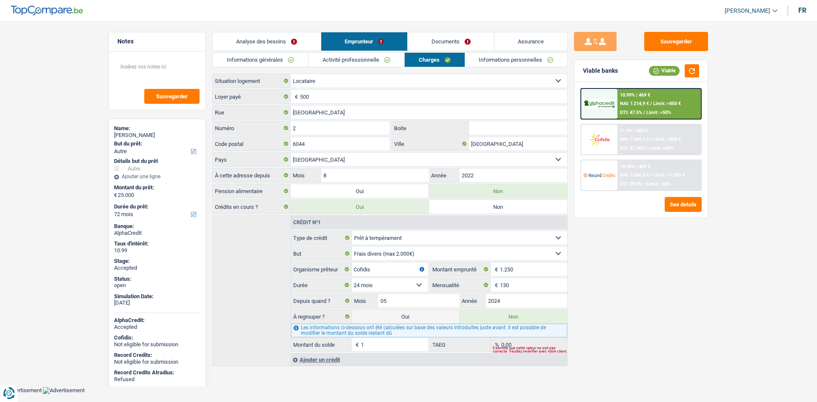
click at [481, 63] on link "Informations personnelles" at bounding box center [516, 60] width 102 height 14
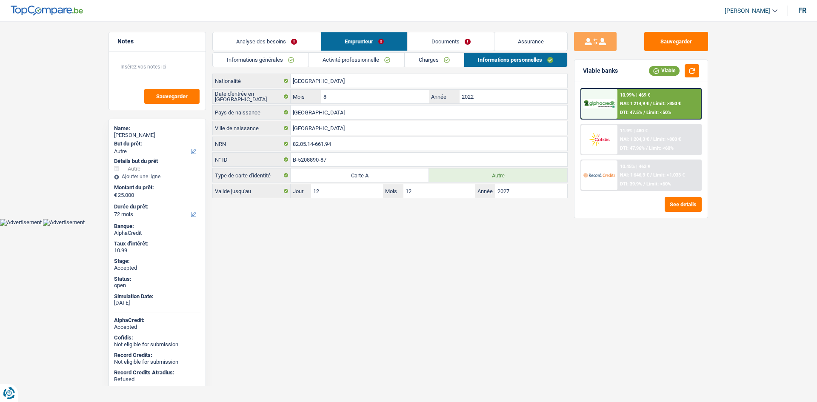
click at [587, 288] on div "Sauvegarder Viable banks Viable 10.99% | 469 € NAI: 1 214,9 € / Limit: >850 € D…" at bounding box center [640, 209] width 147 height 354
click at [583, 287] on div "Sauvegarder Viable banks Viable 10.99% | 469 € NAI: 1 214,9 € / Limit: >850 € D…" at bounding box center [640, 209] width 147 height 354
click at [441, 45] on link "Documents" at bounding box center [450, 41] width 86 height 18
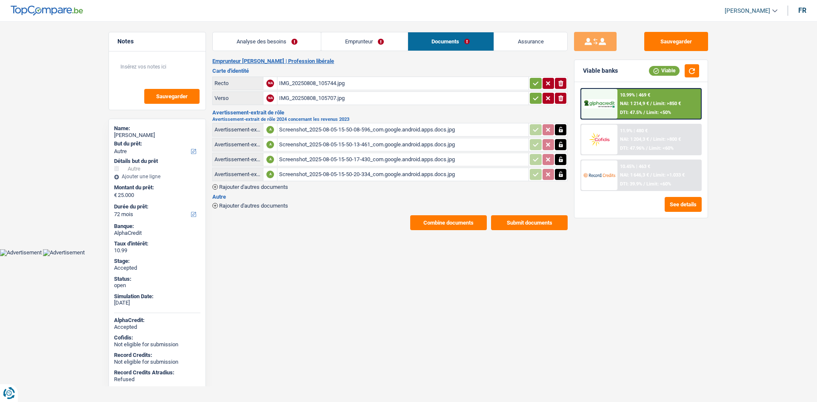
click at [37, 171] on main "Notes Sauvegarder Name: Fabrice giroud But du prêt: Confort maison: meubles, te…" at bounding box center [408, 131] width 817 height 236
click at [511, 38] on link "Assurance" at bounding box center [530, 41] width 73 height 18
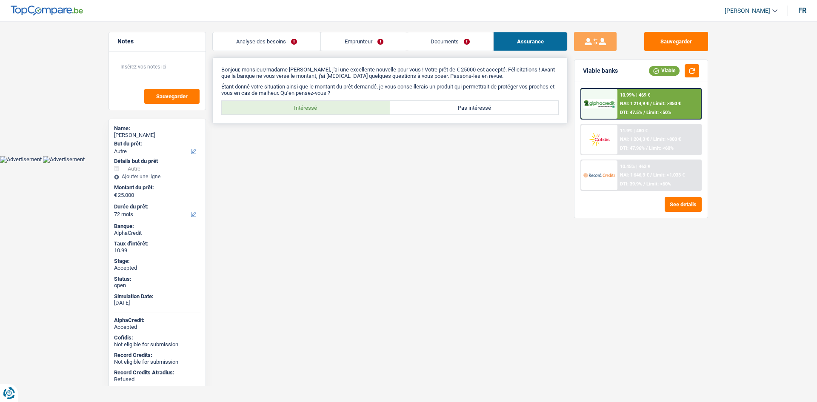
click at [315, 104] on label "Intéressé" at bounding box center [306, 108] width 168 height 14
click at [315, 104] on input "Intéressé" at bounding box center [306, 108] width 168 height 14
radio input "true"
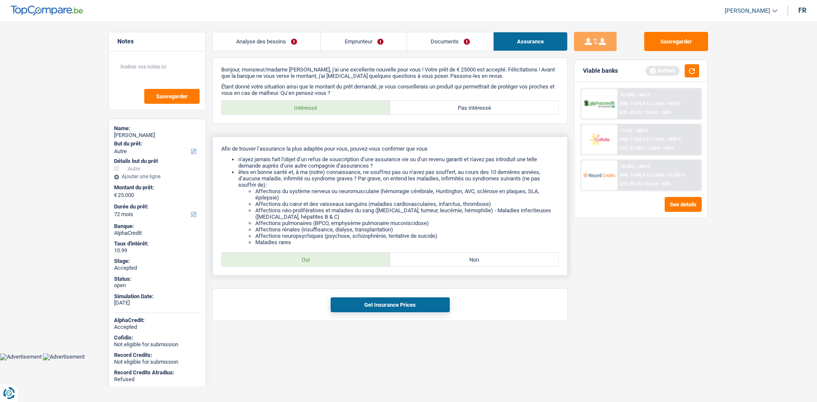
click at [344, 262] on label "Oui" at bounding box center [306, 260] width 168 height 14
click at [344, 262] on input "Oui" at bounding box center [306, 260] width 168 height 14
radio input "true"
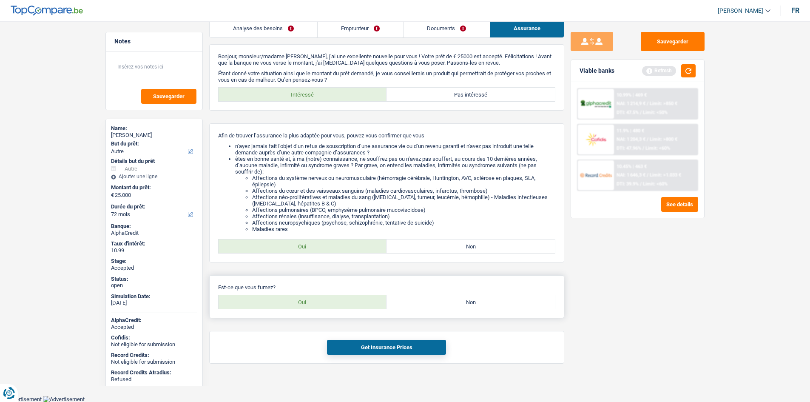
click at [435, 297] on label "Non" at bounding box center [471, 302] width 168 height 14
click at [435, 297] on input "Non" at bounding box center [471, 302] width 168 height 14
radio input "true"
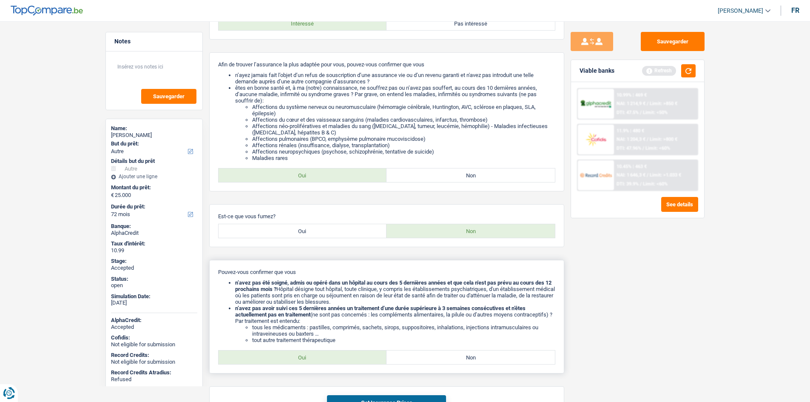
scroll to position [139, 0]
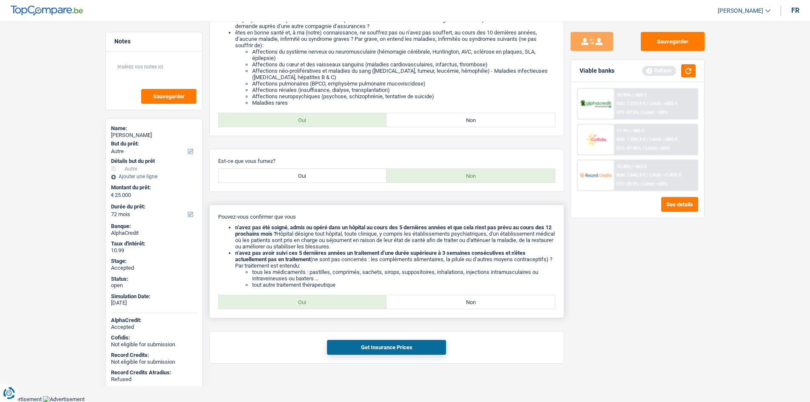
click at [345, 306] on label "Oui" at bounding box center [303, 302] width 168 height 14
click at [345, 306] on input "Oui" at bounding box center [303, 302] width 168 height 14
radio input "true"
click at [400, 343] on button "Get Insurance Prices" at bounding box center [386, 347] width 119 height 15
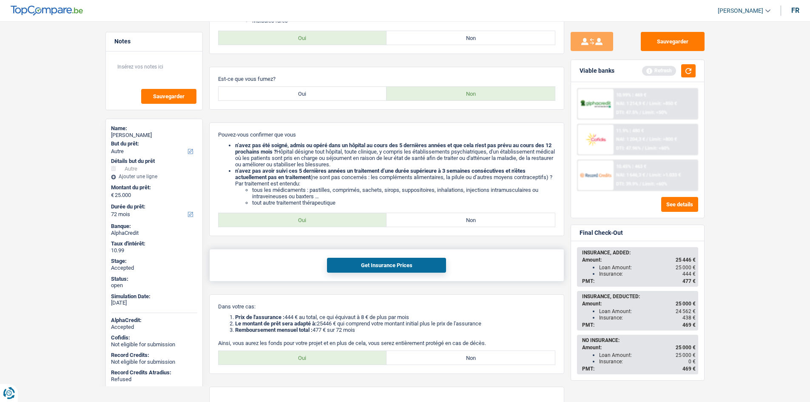
scroll to position [262, 0]
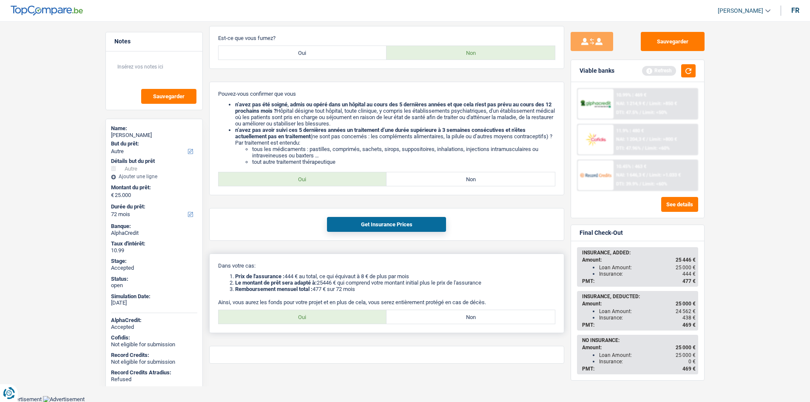
click at [343, 312] on label "Oui" at bounding box center [303, 317] width 168 height 14
click at [343, 312] on input "Oui" at bounding box center [303, 317] width 168 height 14
radio input "true"
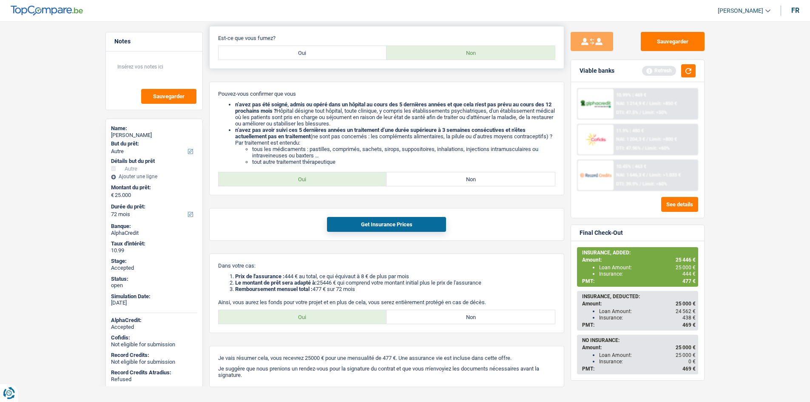
click at [329, 51] on label "Oui" at bounding box center [303, 53] width 168 height 14
click at [329, 51] on input "Oui" at bounding box center [303, 53] width 168 height 14
radio input "true"
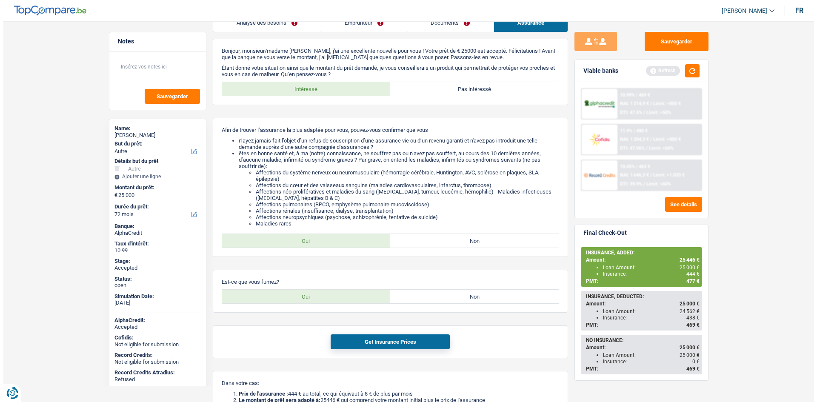
scroll to position [0, 0]
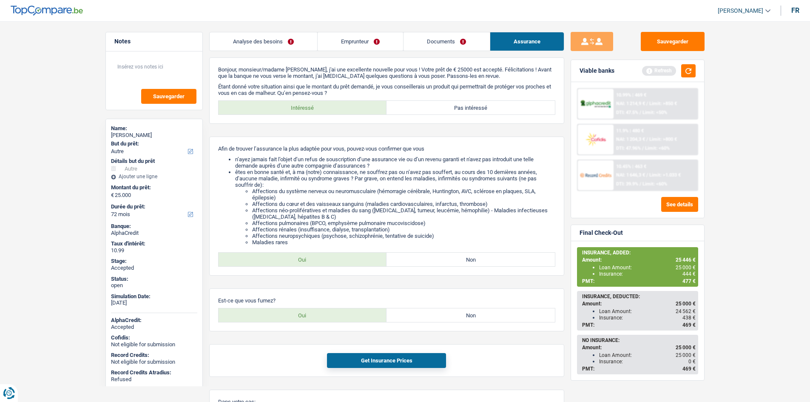
click at [63, 122] on main "Notes Sauvegarder Name: Fabrice giroud But du prêt: Confort maison: meubles, te…" at bounding box center [405, 284] width 810 height 542
click at [331, 46] on link "Emprunteur" at bounding box center [360, 41] width 85 height 18
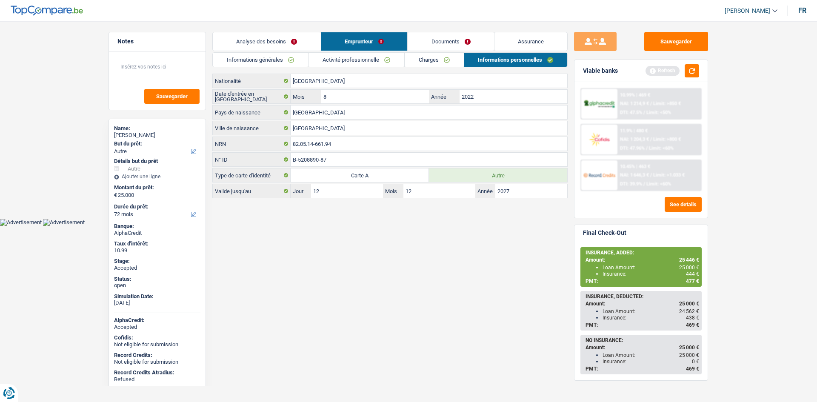
click at [294, 58] on link "Informations générales" at bounding box center [260, 60] width 95 height 14
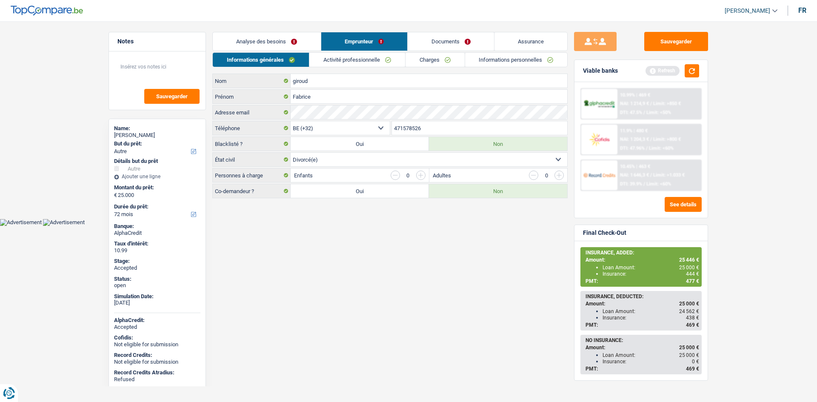
click at [373, 53] on link "Activité professionnelle" at bounding box center [357, 60] width 96 height 14
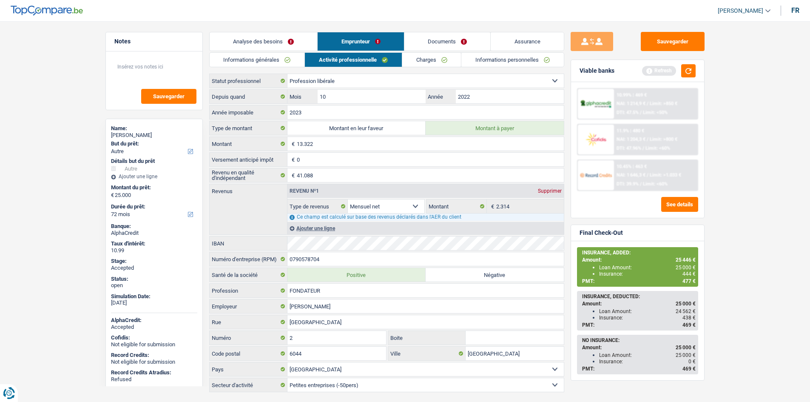
click at [436, 57] on link "Charges" at bounding box center [431, 60] width 59 height 14
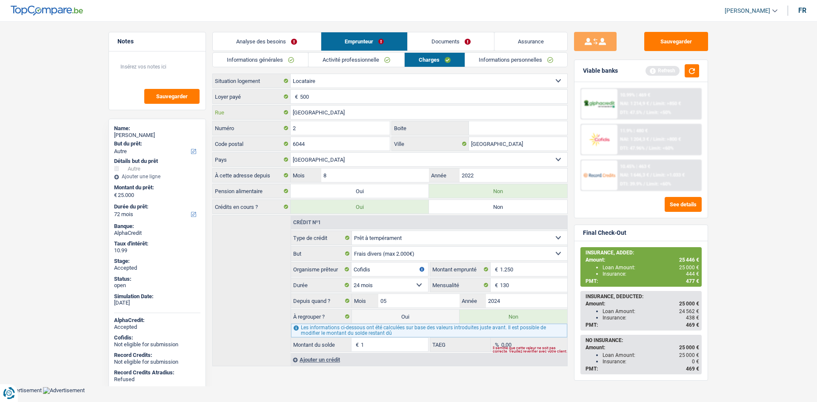
click at [343, 117] on input "Rue du Reservoir" at bounding box center [428, 112] width 276 height 14
click at [343, 131] on input "2" at bounding box center [339, 128] width 99 height 14
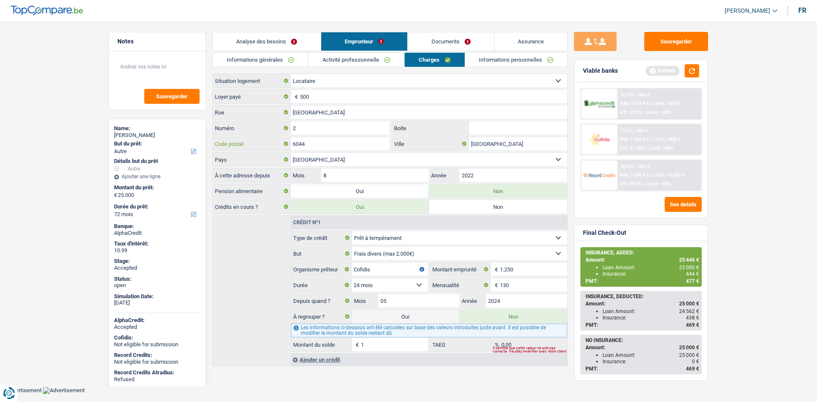
click at [350, 145] on input "6044" at bounding box center [339, 144] width 99 height 14
click at [510, 144] on input "Charleroi" at bounding box center [518, 144] width 98 height 14
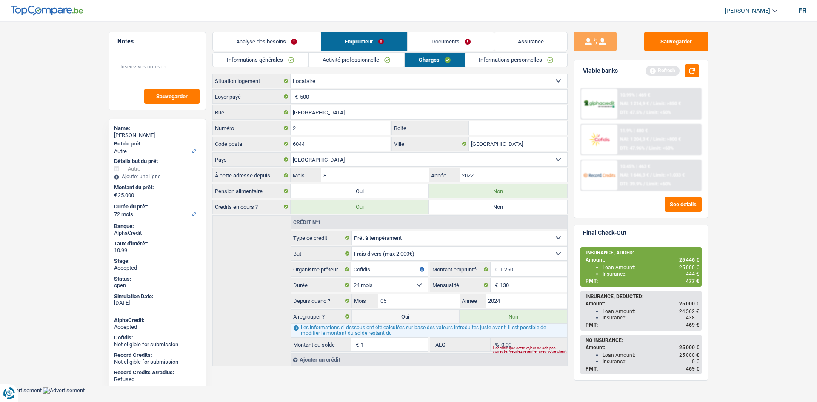
click at [487, 57] on link "Informations personnelles" at bounding box center [516, 60] width 102 height 14
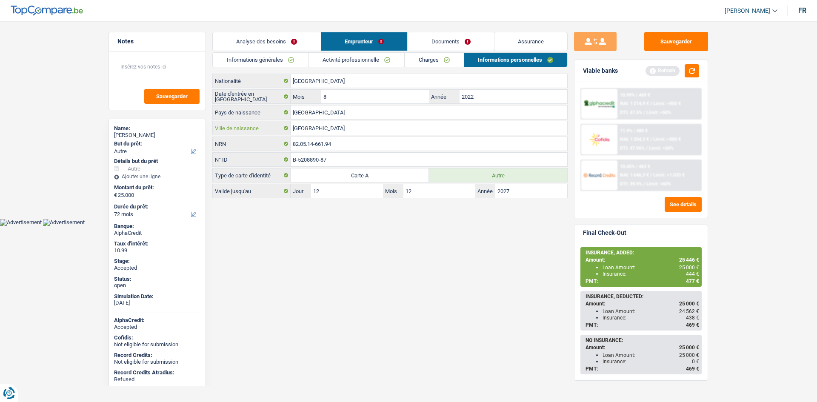
click at [381, 127] on input "Lausanne" at bounding box center [428, 128] width 276 height 14
click at [694, 272] on span "444 €" at bounding box center [692, 274] width 13 height 6
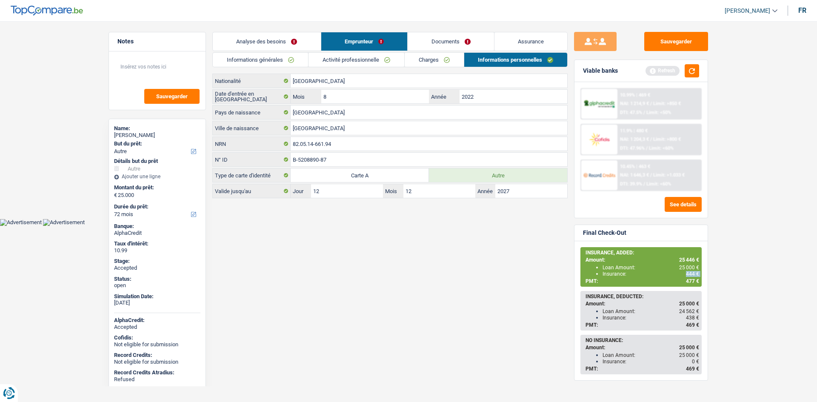
click at [694, 272] on span "444 €" at bounding box center [692, 274] width 13 height 6
click at [686, 273] on span "444 €" at bounding box center [692, 274] width 13 height 6
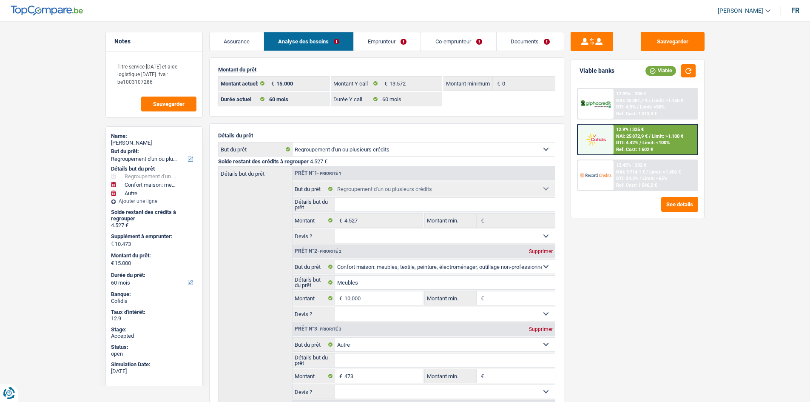
select select "refinancing"
select select "household"
select select "other"
select select "60"
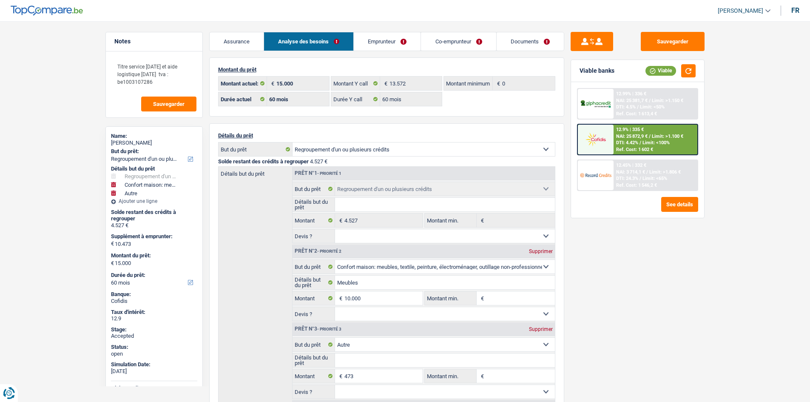
select select "60"
select select "refinancing"
select select "household"
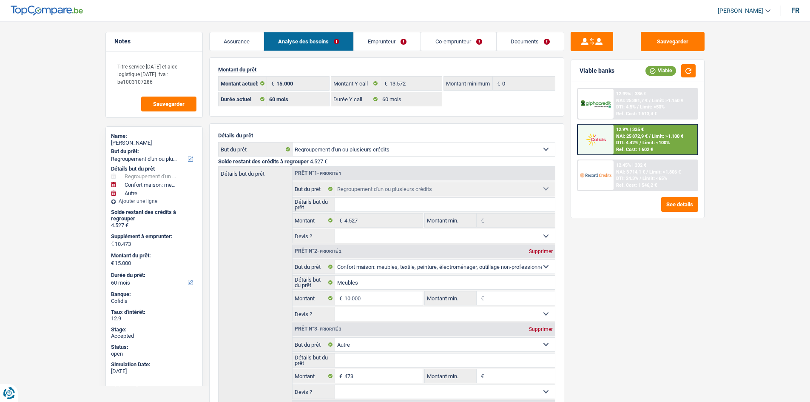
select select "other"
select select "60"
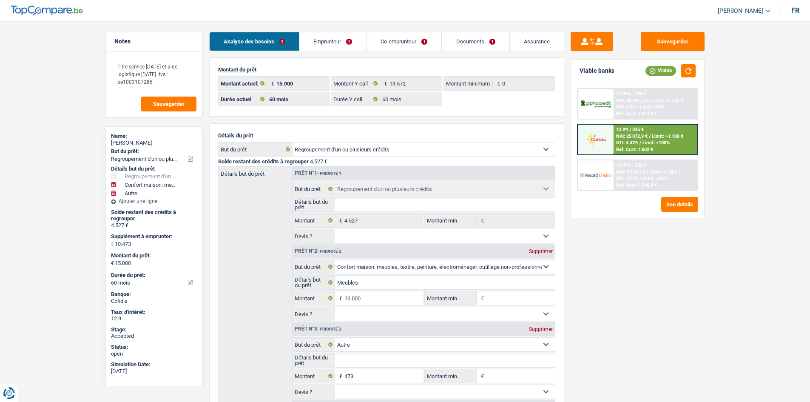
click at [406, 46] on link "Co-emprunteur" at bounding box center [404, 41] width 75 height 18
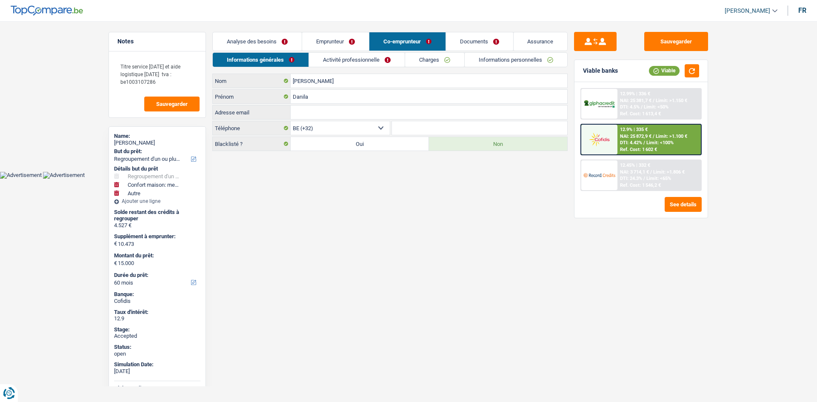
click at [348, 40] on link "Emprunteur" at bounding box center [335, 41] width 67 height 18
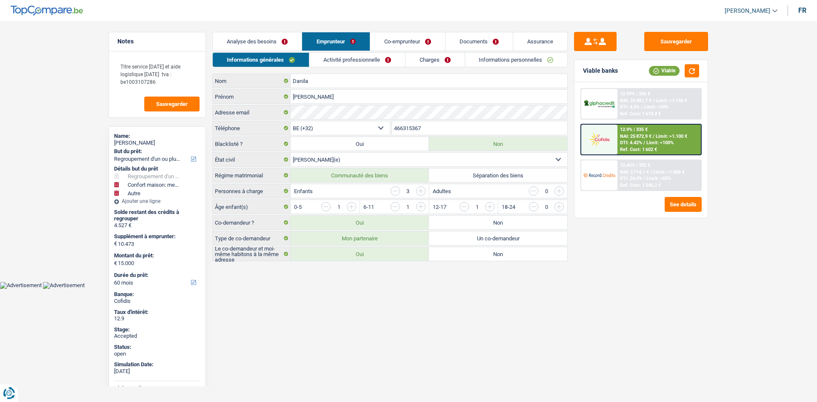
click at [423, 55] on link "Charges" at bounding box center [434, 60] width 59 height 14
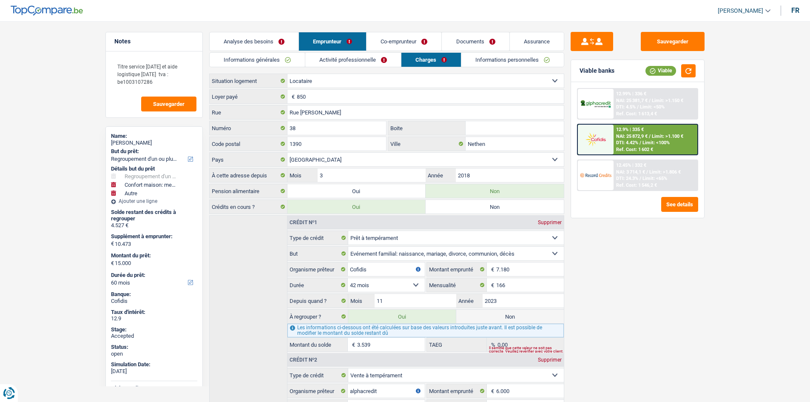
click at [412, 37] on link "Co-emprunteur" at bounding box center [404, 41] width 75 height 18
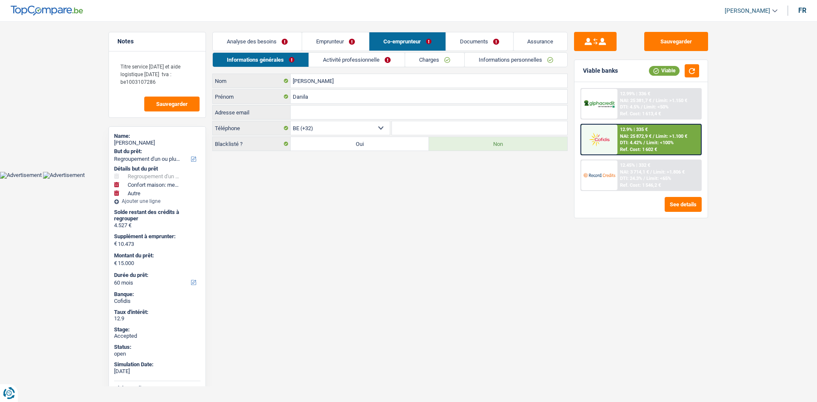
drag, startPoint x: 454, startPoint y: 60, endPoint x: 461, endPoint y: 60, distance: 6.8
click at [454, 60] on link "Charges" at bounding box center [434, 60] width 59 height 14
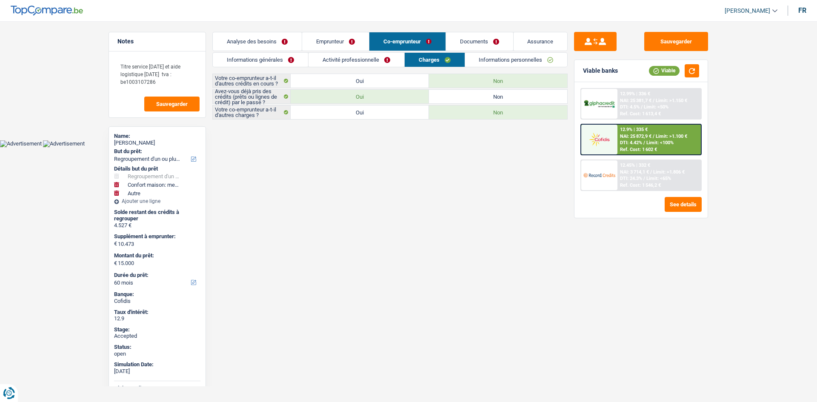
click at [132, 144] on div "[PERSON_NAME]" at bounding box center [157, 142] width 86 height 7
copy div "[PERSON_NAME]"
click at [269, 56] on link "Informations générales" at bounding box center [260, 60] width 95 height 14
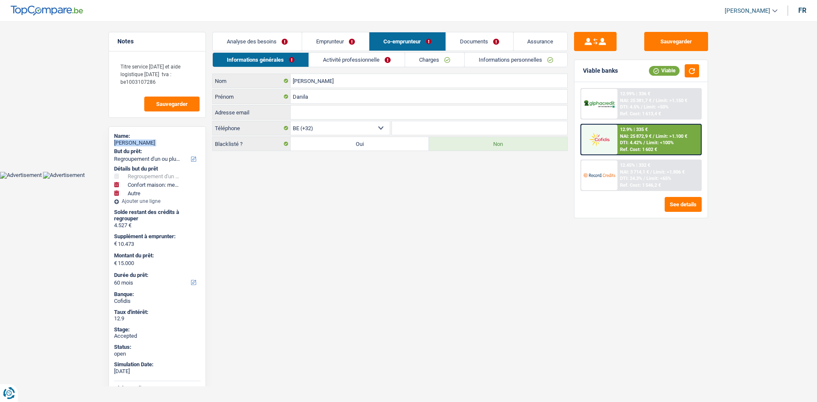
click at [285, 53] on link "Informations générales" at bounding box center [261, 60] width 96 height 14
click at [277, 40] on link "Analyse des besoins" at bounding box center [257, 41] width 89 height 18
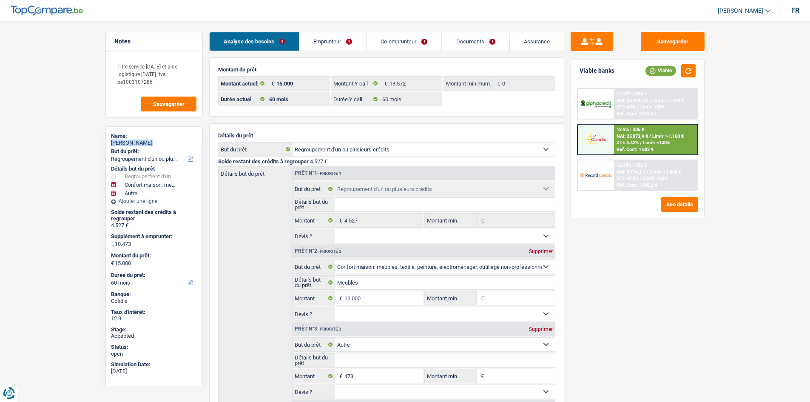
click at [318, 42] on link "Emprunteur" at bounding box center [332, 41] width 67 height 18
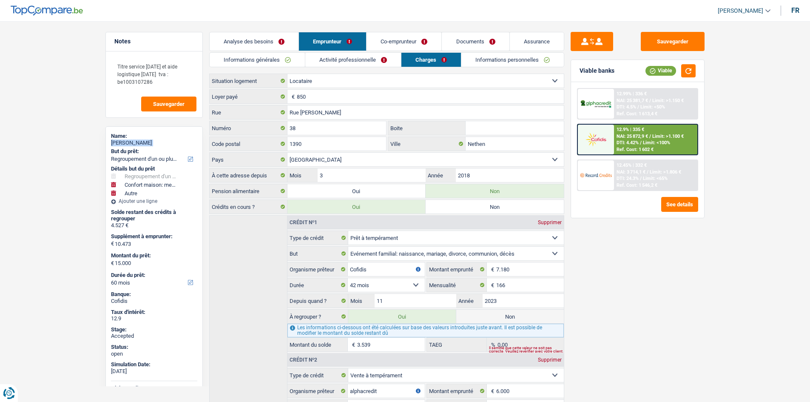
click at [295, 60] on link "Informations générales" at bounding box center [257, 60] width 95 height 14
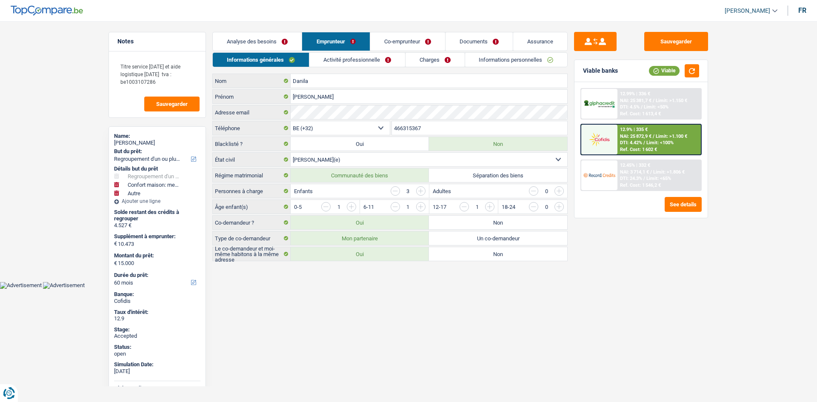
click at [440, 122] on input "466315367" at bounding box center [480, 128] width 176 height 14
click at [180, 91] on div "Titre service [DATE] et aide logistique [DATE] tva : be1003107286 Sauvegarder" at bounding box center [157, 84] width 97 height 66
click at [179, 88] on textarea "Titre service [DATE] et aide logistique [DATE] tva : be1003107286" at bounding box center [157, 73] width 85 height 33
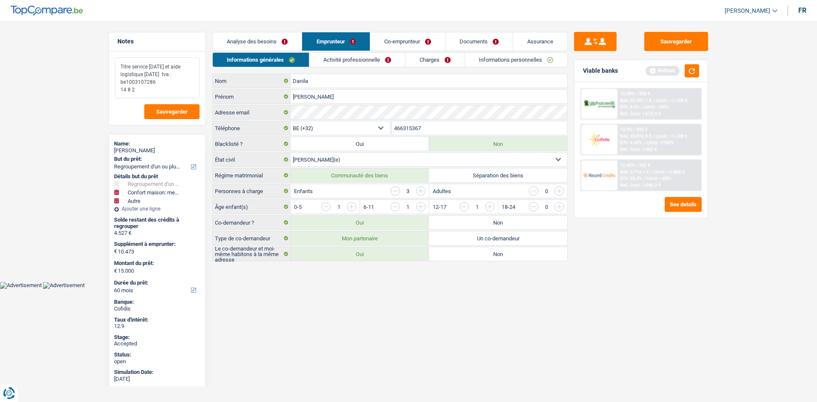
type textarea "Titre service [DATE] et aide logistique [DATE] tva : be1003107286 14 8 2"
click at [399, 289] on html "Vous avez le contrôle de vos données Nous utilisons des cookies, tout comme nos…" at bounding box center [408, 144] width 817 height 289
click at [335, 57] on link "Activité professionnelle" at bounding box center [357, 60] width 96 height 14
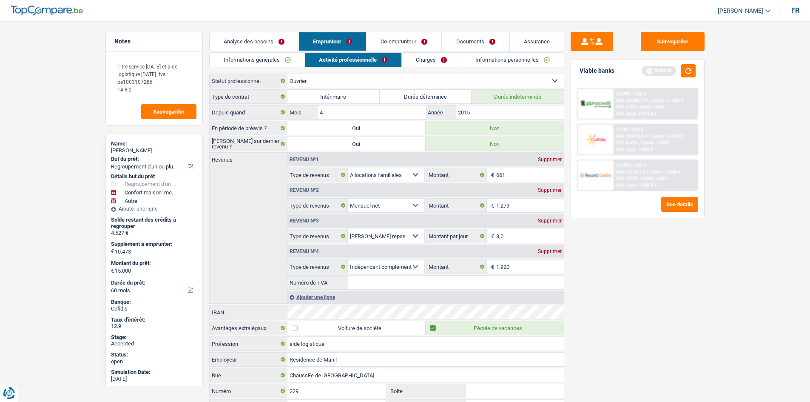
click at [686, 304] on div "Sauvegarder Viable banks Refresh 12.99% | 336 € NAI: 25 381,7 € / Limit: >1.150…" at bounding box center [637, 209] width 147 height 354
drag, startPoint x: 292, startPoint y: 67, endPoint x: 297, endPoint y: 67, distance: 4.7
click at [291, 67] on div "Informations générales Activité professionnelle Charges Informations personnell…" at bounding box center [386, 249] width 355 height 394
click at [284, 65] on link "Informations générales" at bounding box center [257, 60] width 95 height 14
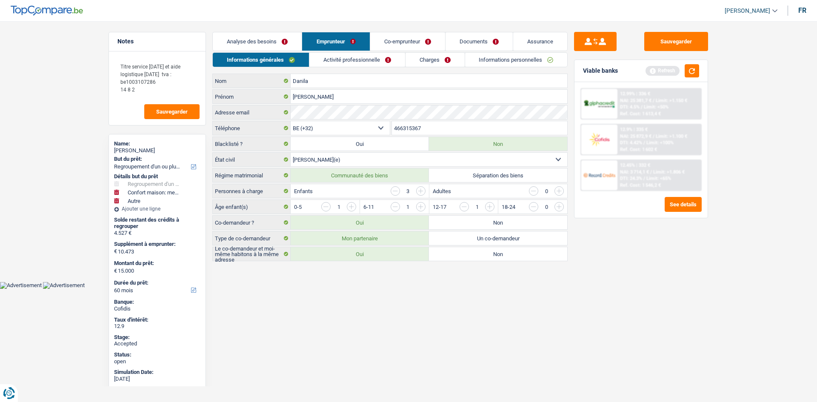
click at [346, 57] on link "Activité professionnelle" at bounding box center [357, 60] width 96 height 14
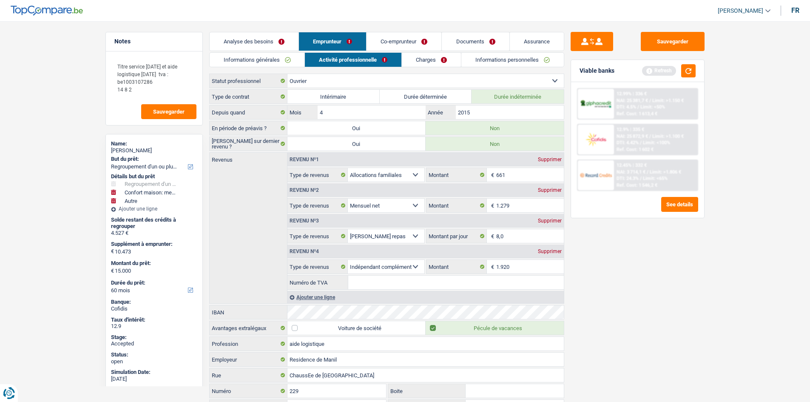
click at [729, 279] on main "Notes Titre service [DATE] et aide logistique [DATE] tva : be1003107286 14 8 2 …" at bounding box center [405, 239] width 810 height 453
click at [435, 67] on div "Informations générales Activité professionnelle Charges Informations personnell…" at bounding box center [386, 249] width 355 height 394
click at [424, 59] on link "Charges" at bounding box center [431, 60] width 59 height 14
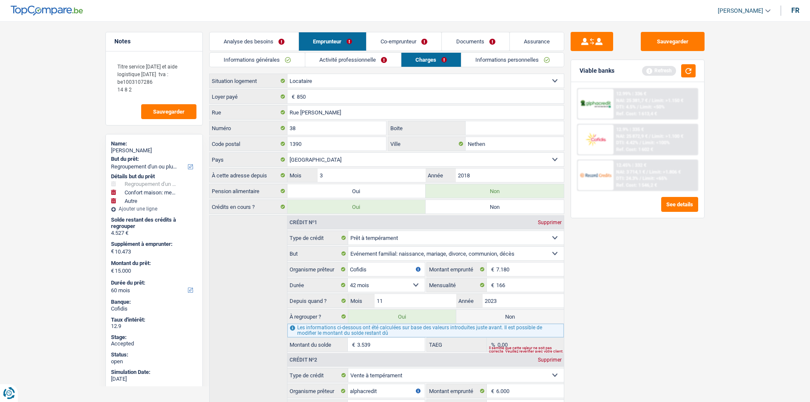
click at [474, 58] on link "Informations personnelles" at bounding box center [512, 60] width 102 height 14
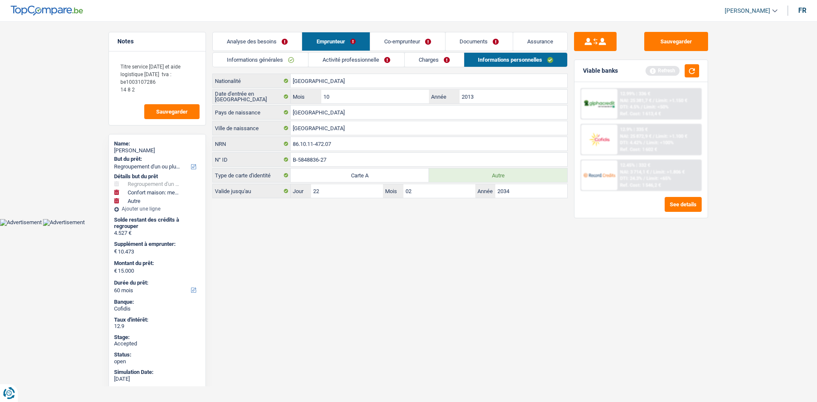
click at [423, 226] on html "Vous avez le contrôle de vos données Nous utilisons des cookies, tout comme nos…" at bounding box center [408, 113] width 817 height 226
click at [346, 124] on input "[GEOGRAPHIC_DATA]" at bounding box center [428, 128] width 276 height 14
click at [364, 132] on input "[GEOGRAPHIC_DATA]" at bounding box center [428, 128] width 276 height 14
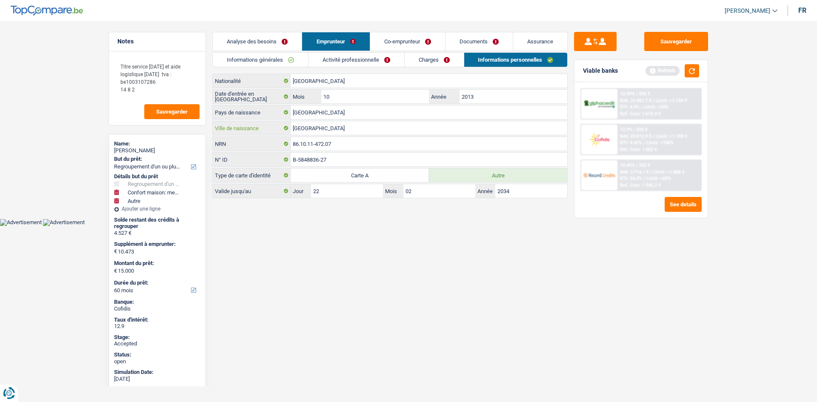
click at [364, 132] on input "[GEOGRAPHIC_DATA]" at bounding box center [428, 128] width 276 height 14
click at [364, 131] on input "[GEOGRAPHIC_DATA]" at bounding box center [428, 128] width 276 height 14
paste input "Rădăuți"
click at [361, 128] on input "RoumanieRădăuți" at bounding box center [428, 128] width 276 height 14
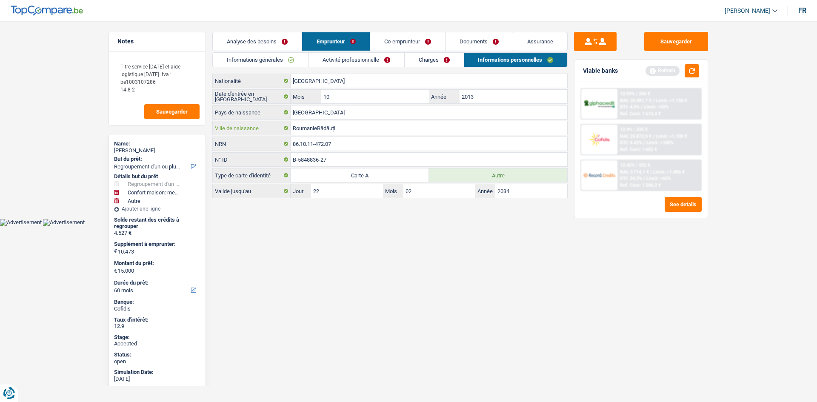
click at [361, 128] on input "RoumanieRădăuți" at bounding box center [428, 128] width 276 height 14
paste input "text"
type input "Rădăuți"
click at [420, 226] on html "Vous avez le contrôle de vos données Nous utilisons des cookies, tout comme nos…" at bounding box center [408, 113] width 817 height 226
click at [409, 41] on link "Co-emprunteur" at bounding box center [407, 41] width 75 height 18
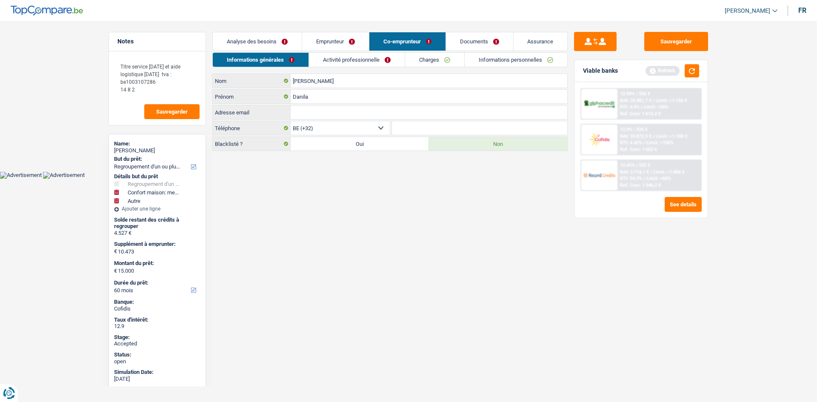
click at [374, 64] on link "Activité professionnelle" at bounding box center [357, 60] width 96 height 14
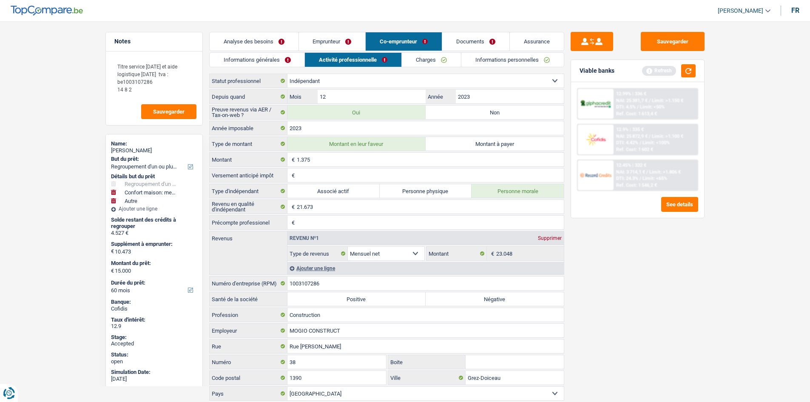
click at [427, 61] on link "Charges" at bounding box center [431, 60] width 59 height 14
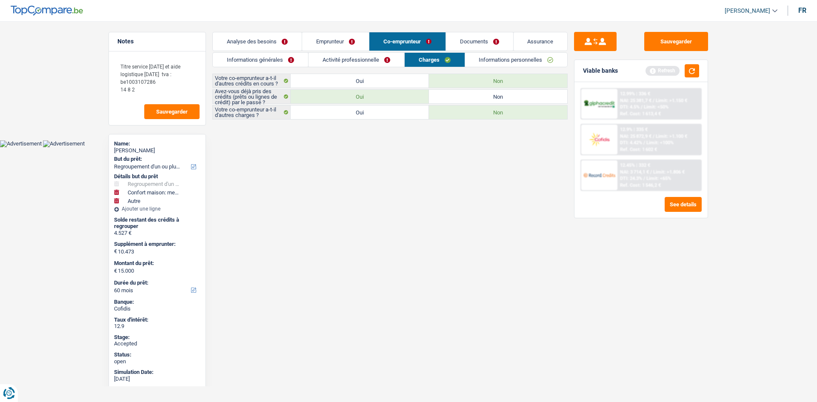
click at [482, 65] on link "Informations personnelles" at bounding box center [516, 60] width 102 height 14
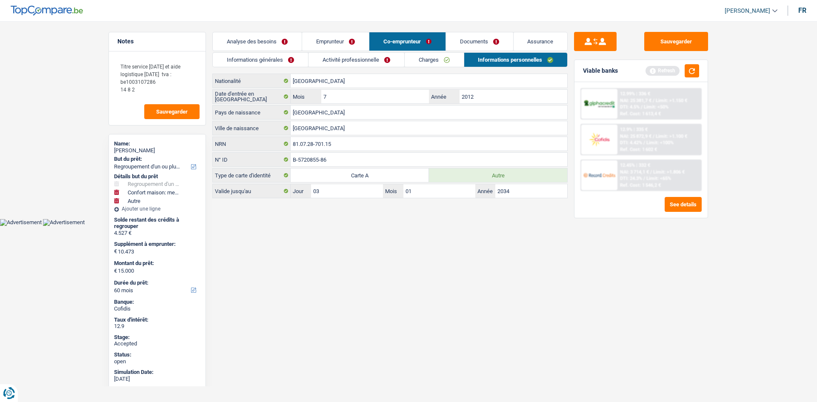
click at [501, 226] on html "Vous avez le contrôle de vos données Nous utilisons des cookies, tout comme nos…" at bounding box center [408, 113] width 817 height 226
click at [338, 130] on input "Roumanie" at bounding box center [428, 128] width 276 height 14
paste input "ădăuți"
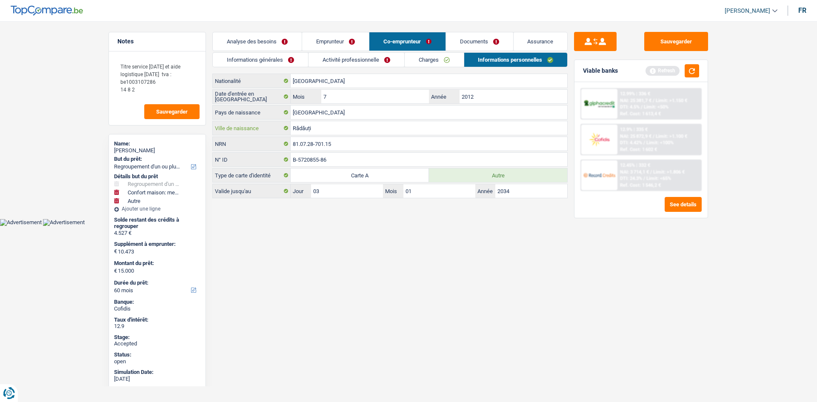
type input "Rădăuți"
click at [424, 226] on html "Vous avez le contrôle de vos données Nous utilisons des cookies, tout comme nos…" at bounding box center [408, 113] width 817 height 226
click at [532, 43] on link "Assurance" at bounding box center [540, 41] width 54 height 18
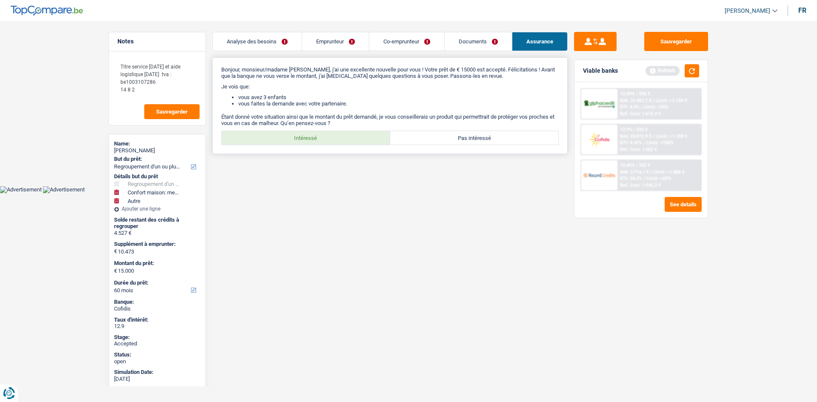
click at [342, 141] on label "Intéressé" at bounding box center [306, 138] width 168 height 14
click at [342, 141] on input "Intéressé" at bounding box center [306, 138] width 168 height 14
radio input "true"
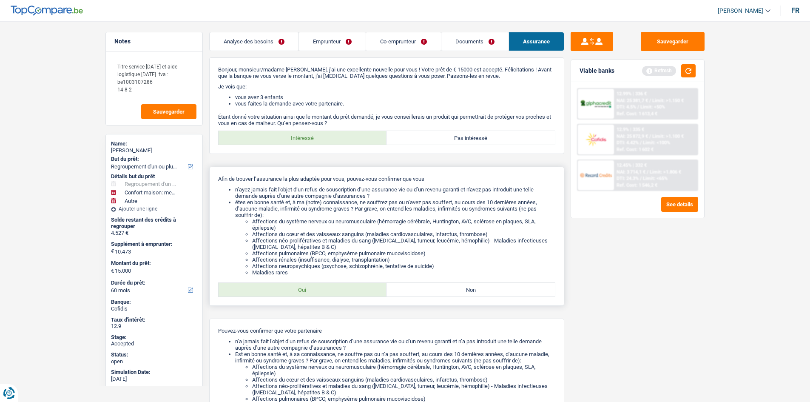
click at [347, 291] on label "Oui" at bounding box center [303, 290] width 168 height 14
click at [347, 291] on input "Oui" at bounding box center [303, 290] width 168 height 14
radio input "true"
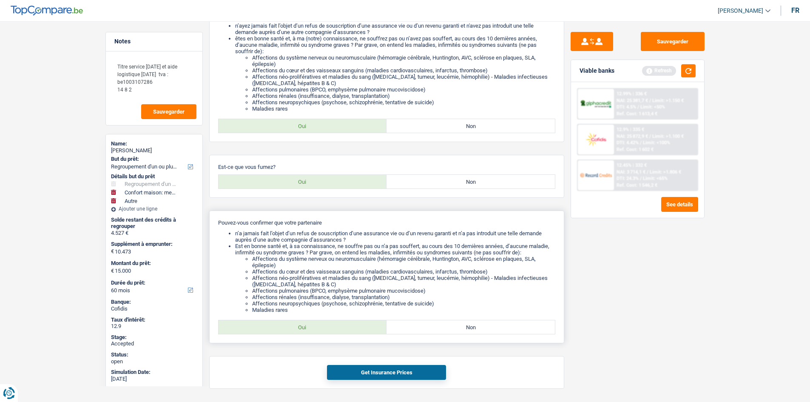
scroll to position [189, 0]
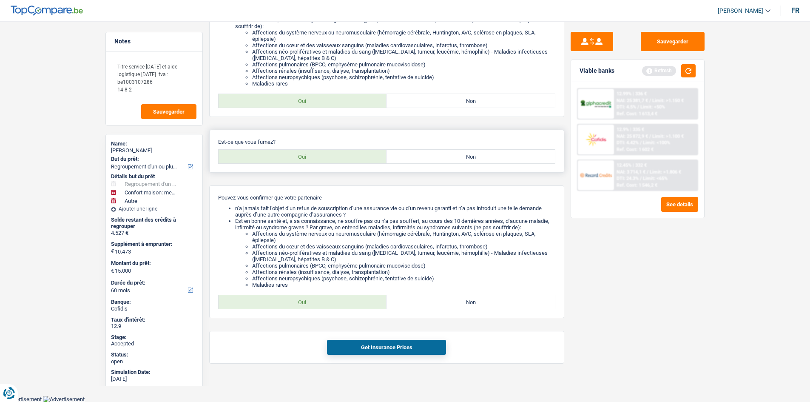
click at [424, 164] on div "Est-ce que vous fumez? Oui Non Tous les champs sont obligatoires. Veuillez séle…" at bounding box center [386, 151] width 355 height 43
click at [415, 157] on label "Non" at bounding box center [471, 157] width 168 height 14
click at [415, 157] on input "Non" at bounding box center [471, 157] width 168 height 14
radio input "true"
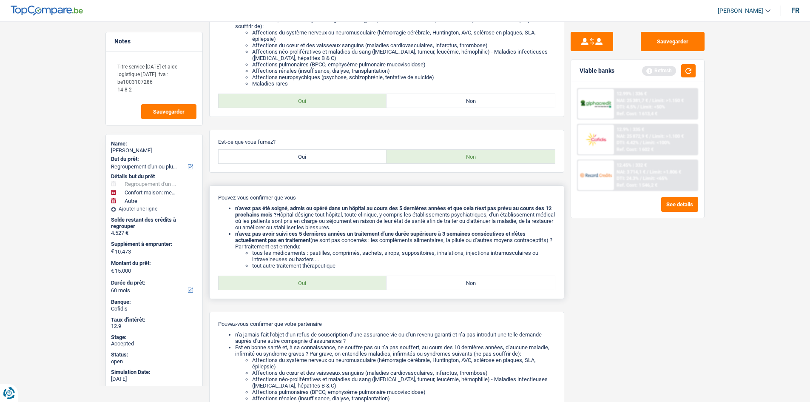
click at [333, 283] on label "Oui" at bounding box center [303, 283] width 168 height 14
click at [333, 283] on input "Oui" at bounding box center [303, 283] width 168 height 14
radio input "true"
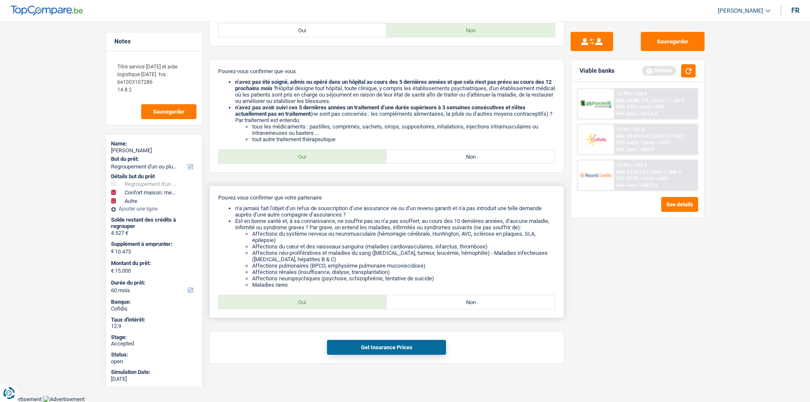
click at [347, 297] on label "Oui" at bounding box center [303, 302] width 168 height 14
click at [347, 297] on input "Oui" at bounding box center [303, 302] width 168 height 14
radio input "true"
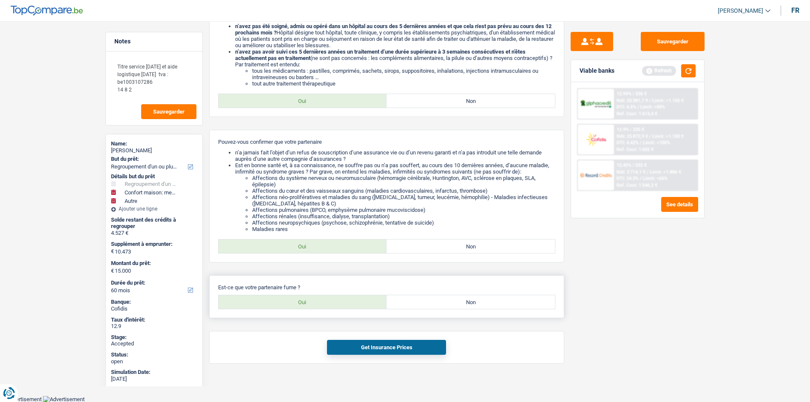
click at [438, 301] on label "Non" at bounding box center [471, 302] width 168 height 14
click at [438, 301] on input "Non" at bounding box center [471, 302] width 168 height 14
radio input "true"
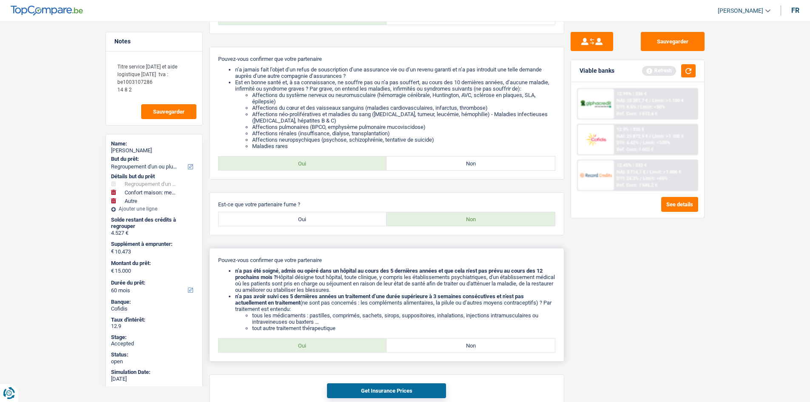
scroll to position [497, 0]
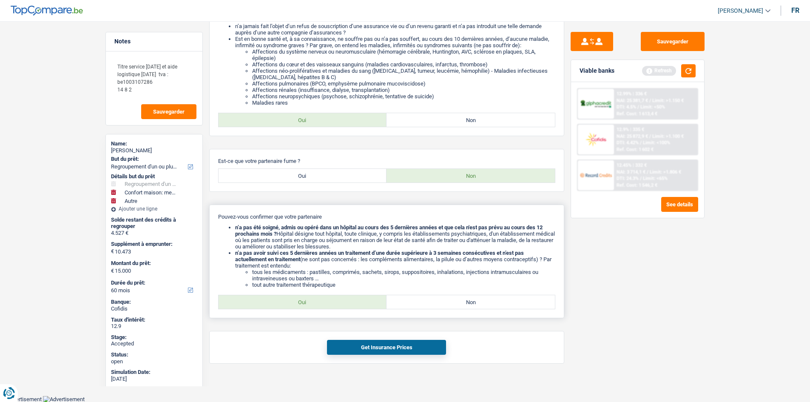
click at [332, 304] on label "Oui" at bounding box center [303, 302] width 168 height 14
click at [332, 304] on input "Oui" at bounding box center [303, 302] width 168 height 14
radio input "true"
drag, startPoint x: 366, startPoint y: 336, endPoint x: 372, endPoint y: 337, distance: 5.6
click at [368, 336] on div "Get Insurance Prices" at bounding box center [386, 347] width 355 height 33
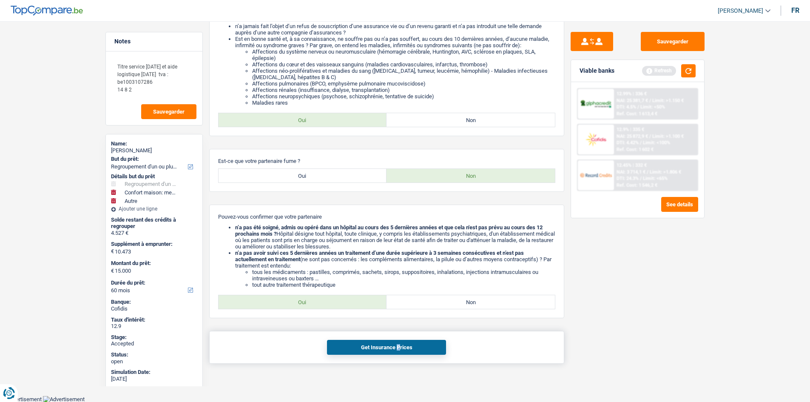
click at [381, 342] on button "Get Insurance Prices" at bounding box center [386, 347] width 119 height 15
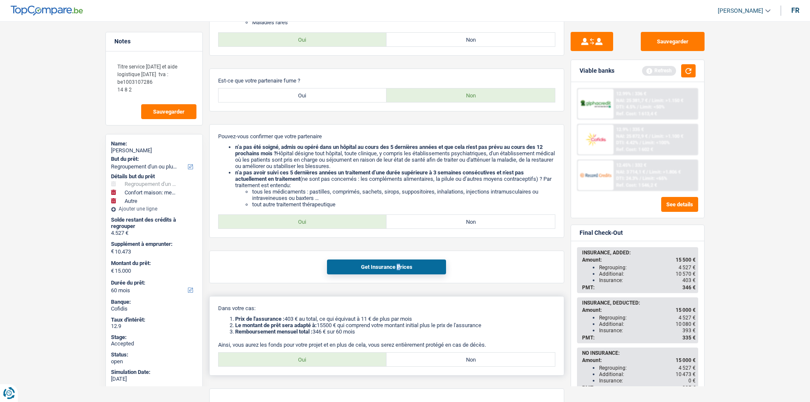
scroll to position [620, 0]
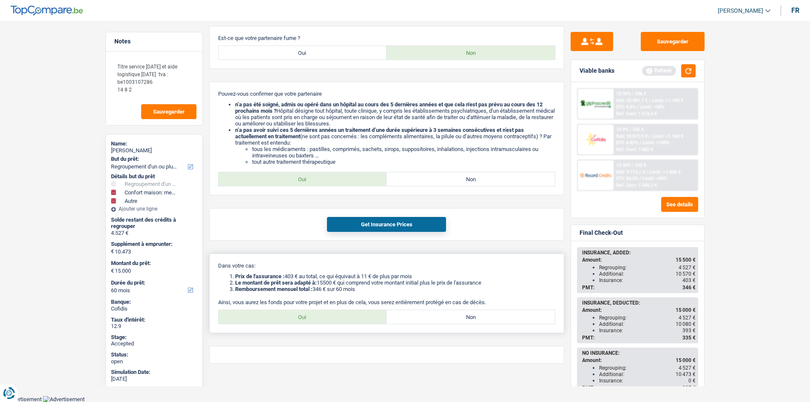
click at [333, 315] on label "Oui" at bounding box center [303, 317] width 168 height 14
click at [333, 315] on input "Oui" at bounding box center [303, 317] width 168 height 14
radio input "true"
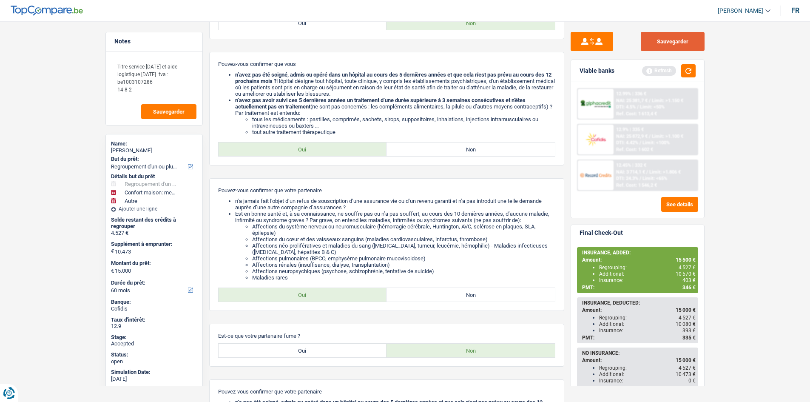
click at [683, 37] on button "Sauvegarder" at bounding box center [673, 41] width 64 height 19
click at [760, 125] on main "Notes Titre service 17/04/2015 et aide logistique 14/01/2025 tva : be1003107286…" at bounding box center [405, 203] width 810 height 1026
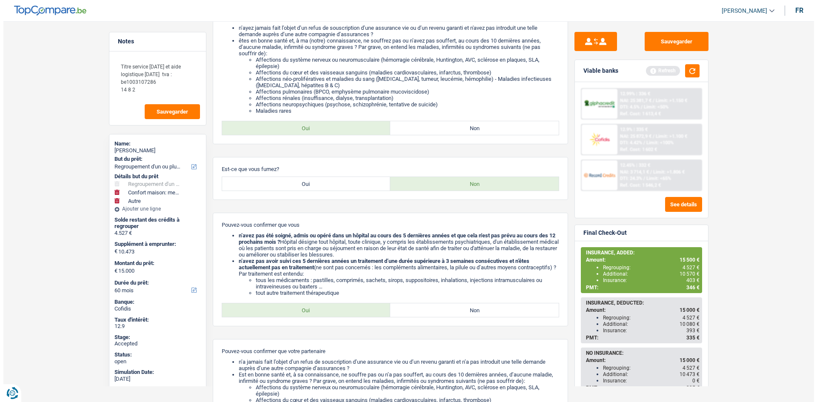
scroll to position [0, 0]
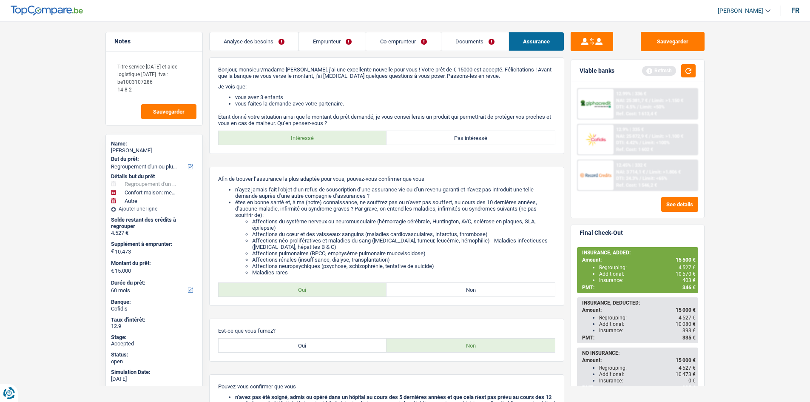
click at [350, 42] on link "Emprunteur" at bounding box center [332, 41] width 67 height 18
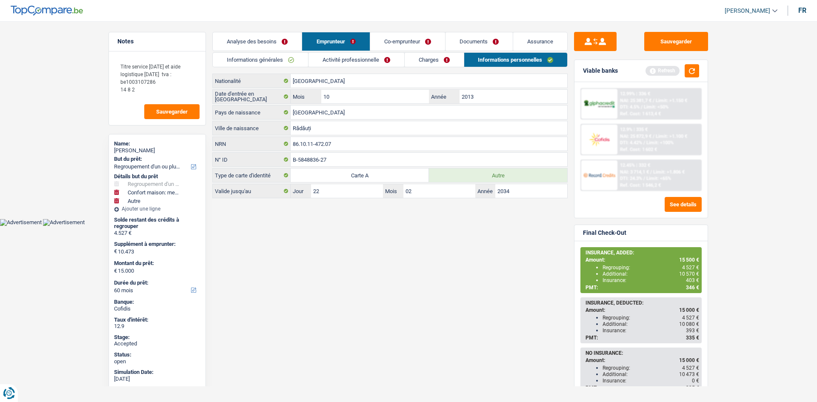
click at [426, 63] on link "Charges" at bounding box center [433, 60] width 59 height 14
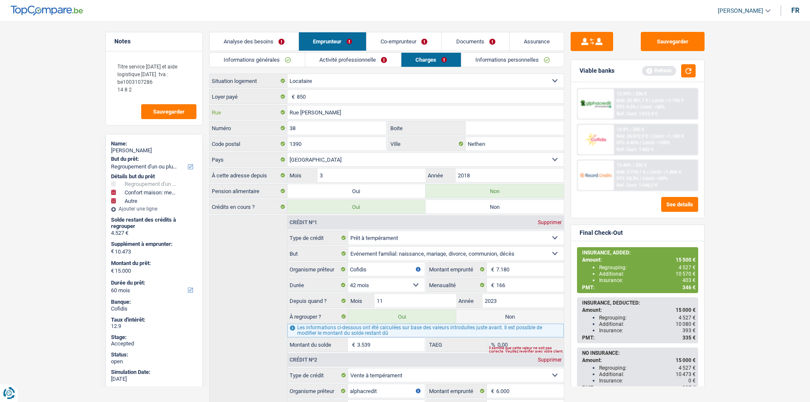
click at [391, 113] on input "Rue Emile vandervelde" at bounding box center [425, 112] width 276 height 14
click at [476, 138] on input "Nethen" at bounding box center [515, 144] width 98 height 14
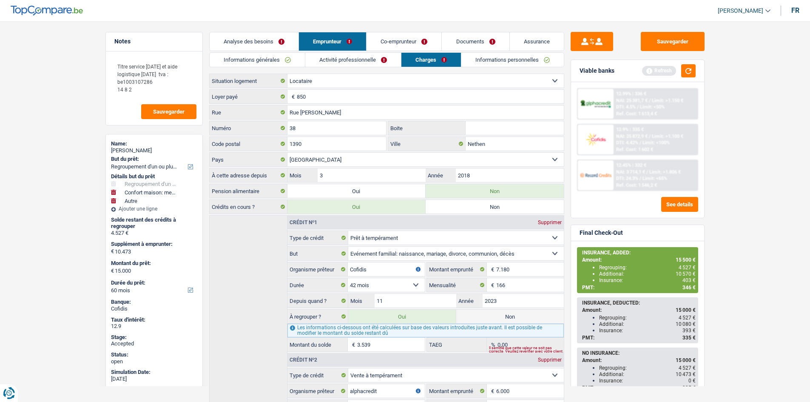
click at [488, 62] on link "Informations personnelles" at bounding box center [512, 60] width 102 height 14
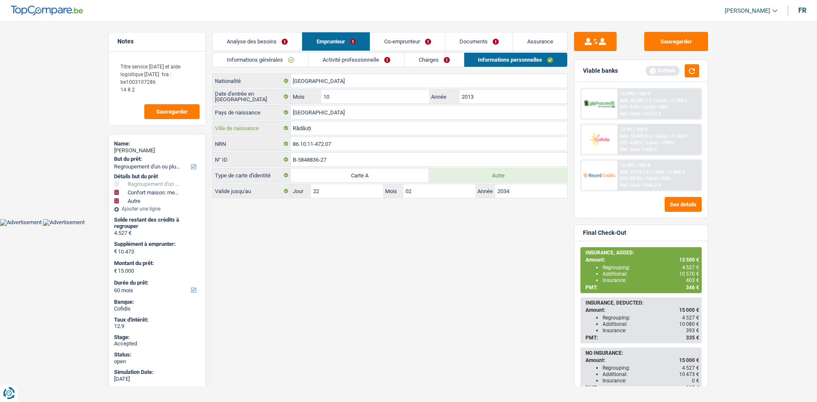
click at [318, 134] on input "Rădăuți" at bounding box center [428, 128] width 276 height 14
click at [396, 40] on link "Co-emprunteur" at bounding box center [407, 41] width 75 height 18
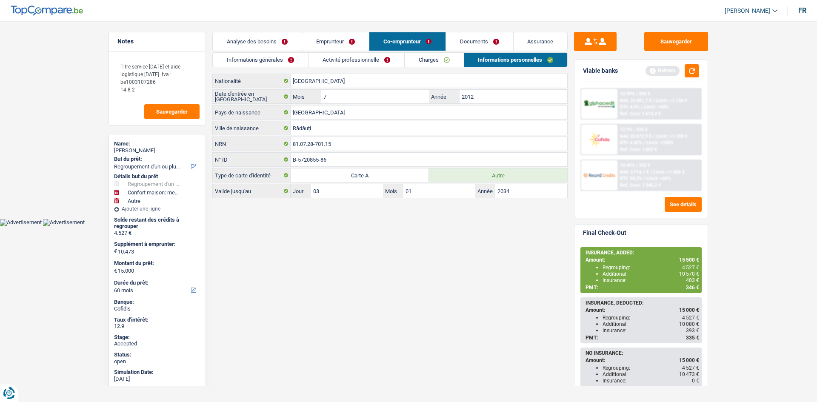
click at [688, 279] on span "403 €" at bounding box center [692, 280] width 13 height 6
copy span "403"
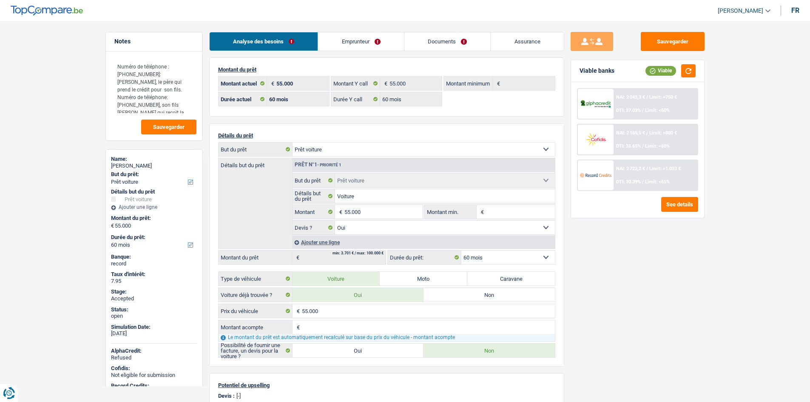
select select "car"
select select "60"
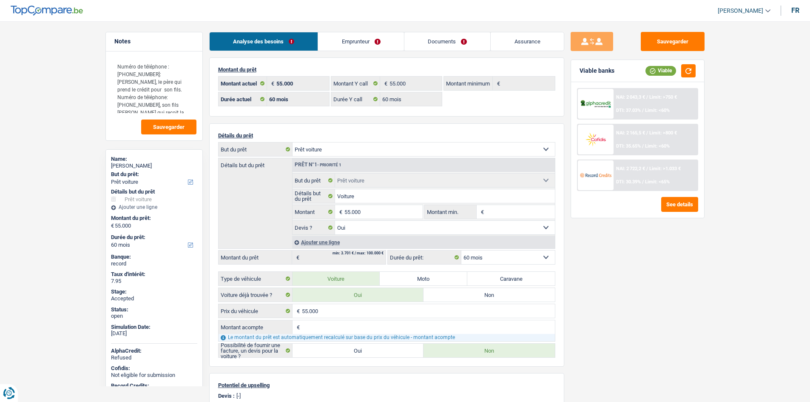
select select "car"
select select "yes"
select select "60"
